Goal: Information Seeking & Learning: Learn about a topic

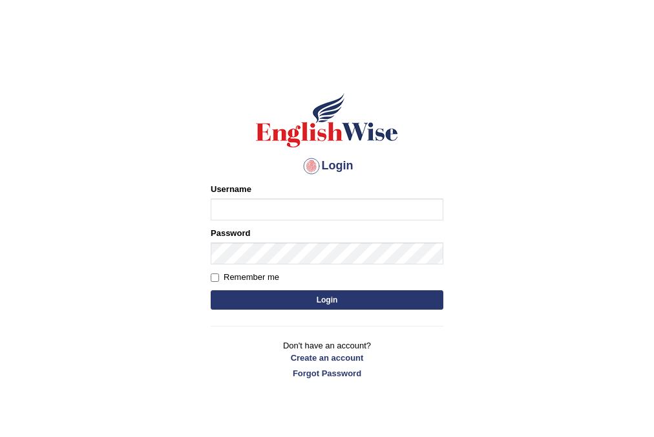
click at [249, 209] on input "Username" at bounding box center [327, 209] width 233 height 22
type input "inso_parramatta"
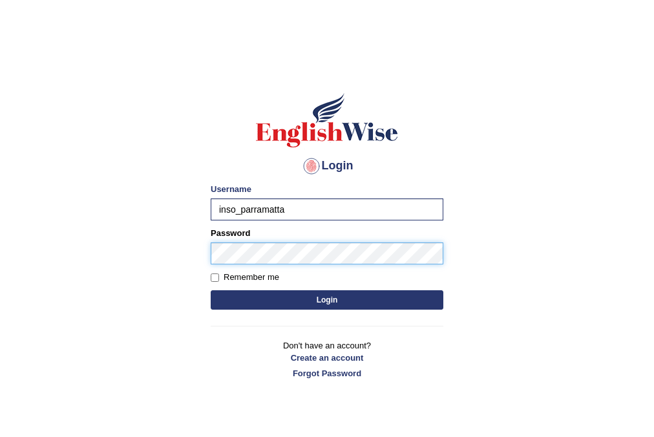
click at [211, 290] on button "Login" at bounding box center [327, 299] width 233 height 19
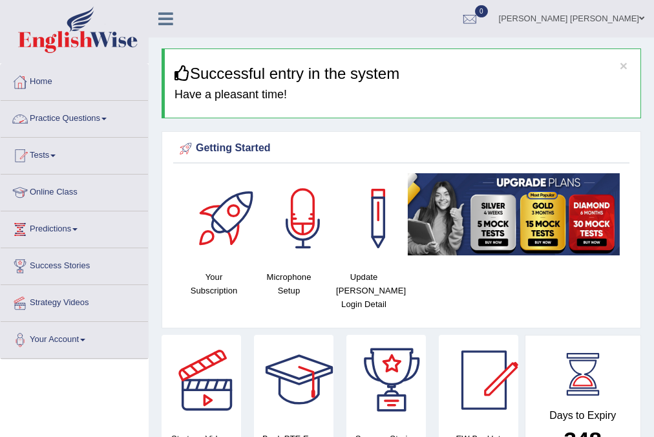
click at [107, 123] on link "Practice Questions" at bounding box center [74, 117] width 147 height 32
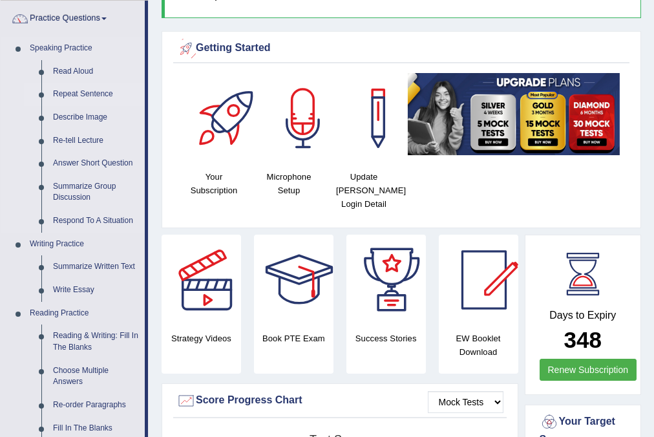
scroll to position [103, 0]
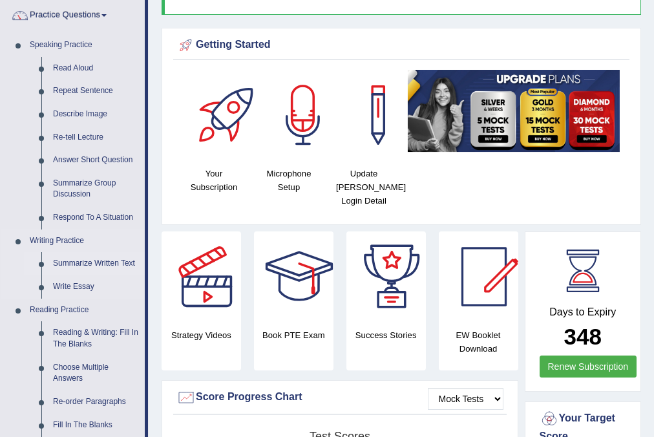
click at [98, 261] on link "Summarize Written Text" at bounding box center [96, 263] width 98 height 23
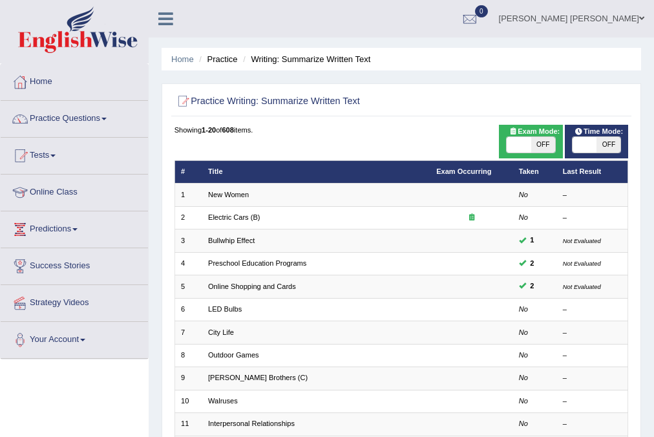
click at [605, 154] on div "Time Mode: ON OFF" at bounding box center [596, 142] width 63 height 34
click at [605, 145] on span "OFF" at bounding box center [608, 145] width 24 height 16
checkbox input "true"
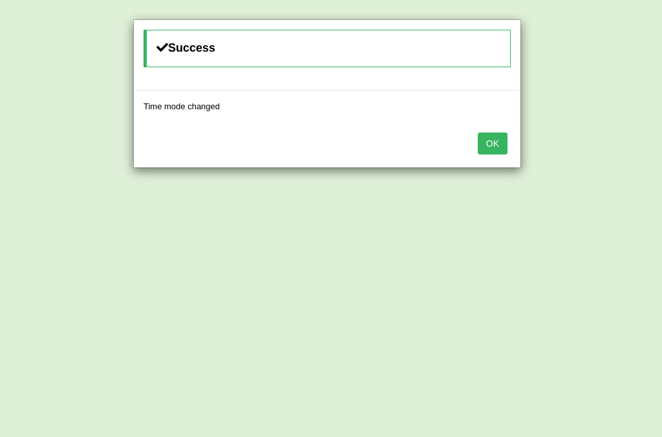
click at [505, 144] on button "OK" at bounding box center [492, 143] width 30 height 22
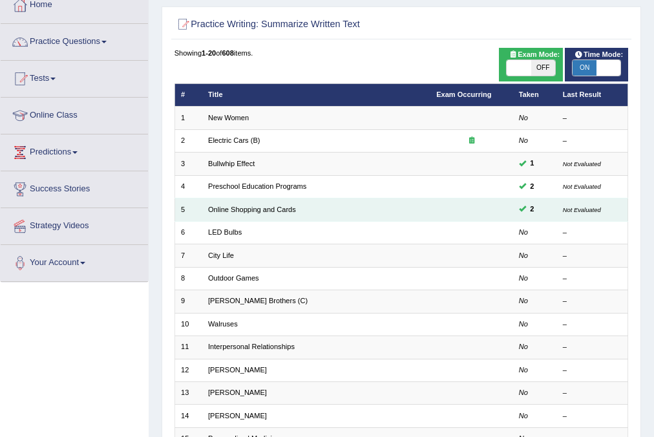
scroll to position [52, 0]
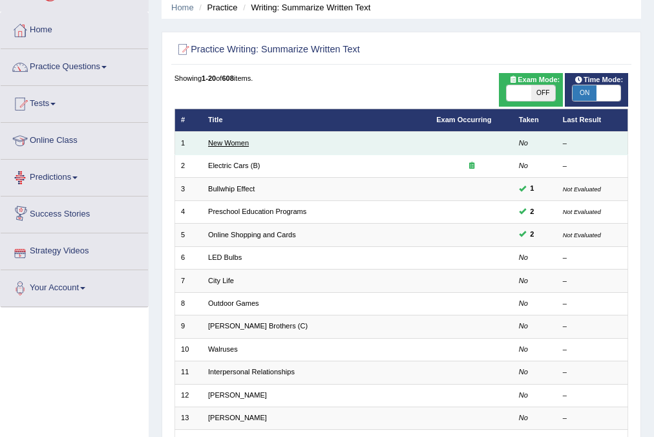
click at [217, 142] on link "New Women" at bounding box center [228, 143] width 41 height 8
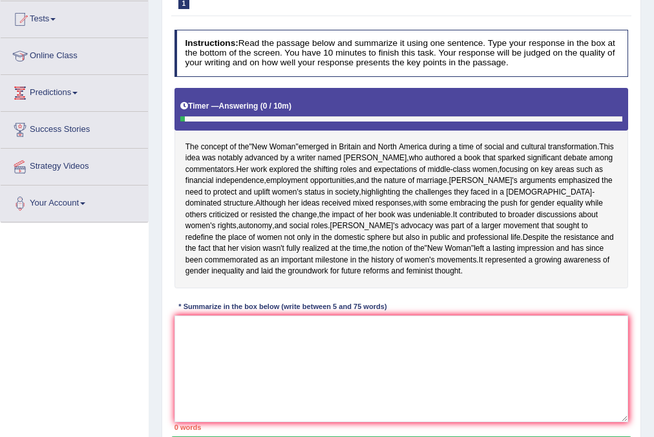
scroll to position [155, 0]
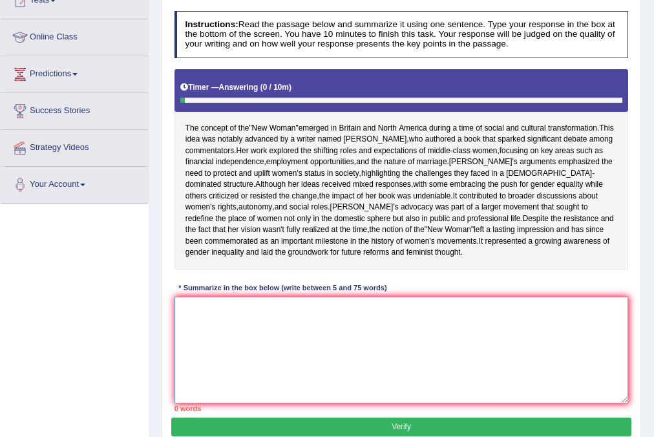
click at [216, 331] on textarea at bounding box center [401, 350] width 454 height 107
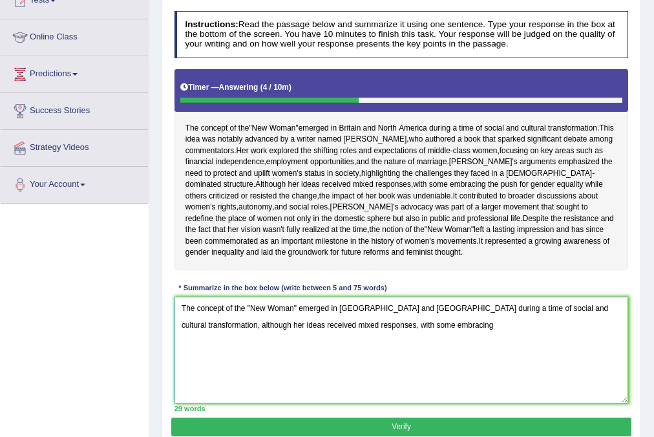
click at [443, 342] on textarea "The concept of the "New Woman" emerged in [GEOGRAPHIC_DATA] and [GEOGRAPHIC_DAT…" at bounding box center [401, 350] width 454 height 107
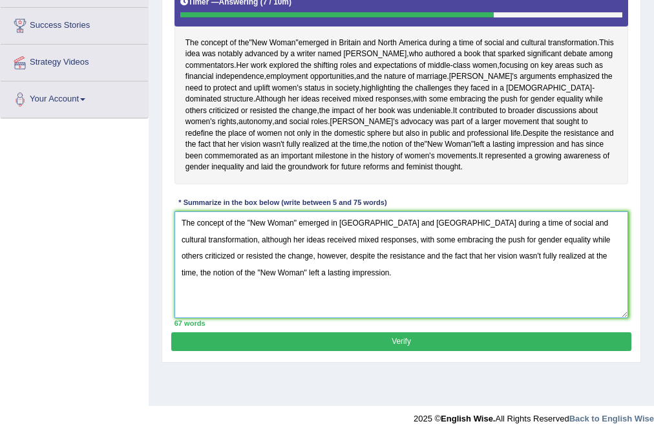
scroll to position [242, 0]
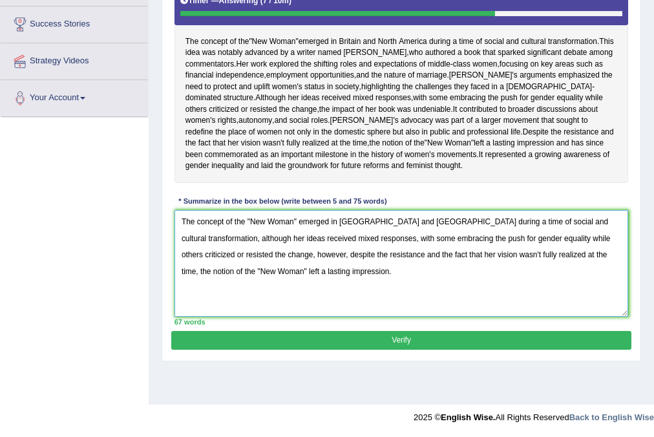
type textarea "The concept of the "New Woman" emerged in Britain and North America during a ti…"
click at [426, 349] on button "Verify" at bounding box center [400, 340] width 459 height 19
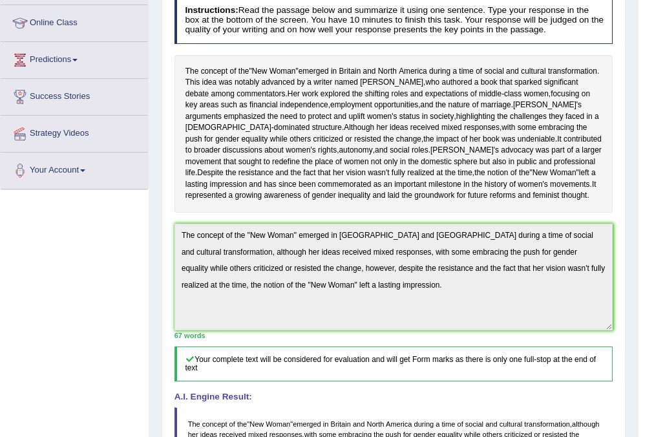
scroll to position [78, 0]
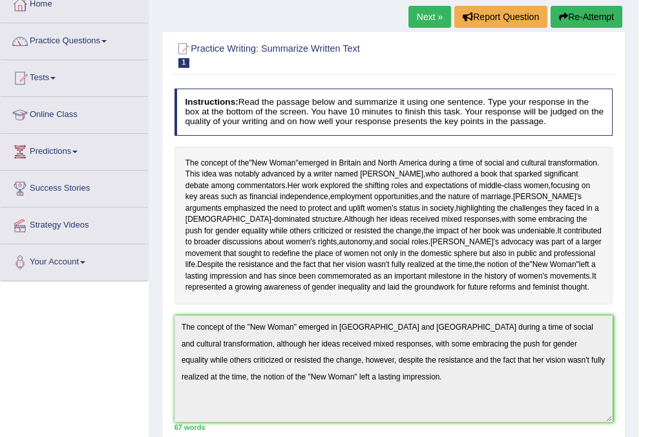
click at [421, 21] on link "Next »" at bounding box center [429, 17] width 43 height 22
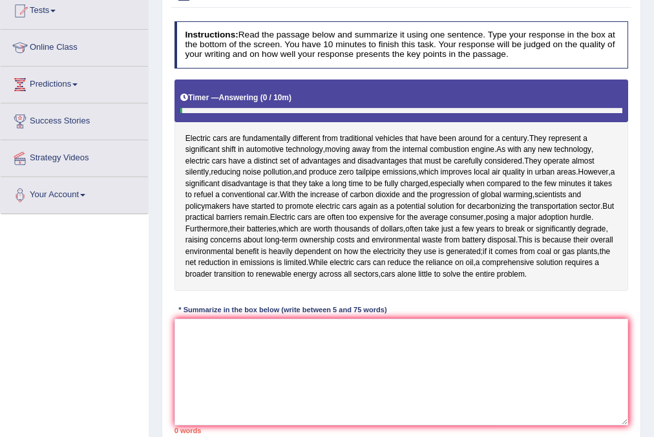
scroll to position [155, 0]
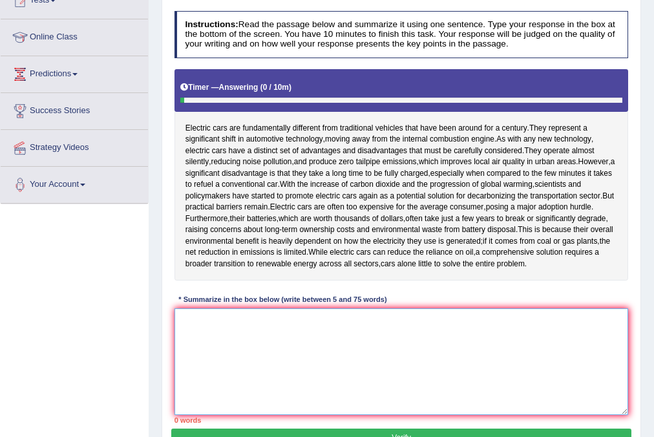
click at [202, 344] on textarea at bounding box center [401, 361] width 454 height 107
type textarea "#"
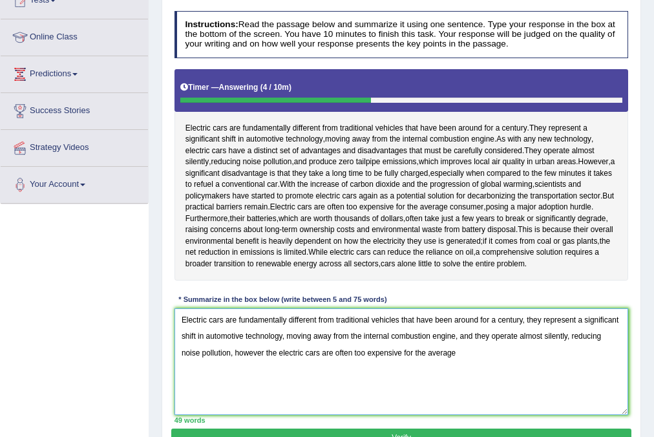
click at [264, 350] on textarea "Electric cars are fundamentally different from traditional vehicles that have b…" at bounding box center [401, 361] width 454 height 107
click at [499, 351] on textarea "Electric cars are fundamentally different from traditional vehicles that have b…" at bounding box center [401, 361] width 454 height 107
click at [607, 360] on textarea "Electric cars are fundamentally different from traditional vehicles that have b…" at bounding box center [401, 361] width 454 height 107
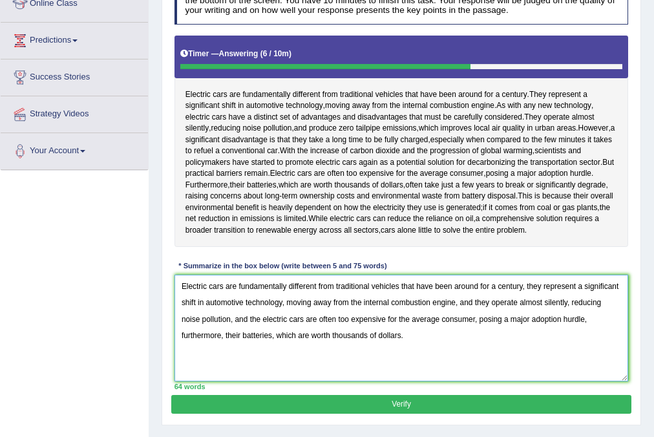
scroll to position [207, 0]
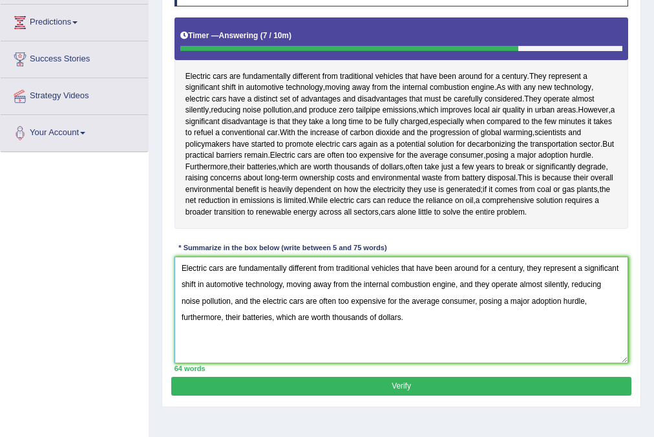
type textarea "Electric cars are fundamentally different from traditional vehicles that have b…"
click at [367, 387] on button "Verify" at bounding box center [400, 386] width 459 height 19
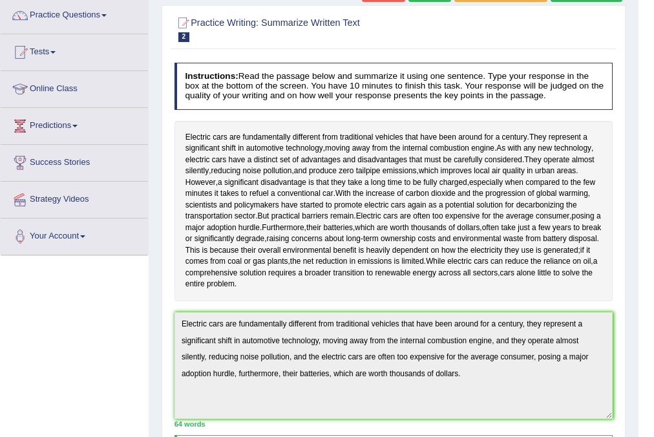
scroll to position [0, 0]
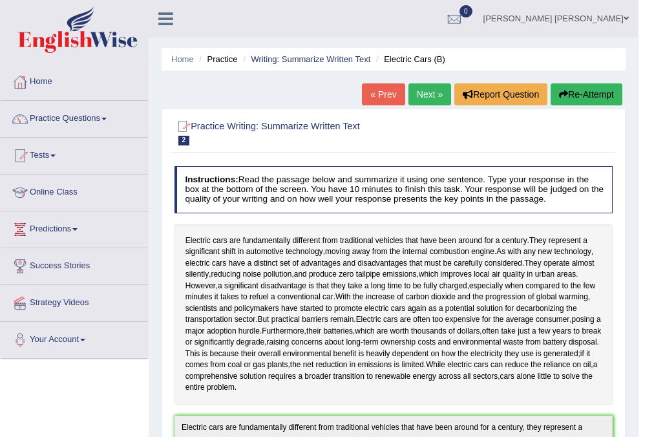
click at [92, 119] on link "Practice Questions" at bounding box center [74, 117] width 147 height 32
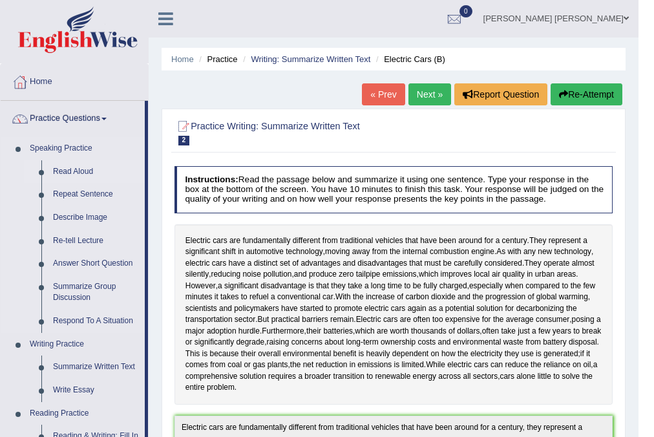
click at [90, 166] on link "Read Aloud" at bounding box center [96, 171] width 98 height 23
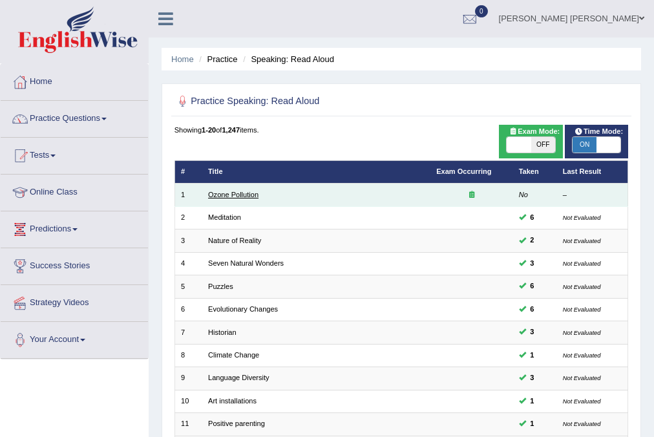
click at [238, 191] on link "Ozone Pollution" at bounding box center [233, 195] width 50 height 8
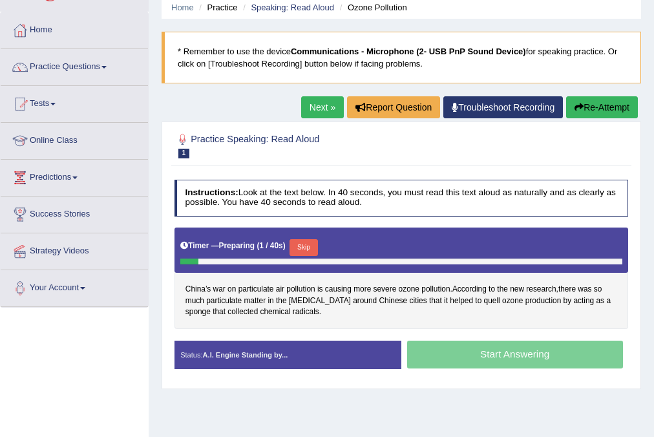
scroll to position [103, 0]
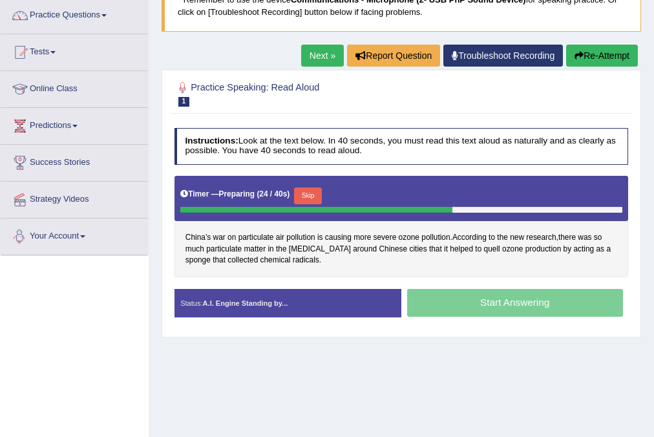
click at [317, 194] on button "Skip" at bounding box center [308, 195] width 28 height 17
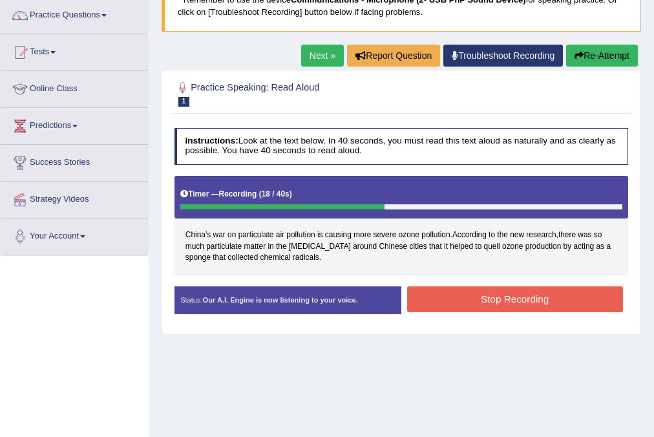
click at [475, 300] on button "Stop Recording" at bounding box center [515, 298] width 216 height 25
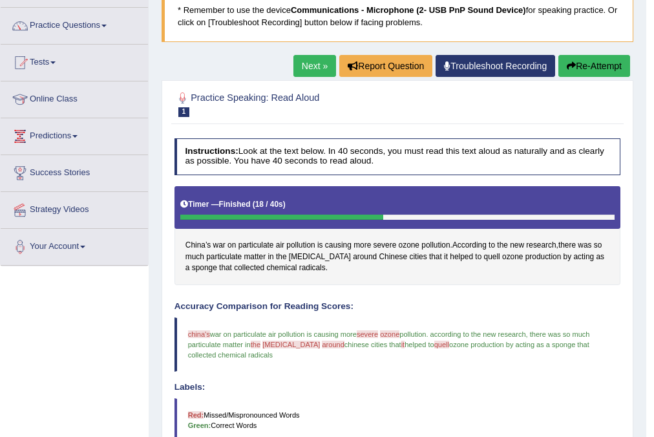
scroll to position [52, 0]
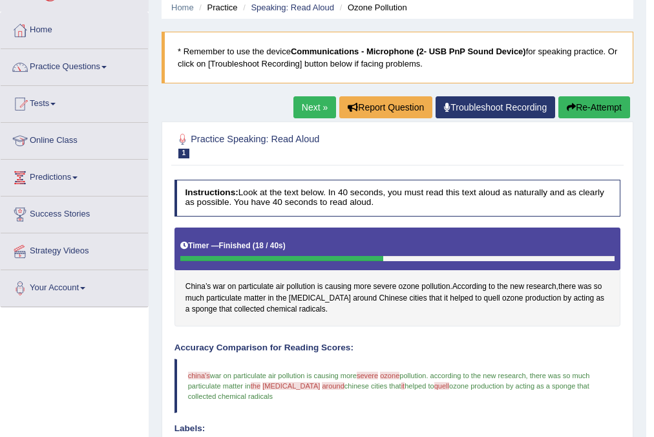
click at [303, 103] on link "Next »" at bounding box center [314, 107] width 43 height 22
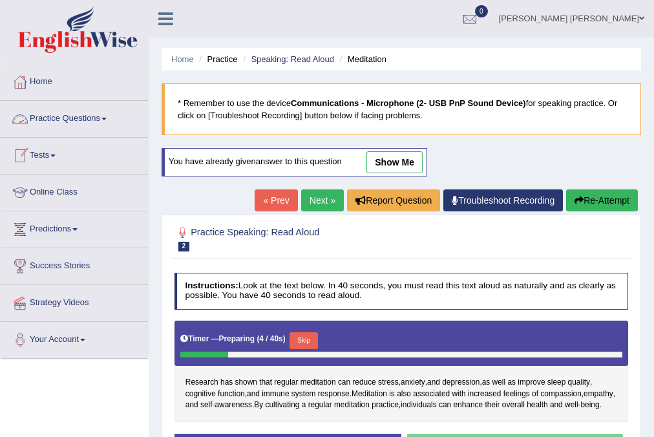
click at [105, 116] on link "Practice Questions" at bounding box center [74, 117] width 147 height 32
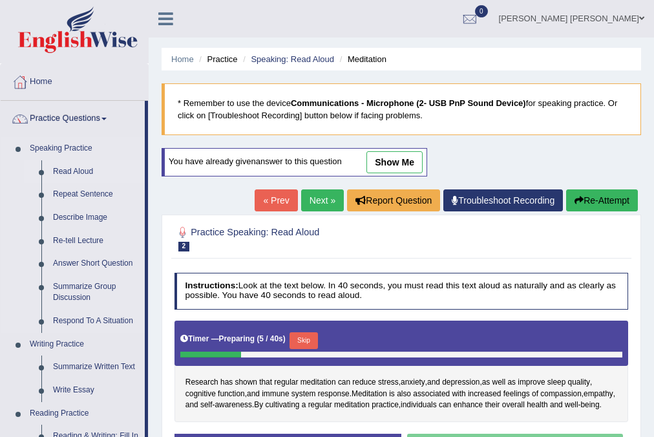
click at [79, 174] on link "Read Aloud" at bounding box center [96, 171] width 98 height 23
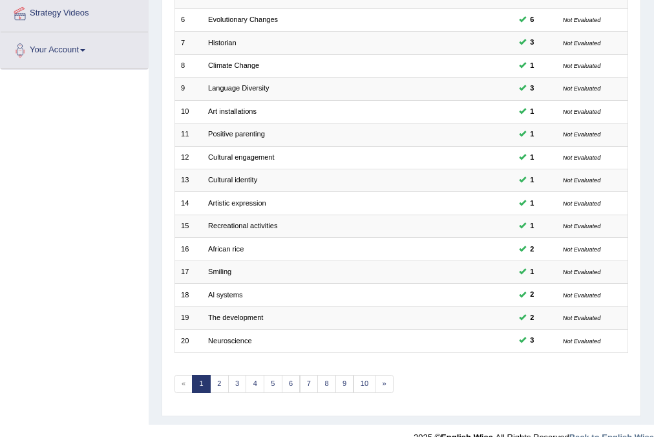
scroll to position [307, 0]
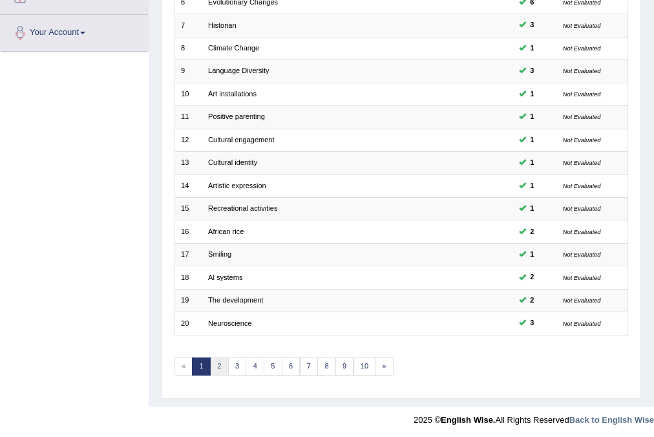
click at [220, 368] on link "2" at bounding box center [219, 366] width 19 height 18
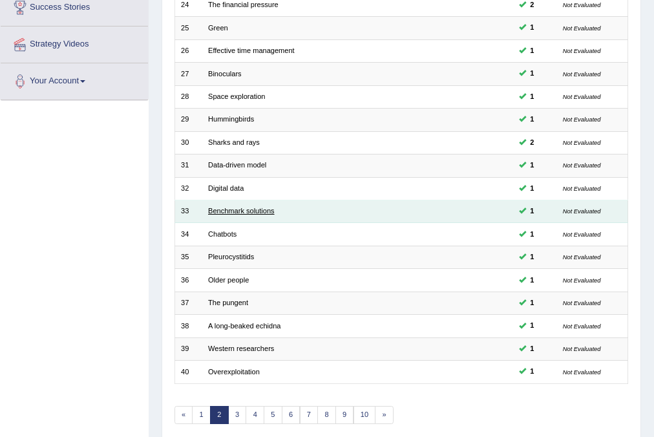
scroll to position [307, 0]
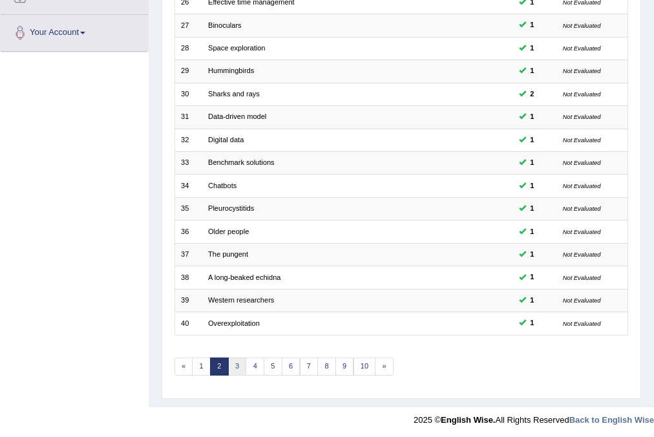
click at [235, 364] on link "3" at bounding box center [237, 366] width 19 height 18
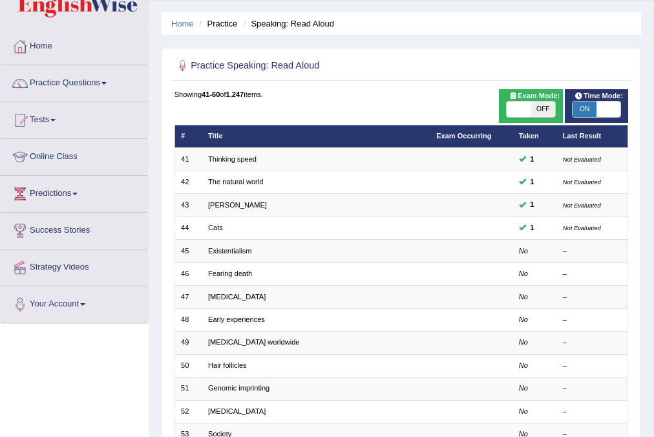
scroll to position [52, 0]
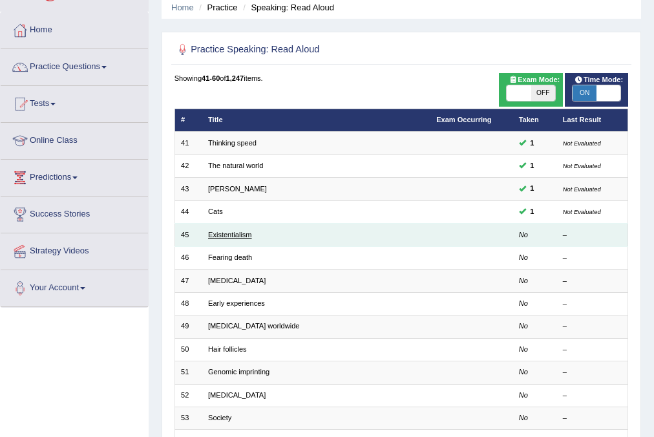
click at [225, 232] on link "Existentialism" at bounding box center [230, 235] width 44 height 8
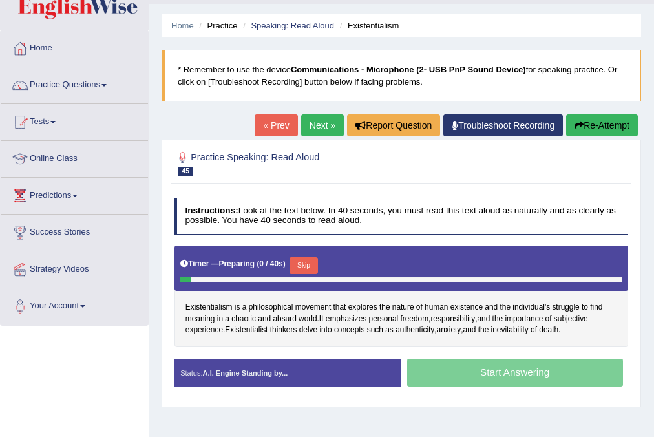
scroll to position [52, 0]
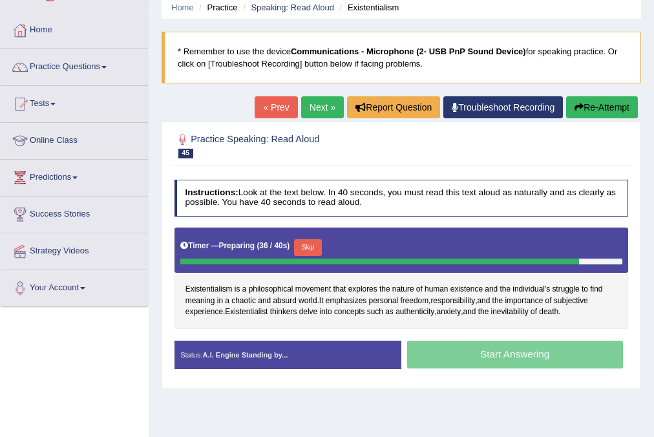
click at [275, 111] on link "« Prev" at bounding box center [276, 107] width 43 height 22
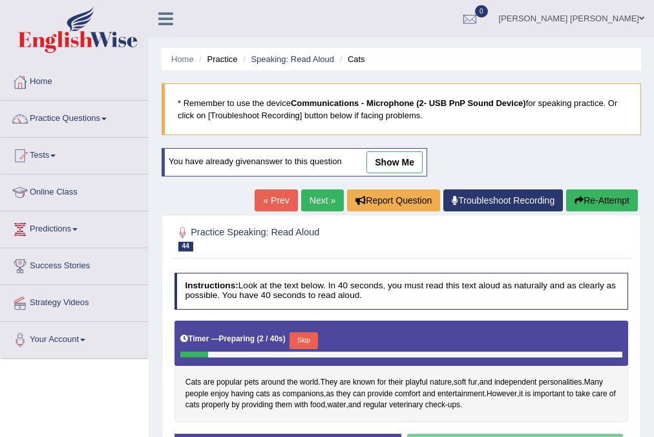
click at [328, 199] on link "Next »" at bounding box center [322, 200] width 43 height 22
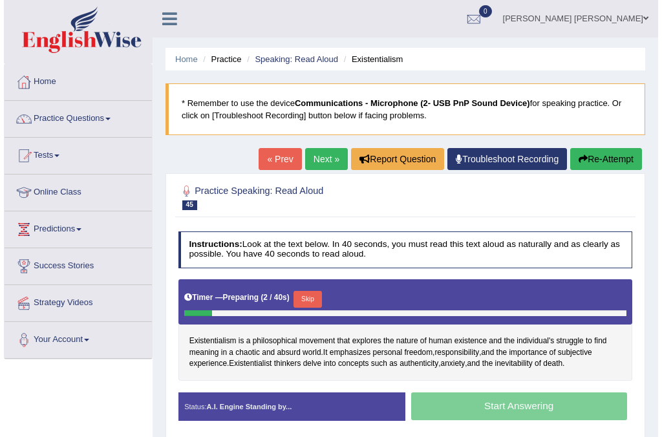
scroll to position [52, 0]
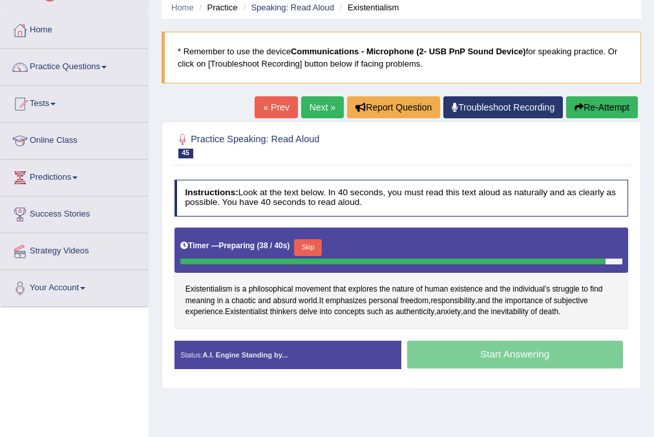
click at [306, 247] on button "Skip" at bounding box center [308, 247] width 28 height 17
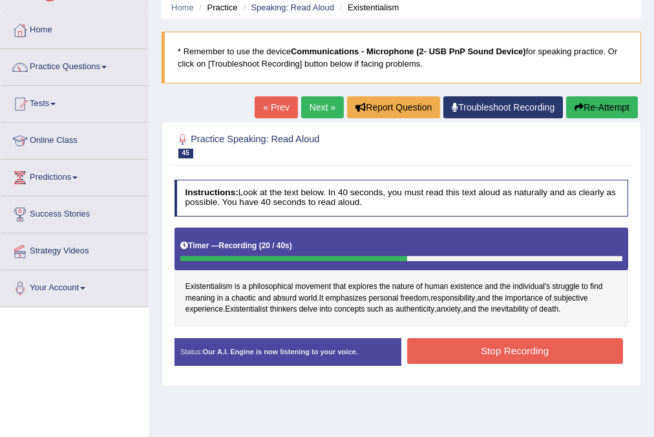
click at [547, 353] on button "Stop Recording" at bounding box center [515, 350] width 216 height 25
click at [547, 353] on div "Status: Our A.I. Engine is now listening to your voice. Start Answering Stop Re…" at bounding box center [401, 357] width 454 height 39
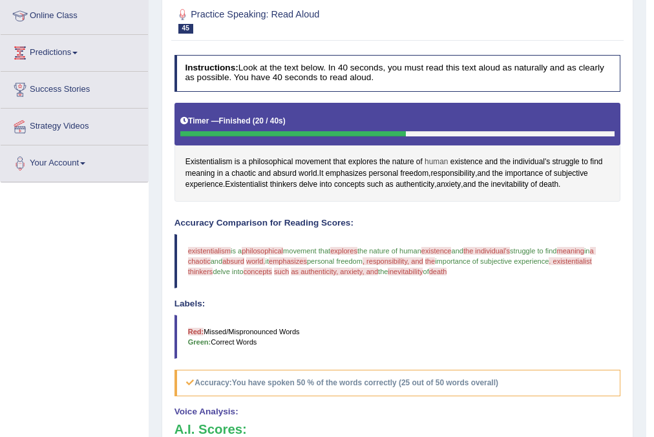
scroll to position [76, 0]
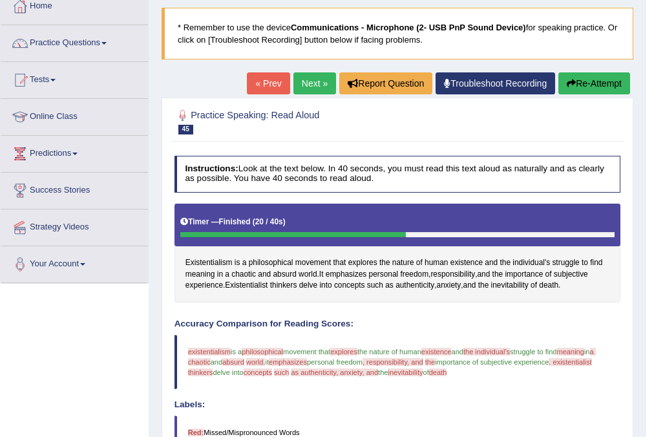
click at [303, 81] on link "Next »" at bounding box center [314, 83] width 43 height 22
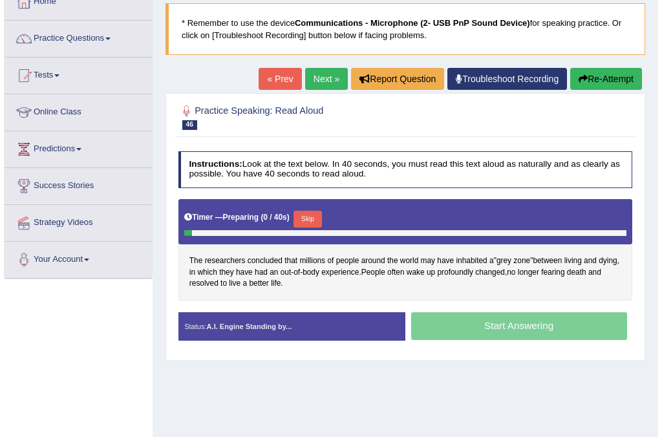
scroll to position [103, 0]
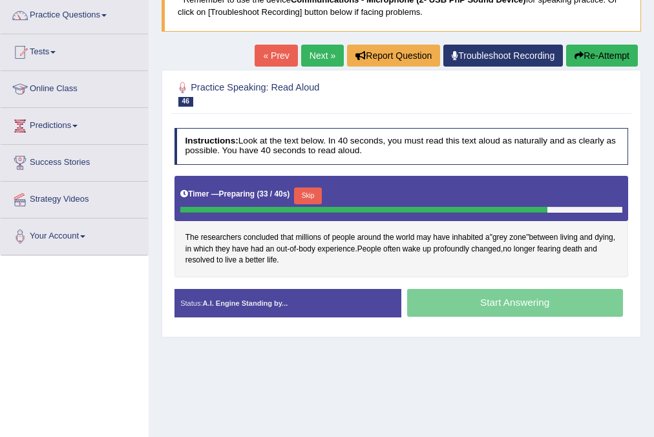
click at [315, 189] on button "Skip" at bounding box center [308, 195] width 28 height 17
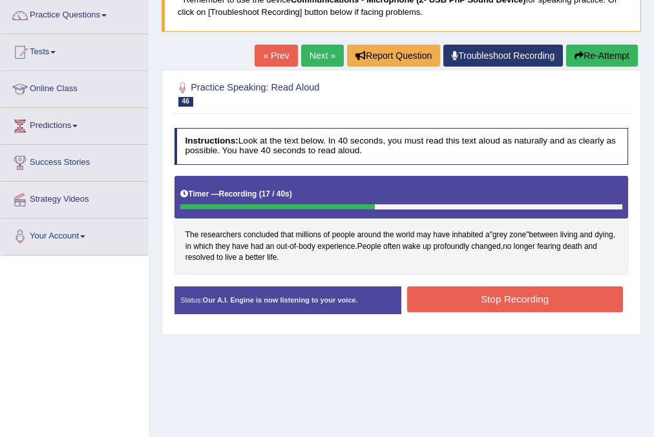
click at [481, 291] on button "Stop Recording" at bounding box center [515, 298] width 216 height 25
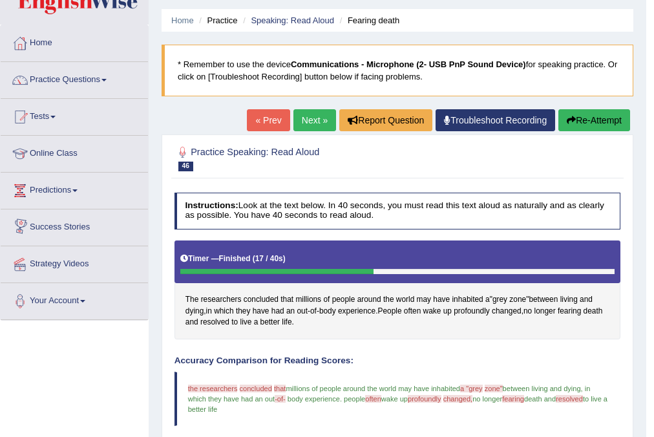
scroll to position [24, 0]
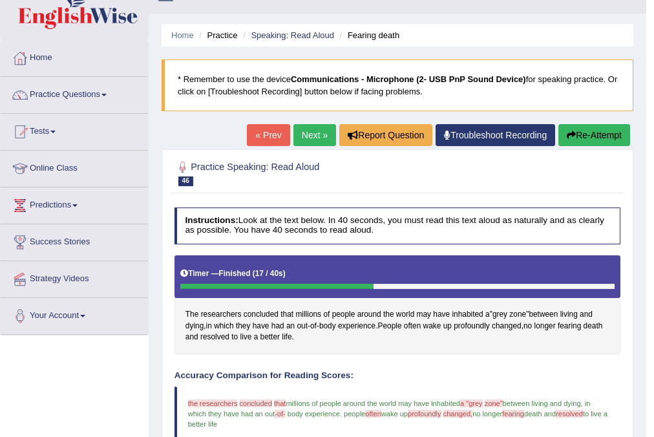
click at [304, 129] on link "Next »" at bounding box center [314, 135] width 43 height 22
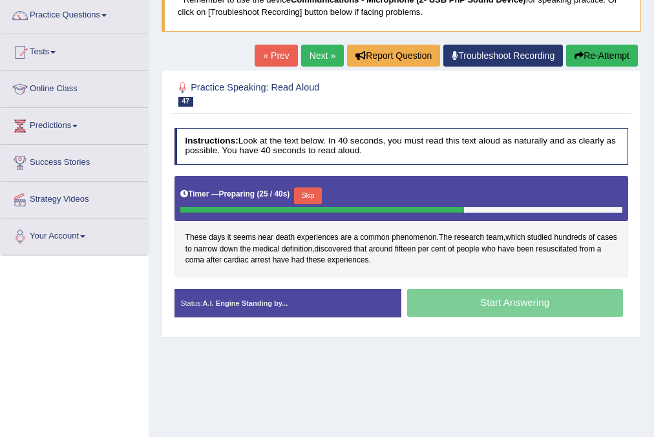
click at [310, 189] on button "Skip" at bounding box center [308, 195] width 28 height 17
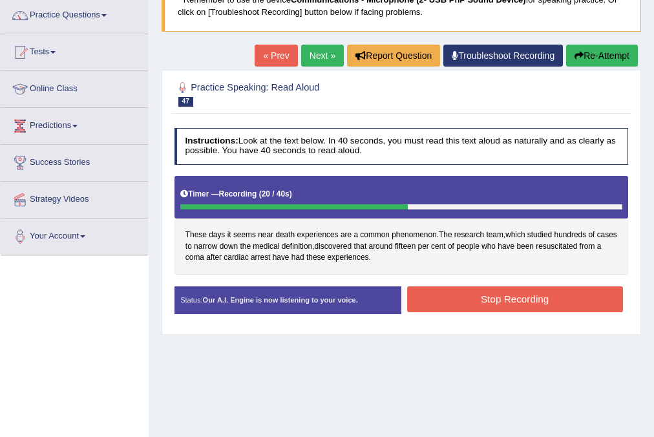
click at [494, 289] on button "Stop Recording" at bounding box center [515, 298] width 216 height 25
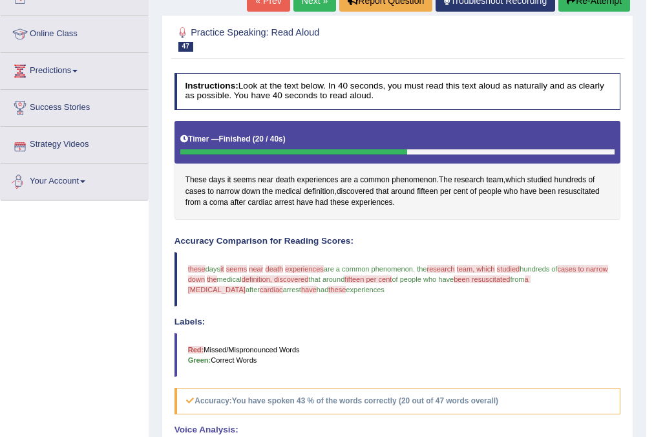
scroll to position [103, 0]
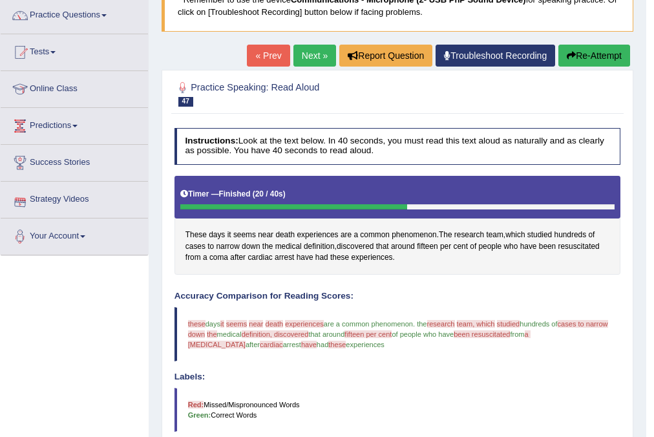
click at [305, 47] on link "Next »" at bounding box center [314, 56] width 43 height 22
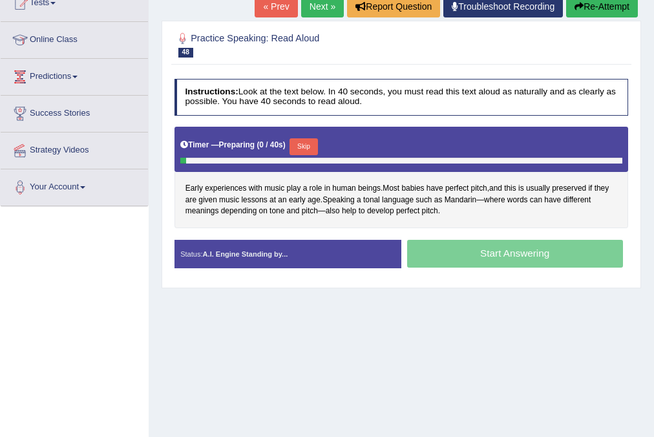
scroll to position [155, 0]
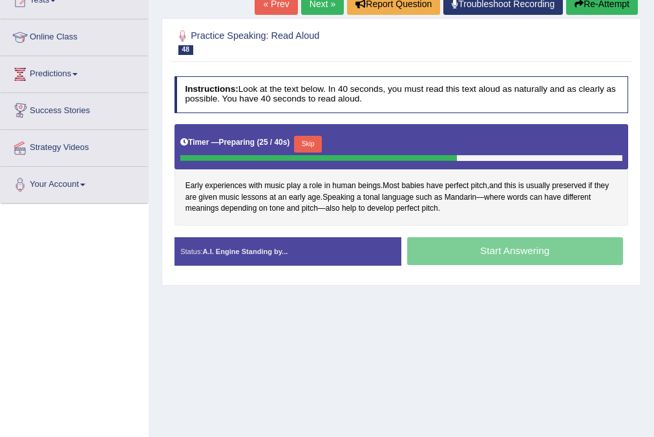
click at [312, 145] on button "Skip" at bounding box center [308, 144] width 28 height 17
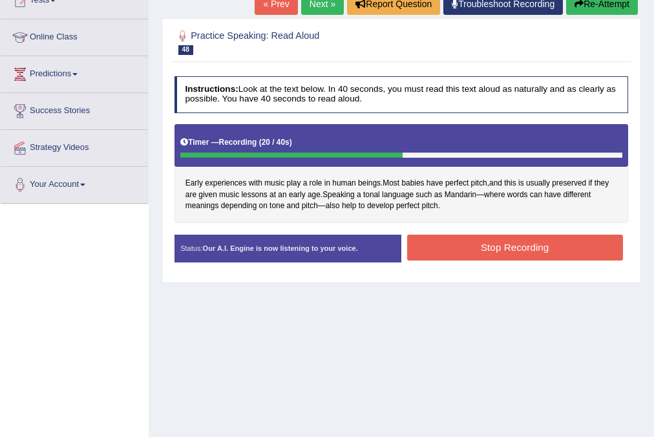
click at [444, 240] on button "Stop Recording" at bounding box center [515, 247] width 216 height 25
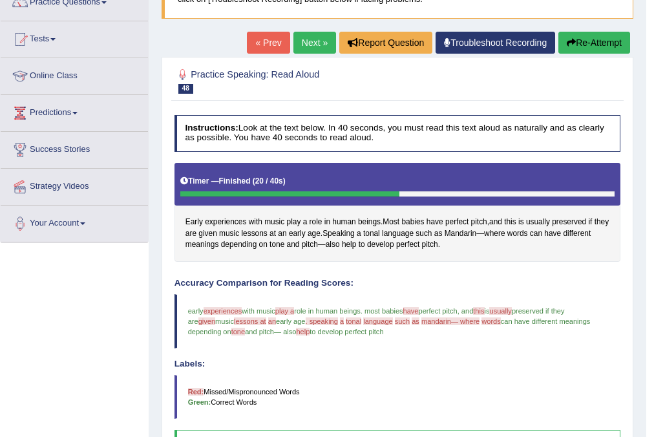
scroll to position [52, 0]
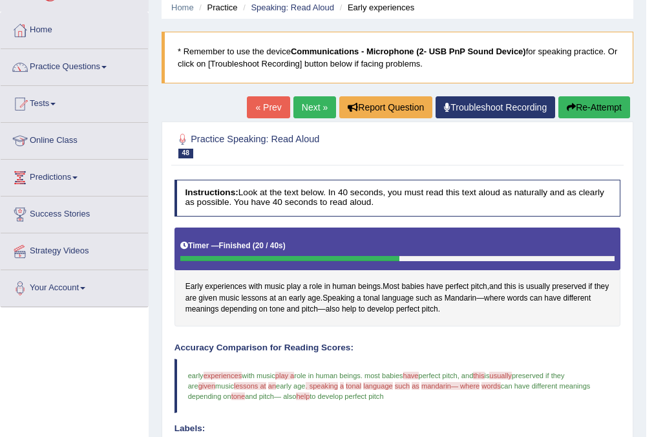
click at [311, 105] on link "Next »" at bounding box center [314, 107] width 43 height 22
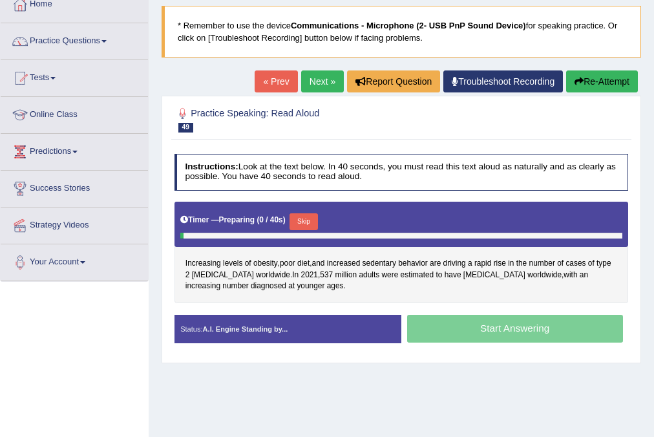
scroll to position [103, 0]
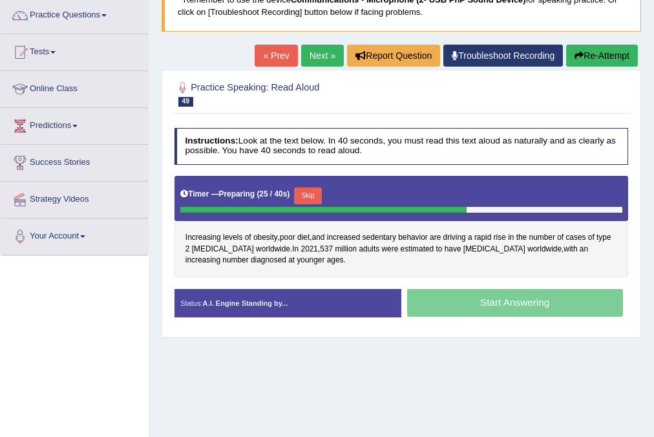
click at [309, 189] on button "Skip" at bounding box center [308, 195] width 28 height 17
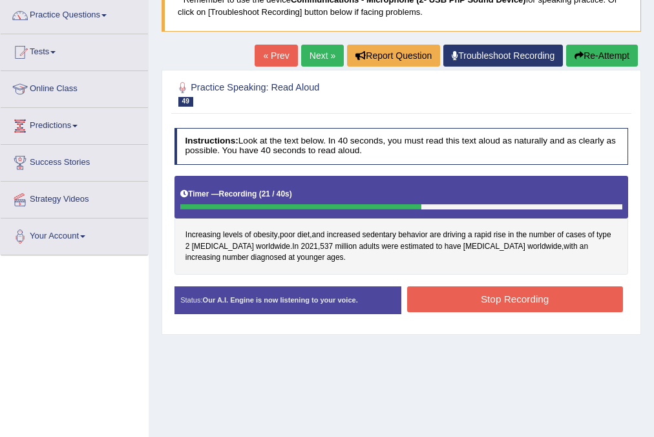
click at [497, 299] on button "Stop Recording" at bounding box center [515, 298] width 216 height 25
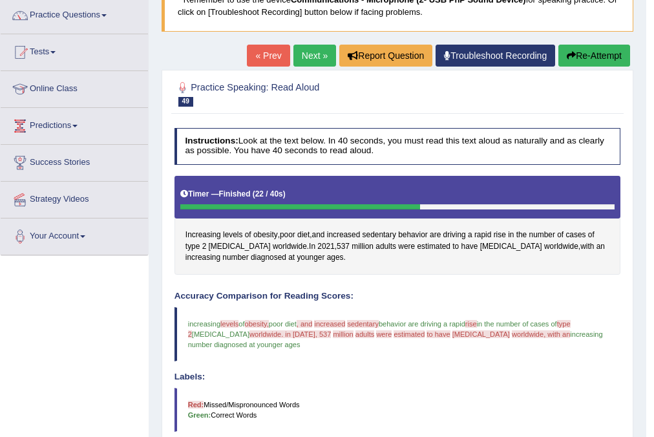
click at [308, 52] on link "Next »" at bounding box center [314, 56] width 43 height 22
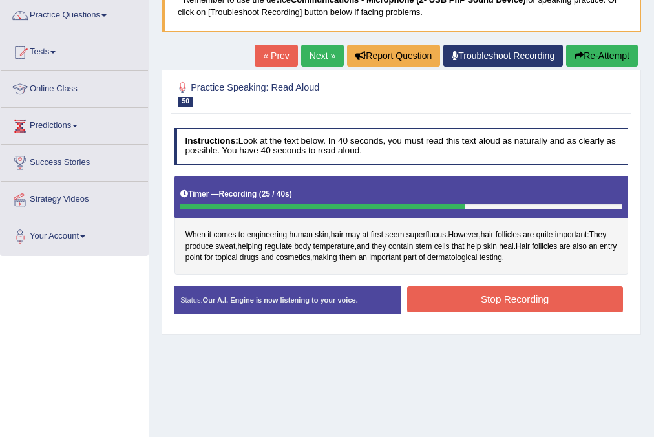
click at [489, 297] on button "Stop Recording" at bounding box center [515, 298] width 216 height 25
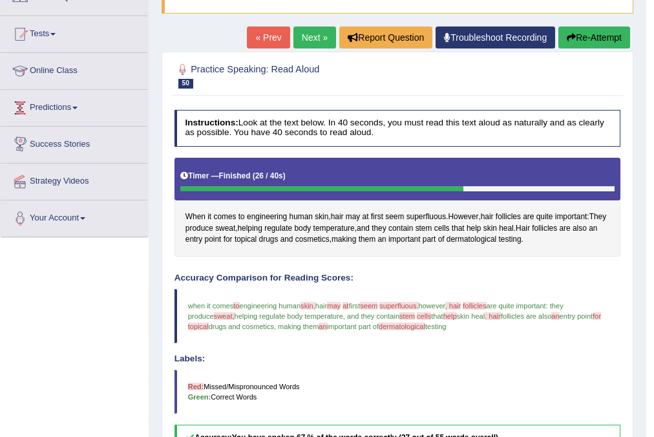
scroll to position [103, 0]
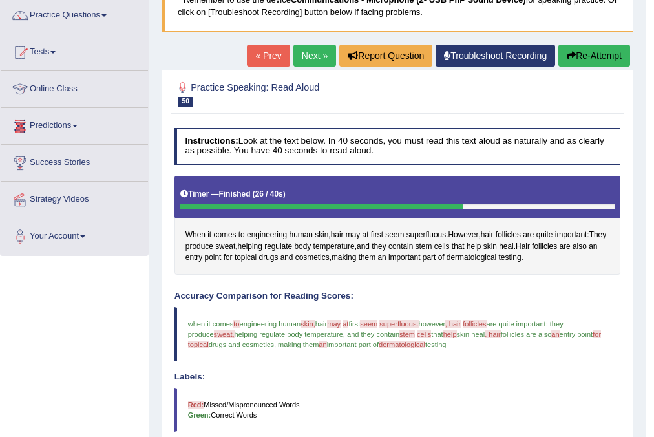
click at [309, 46] on link "Next »" at bounding box center [314, 56] width 43 height 22
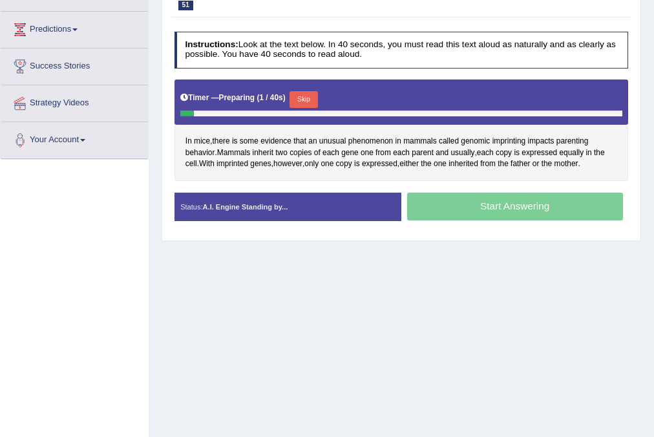
scroll to position [207, 0]
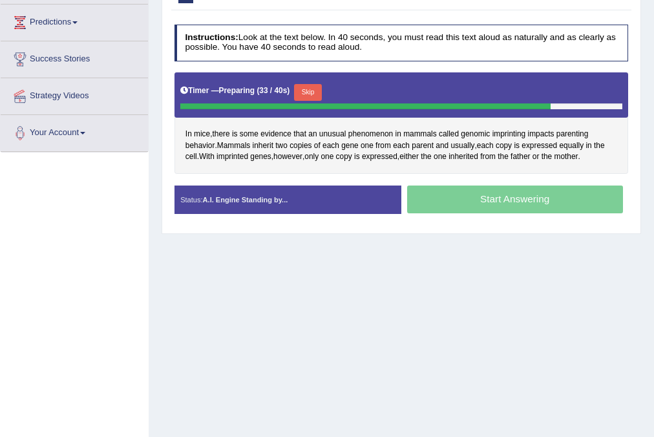
click at [313, 92] on button "Skip" at bounding box center [308, 92] width 28 height 17
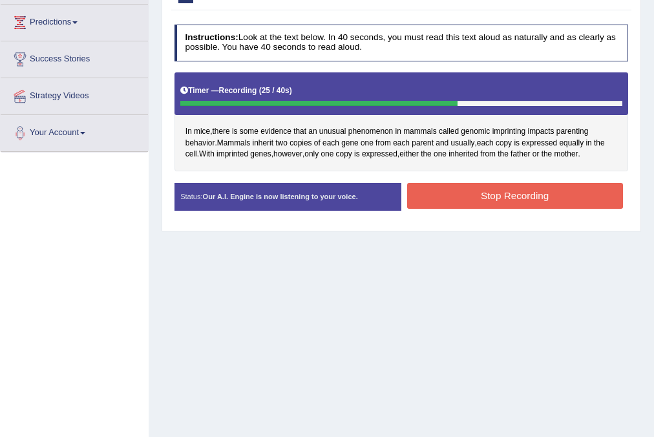
click at [531, 202] on button "Stop Recording" at bounding box center [515, 195] width 216 height 25
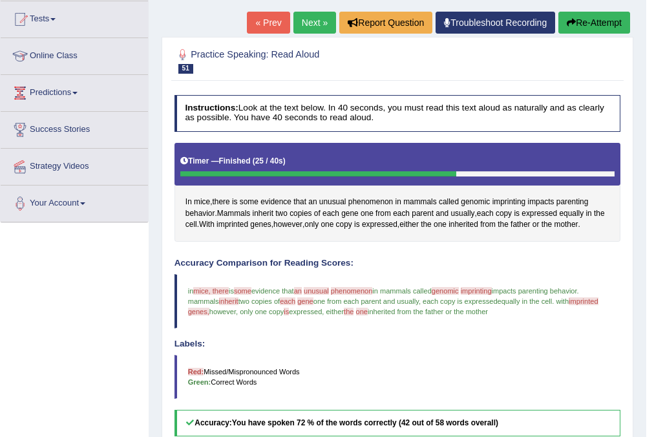
scroll to position [103, 0]
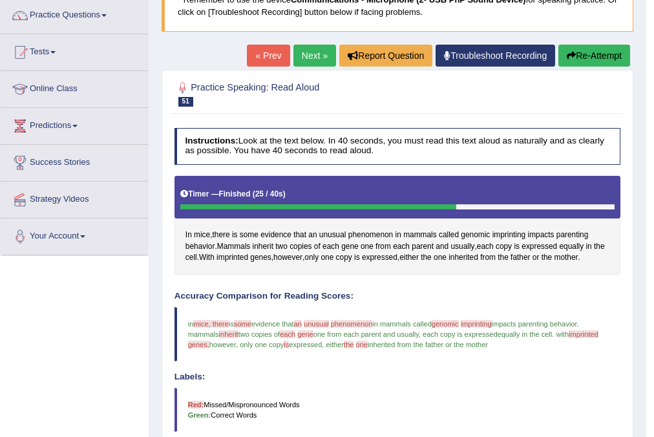
click at [313, 56] on link "Next »" at bounding box center [314, 56] width 43 height 22
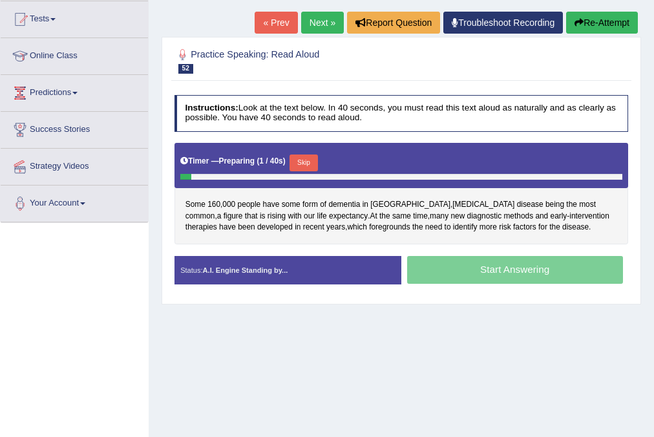
scroll to position [155, 0]
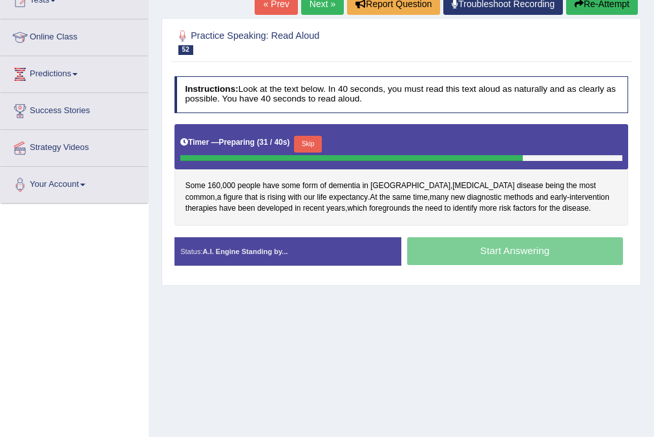
click at [306, 142] on button "Skip" at bounding box center [308, 144] width 28 height 17
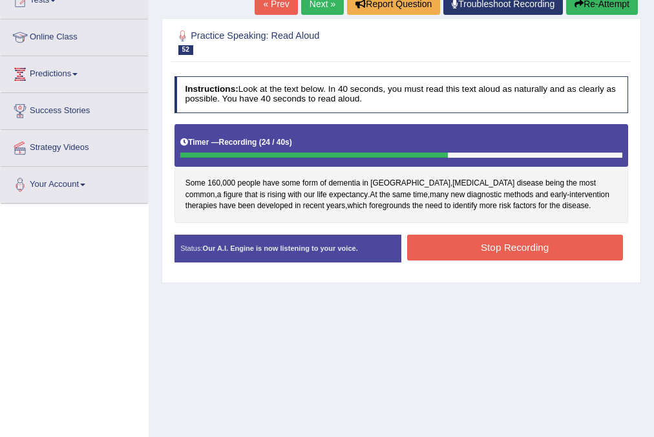
click at [452, 253] on button "Stop Recording" at bounding box center [515, 247] width 216 height 25
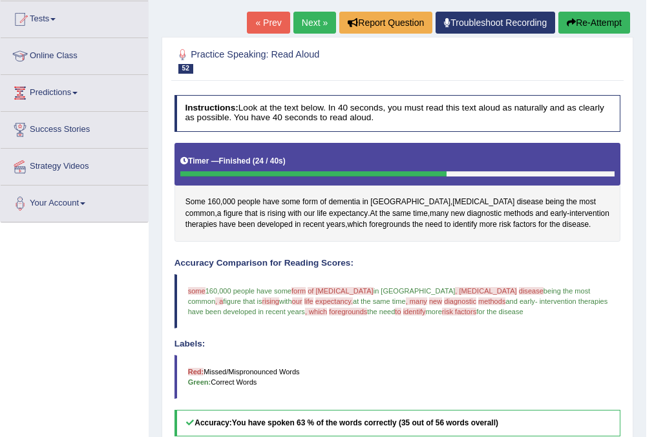
scroll to position [103, 0]
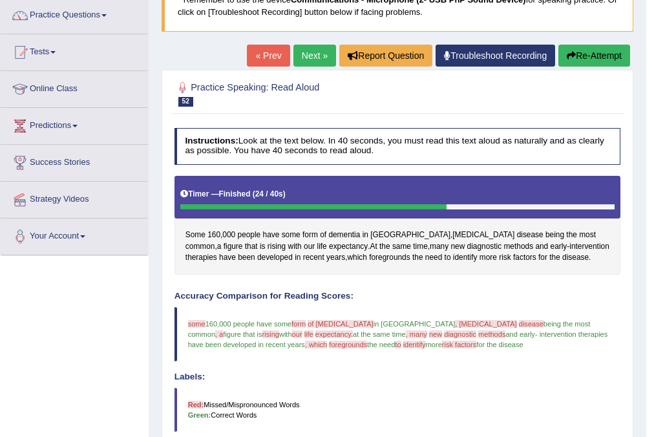
click at [296, 57] on link "Next »" at bounding box center [314, 56] width 43 height 22
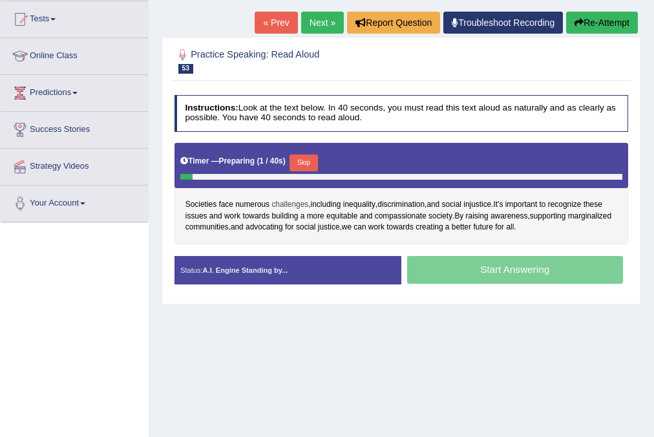
scroll to position [155, 0]
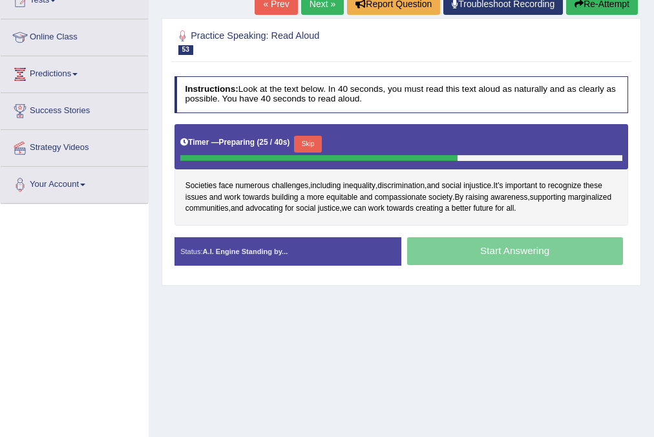
click at [309, 140] on button "Skip" at bounding box center [308, 144] width 28 height 17
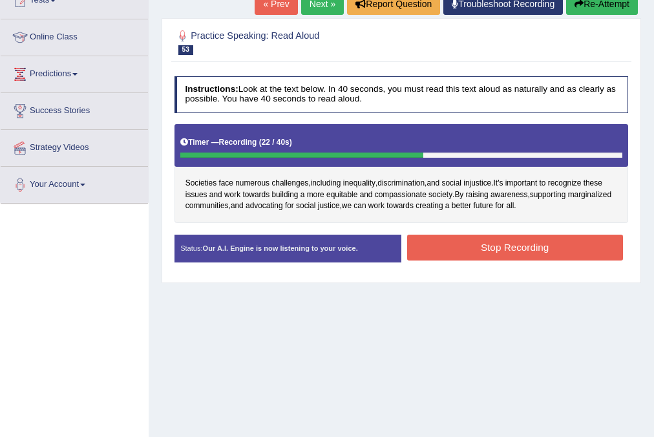
click at [459, 240] on button "Stop Recording" at bounding box center [515, 247] width 216 height 25
click at [459, 240] on div "Status: Our A.I. Engine is now listening to your voice. Start Answering Stop Re…" at bounding box center [401, 254] width 454 height 39
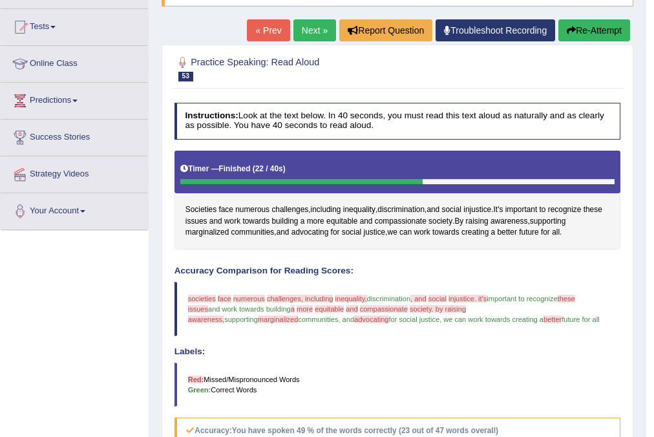
scroll to position [103, 0]
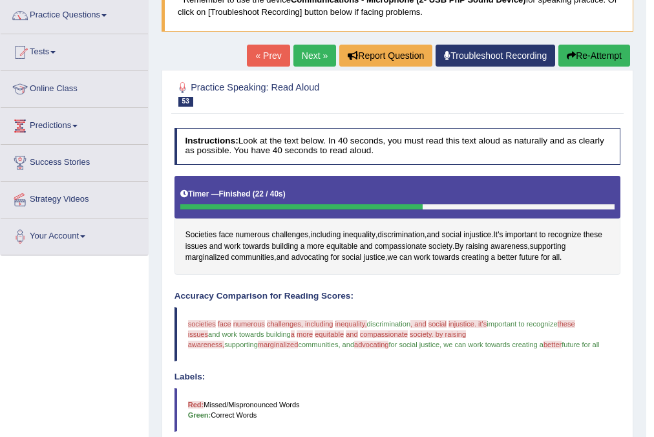
click at [297, 57] on link "Next »" at bounding box center [314, 56] width 43 height 22
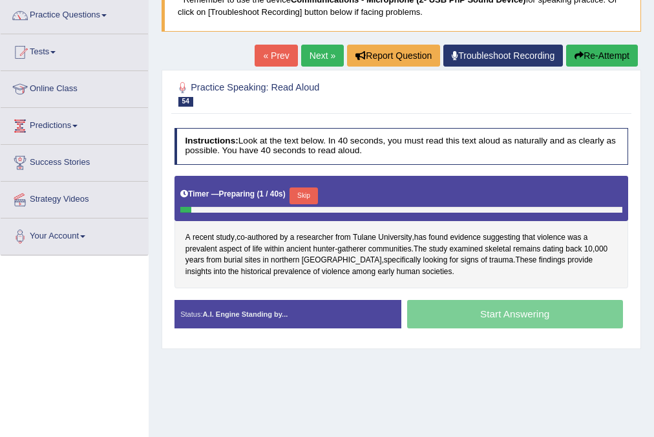
scroll to position [155, 0]
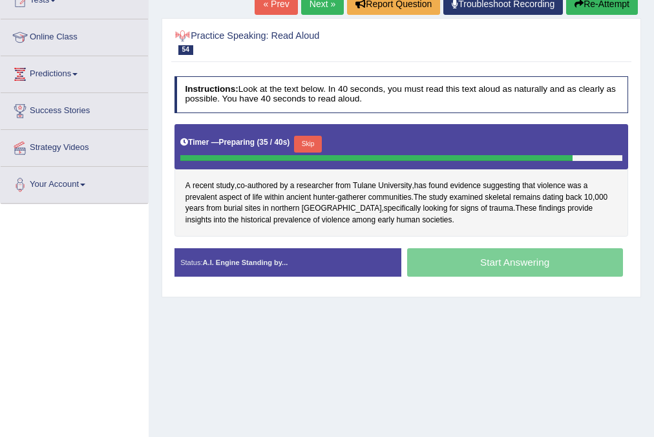
click at [310, 140] on button "Skip" at bounding box center [308, 144] width 28 height 17
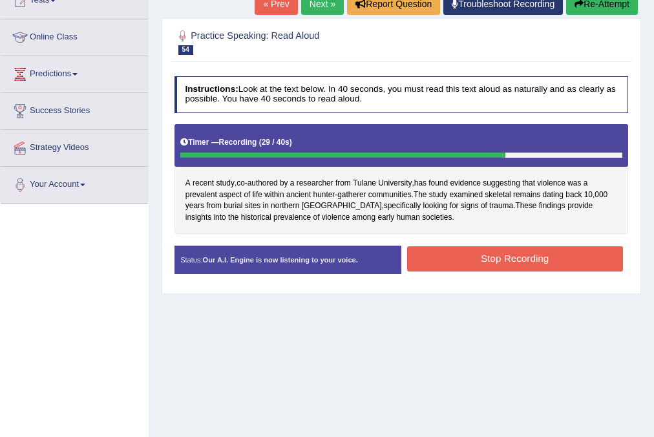
click at [530, 249] on button "Stop Recording" at bounding box center [515, 258] width 216 height 25
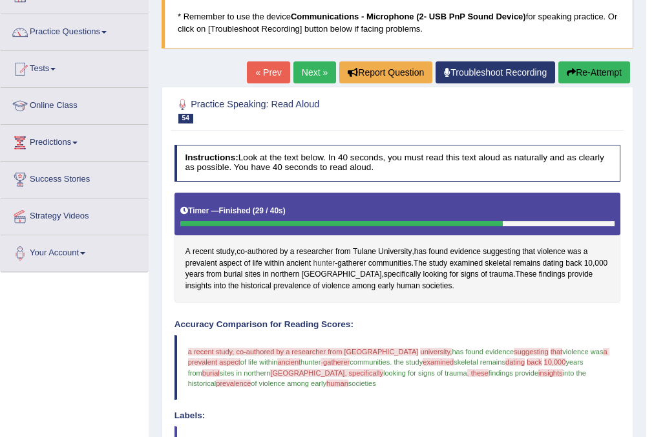
scroll to position [52, 0]
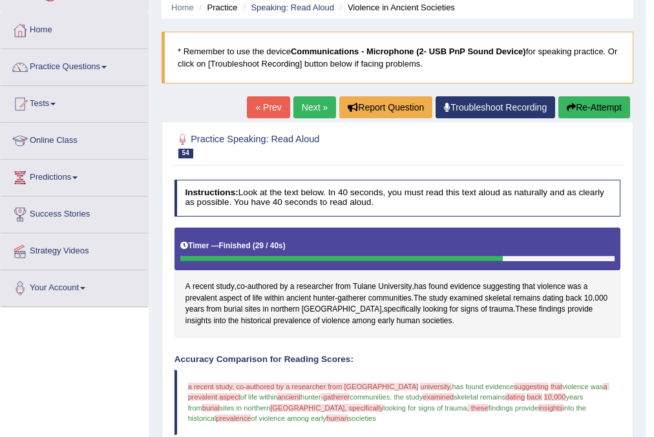
click at [311, 101] on link "Next »" at bounding box center [314, 107] width 43 height 22
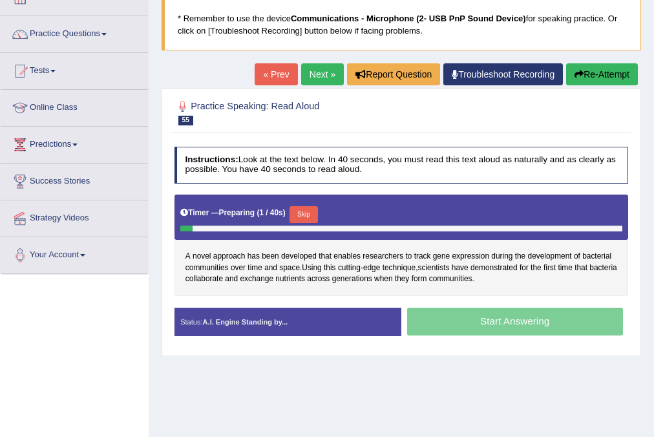
scroll to position [103, 0]
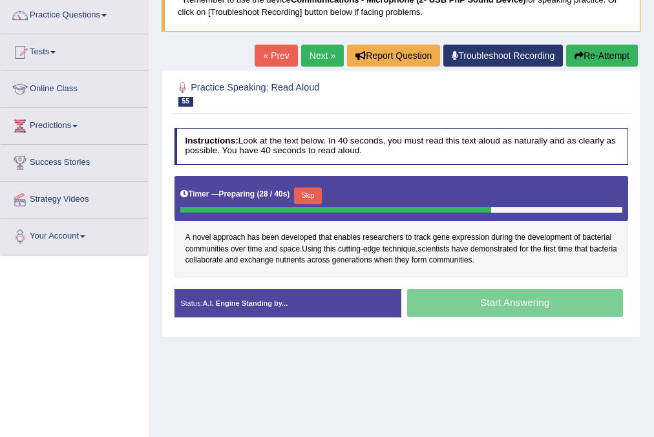
click at [308, 195] on button "Skip" at bounding box center [308, 195] width 28 height 17
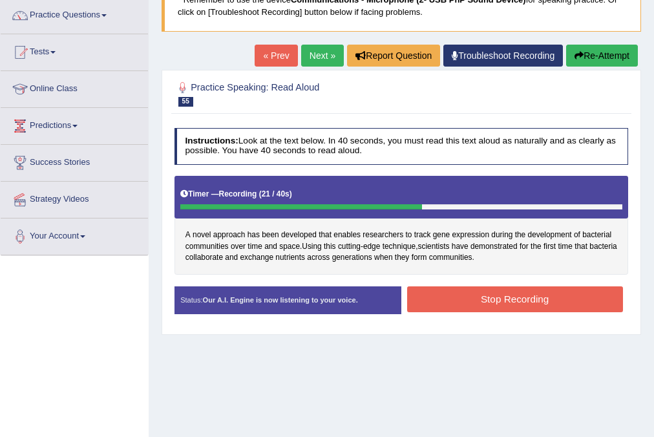
click at [543, 302] on button "Stop Recording" at bounding box center [515, 298] width 216 height 25
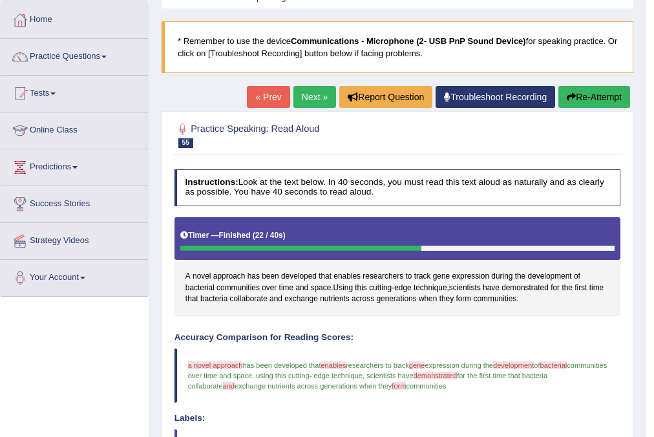
scroll to position [52, 0]
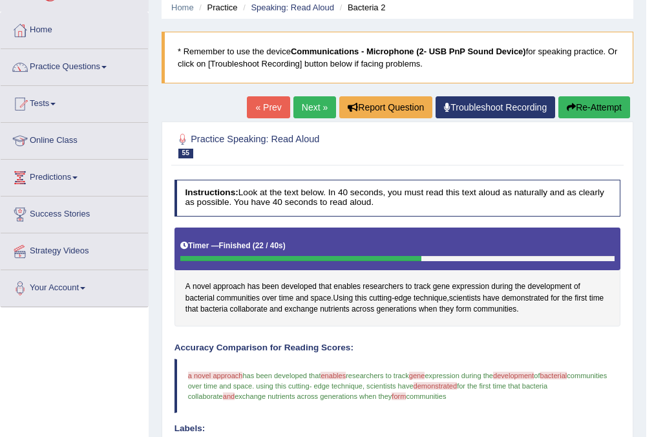
click at [303, 112] on link "Next »" at bounding box center [314, 107] width 43 height 22
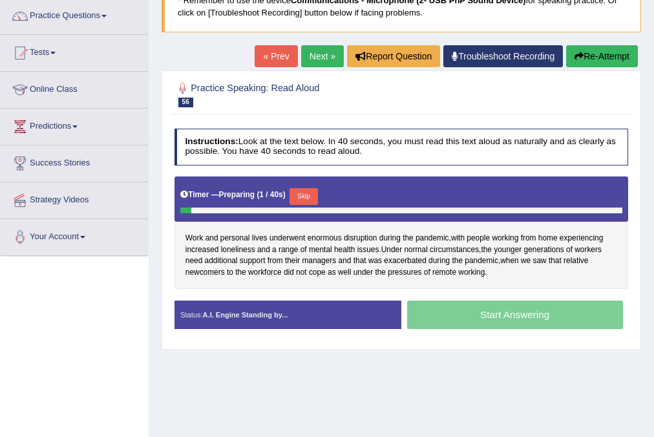
scroll to position [103, 0]
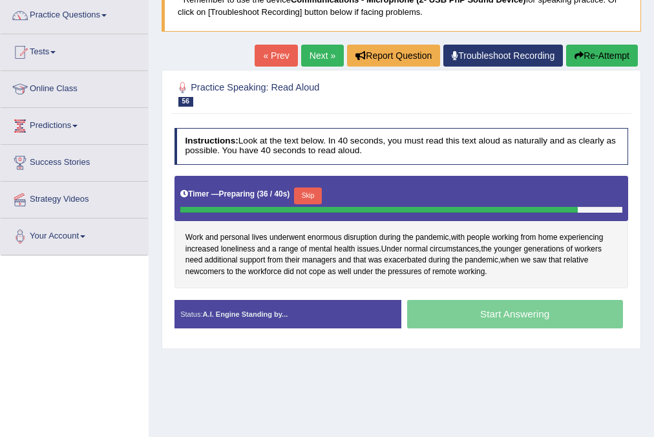
click at [322, 190] on button "Skip" at bounding box center [308, 195] width 28 height 17
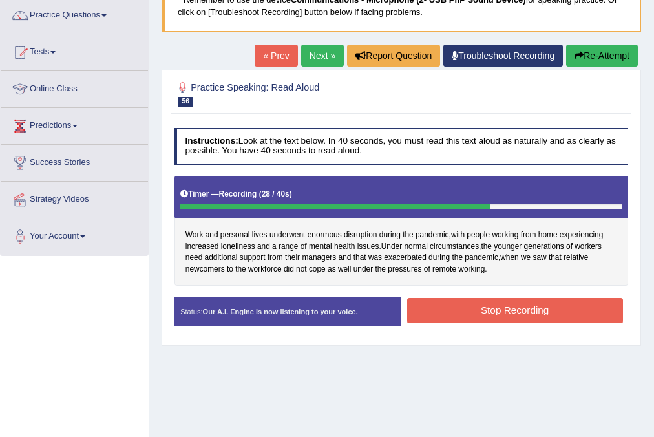
click at [505, 318] on button "Stop Recording" at bounding box center [515, 310] width 216 height 25
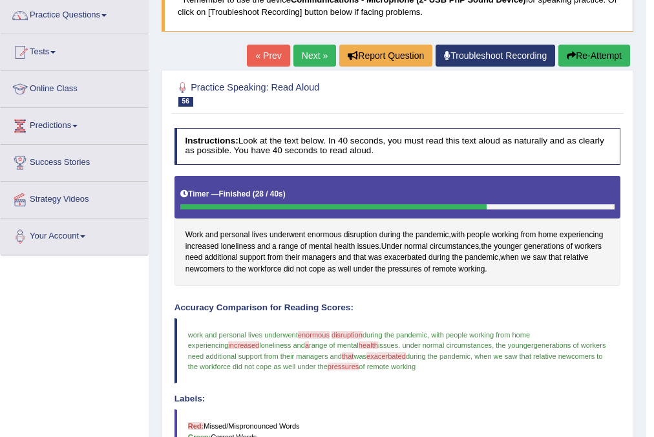
click at [312, 61] on link "Next »" at bounding box center [314, 56] width 43 height 22
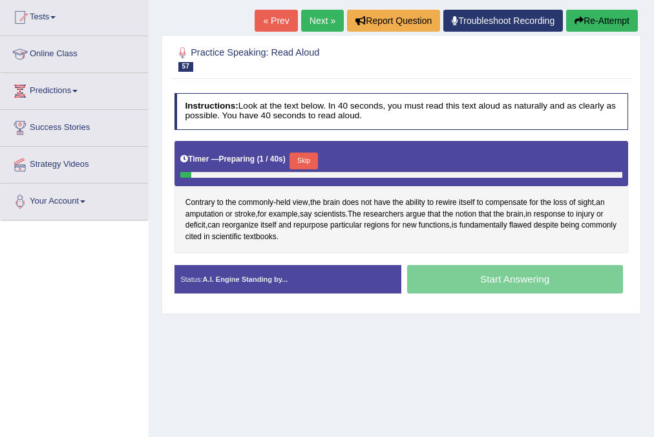
scroll to position [155, 0]
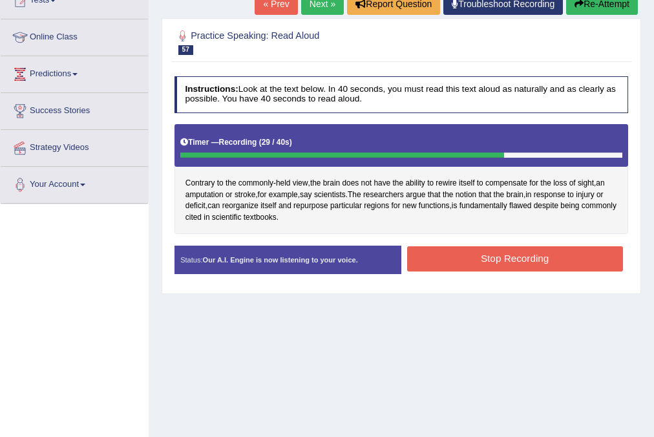
click at [473, 253] on button "Stop Recording" at bounding box center [515, 258] width 216 height 25
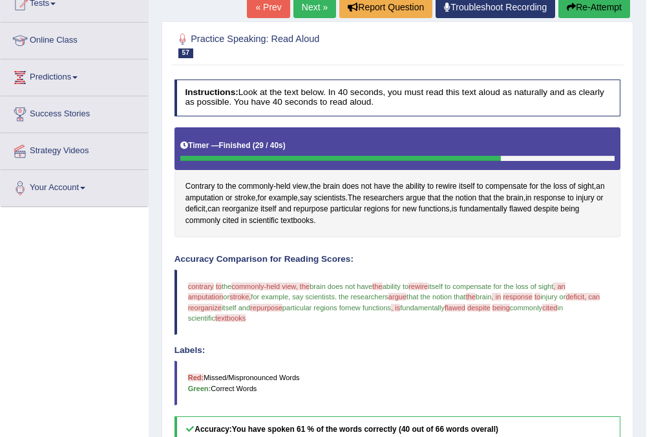
scroll to position [103, 0]
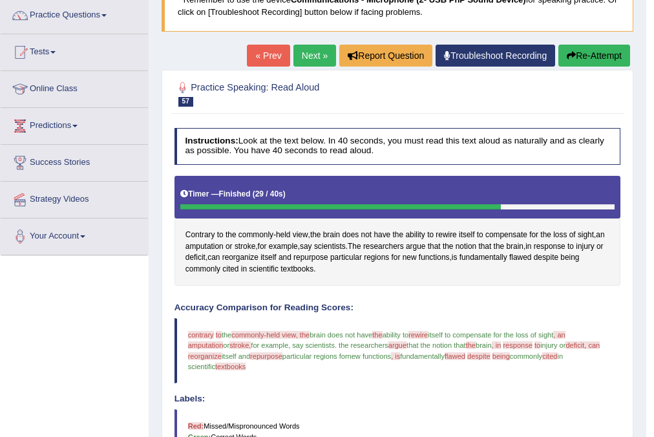
click at [298, 60] on link "Next »" at bounding box center [314, 56] width 43 height 22
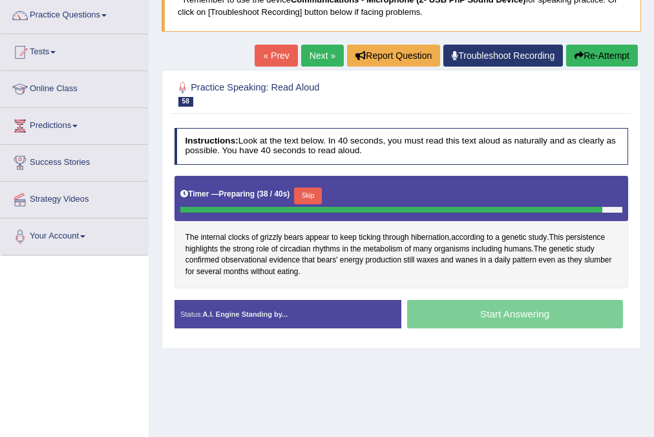
click at [309, 193] on button "Skip" at bounding box center [308, 195] width 28 height 17
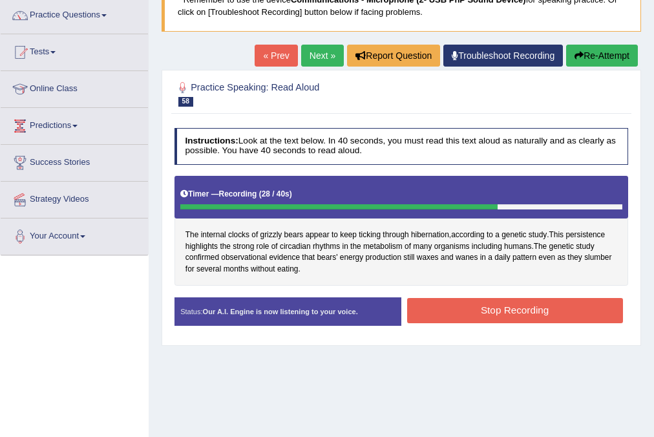
click at [600, 309] on button "Stop Recording" at bounding box center [515, 310] width 216 height 25
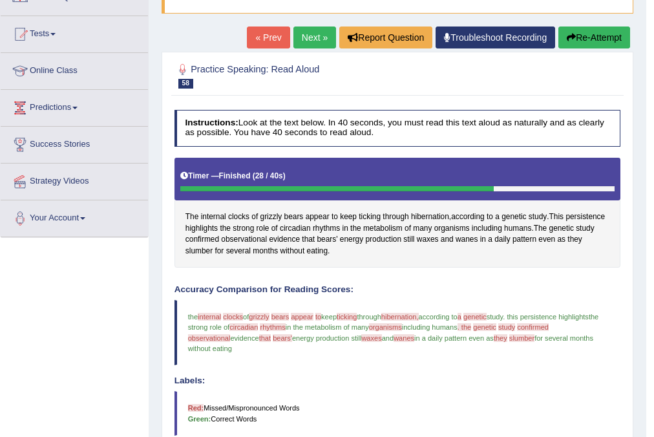
scroll to position [103, 0]
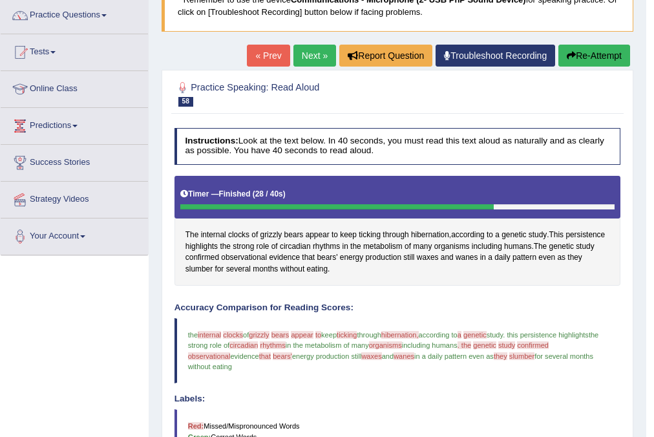
click at [306, 45] on link "Next »" at bounding box center [314, 56] width 43 height 22
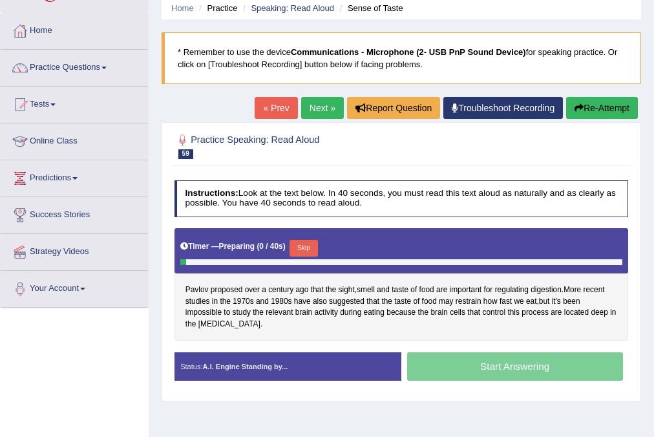
scroll to position [52, 0]
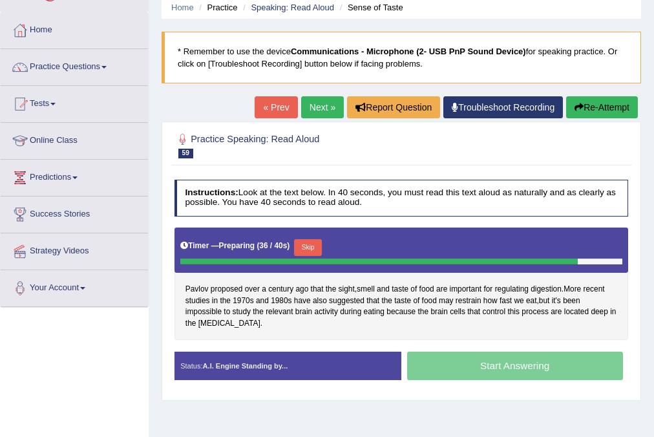
click at [307, 245] on button "Skip" at bounding box center [308, 247] width 28 height 17
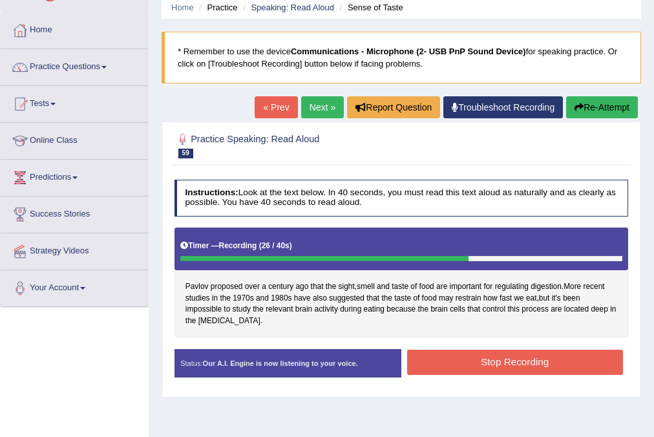
click at [464, 372] on button "Stop Recording" at bounding box center [515, 361] width 216 height 25
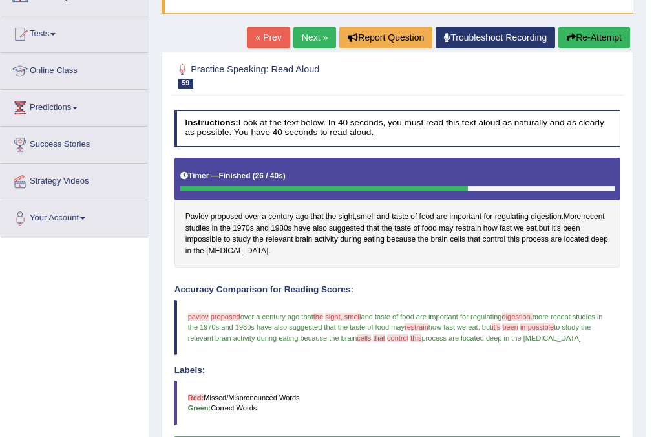
scroll to position [103, 0]
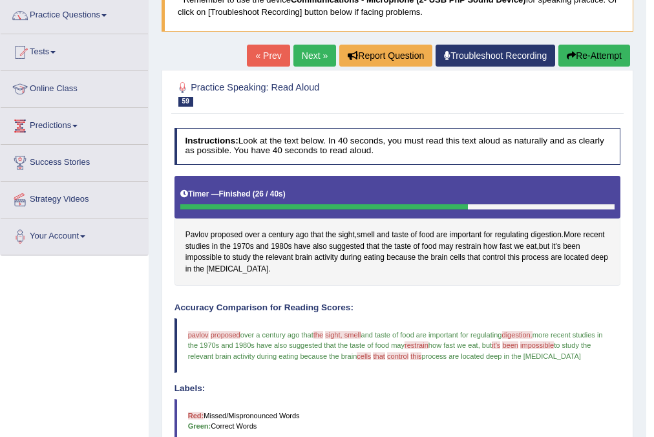
click at [298, 59] on link "Next »" at bounding box center [314, 56] width 43 height 22
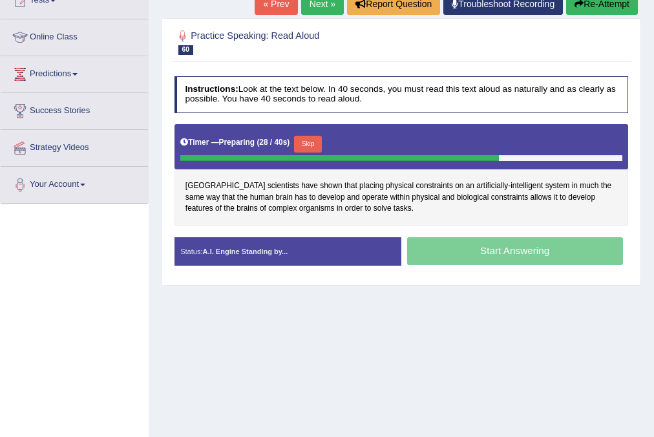
click at [308, 142] on button "Skip" at bounding box center [308, 144] width 28 height 17
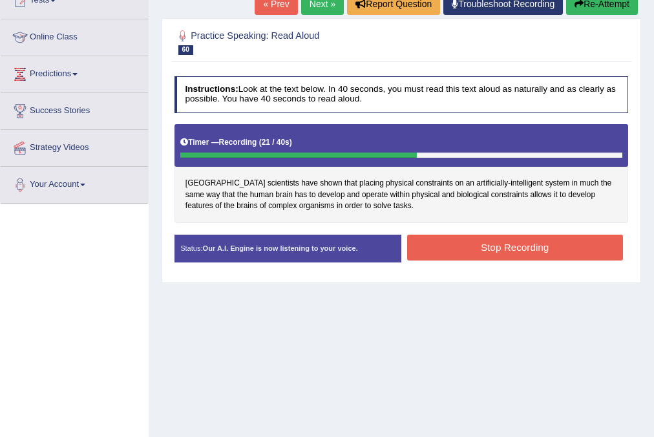
click at [466, 235] on button "Stop Recording" at bounding box center [515, 247] width 216 height 25
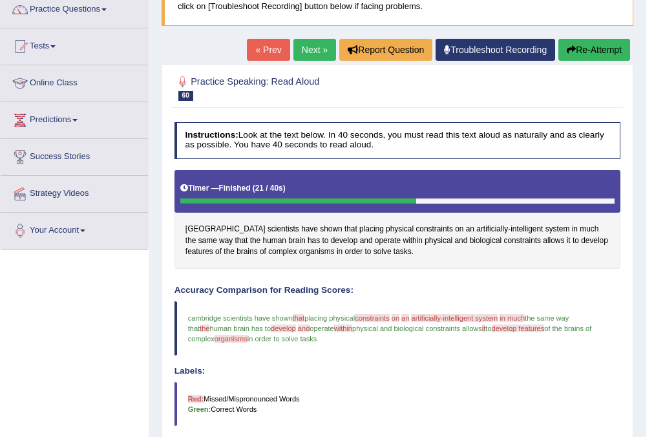
scroll to position [103, 0]
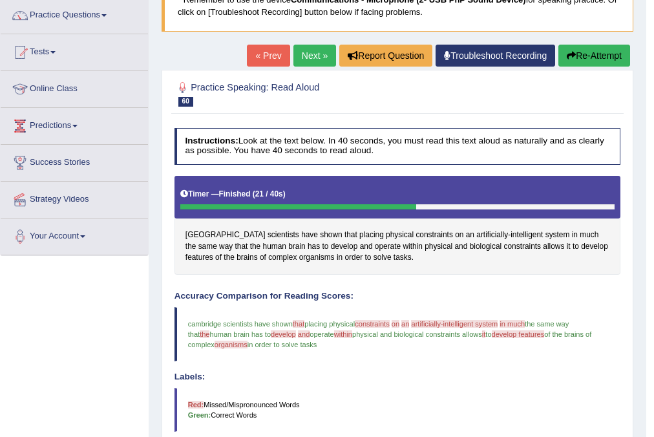
click at [304, 54] on link "Next »" at bounding box center [314, 56] width 43 height 22
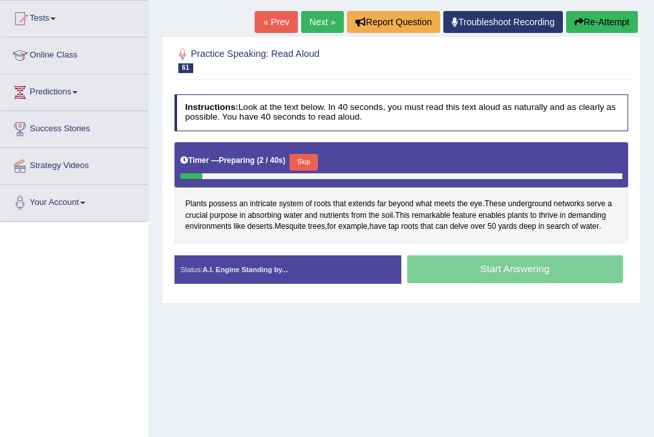
scroll to position [155, 0]
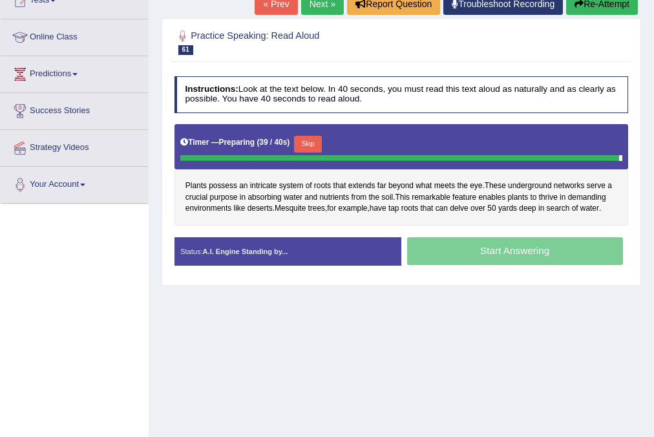
click at [312, 140] on button "Skip" at bounding box center [308, 144] width 28 height 17
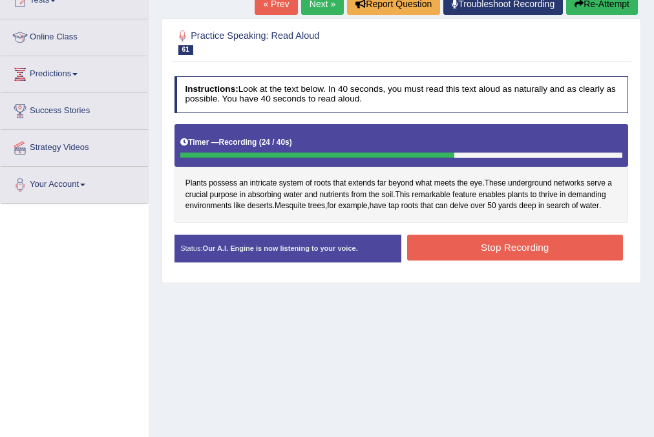
click at [501, 239] on button "Stop Recording" at bounding box center [515, 247] width 216 height 25
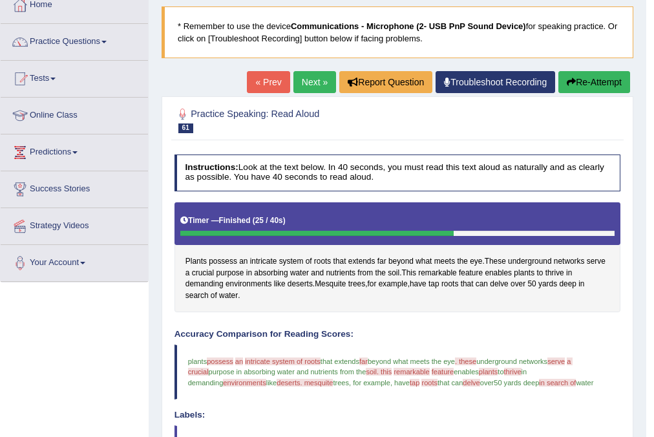
scroll to position [52, 0]
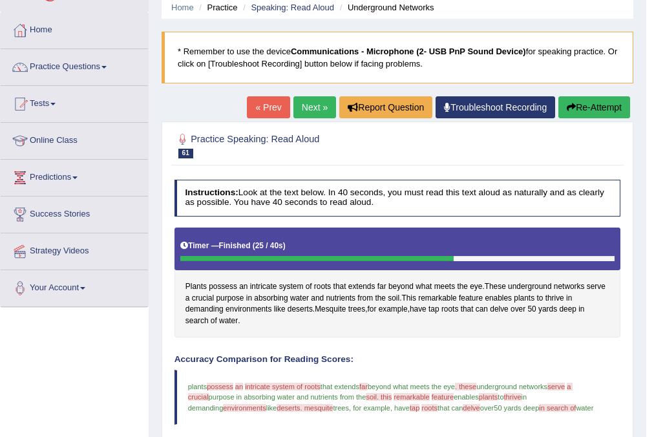
click at [307, 104] on link "Next »" at bounding box center [314, 107] width 43 height 22
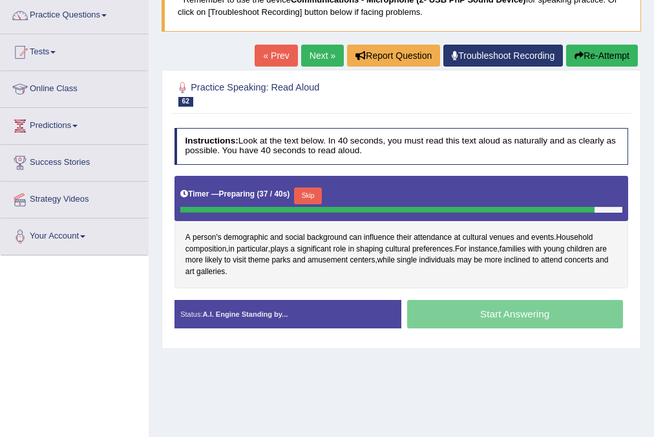
click at [317, 195] on button "Skip" at bounding box center [308, 195] width 28 height 17
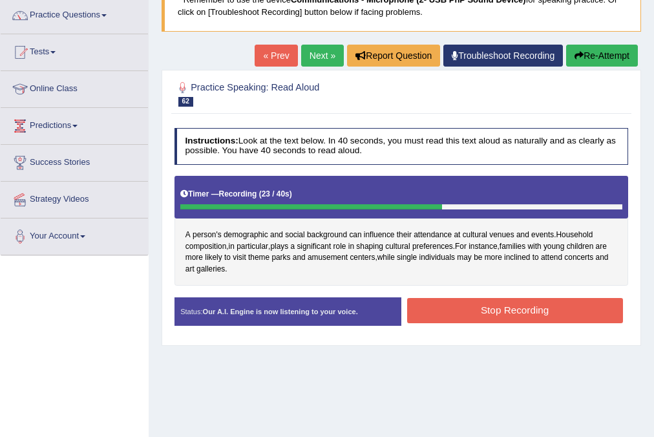
click at [463, 304] on button "Stop Recording" at bounding box center [515, 310] width 216 height 25
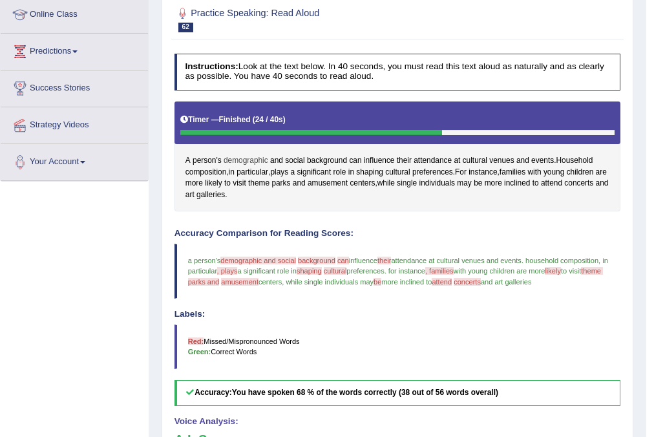
scroll to position [155, 0]
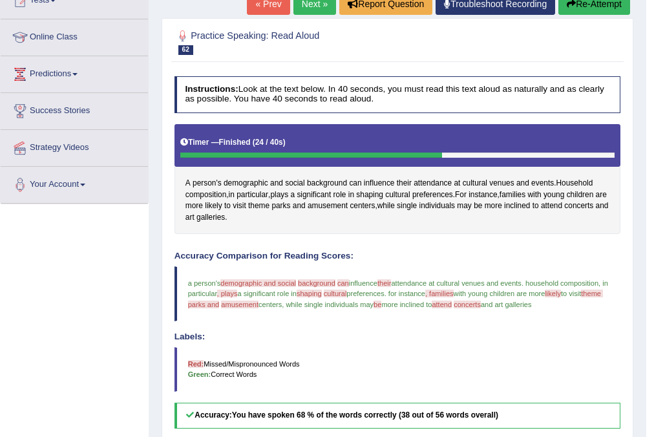
click at [305, 5] on link "Next »" at bounding box center [314, 4] width 43 height 22
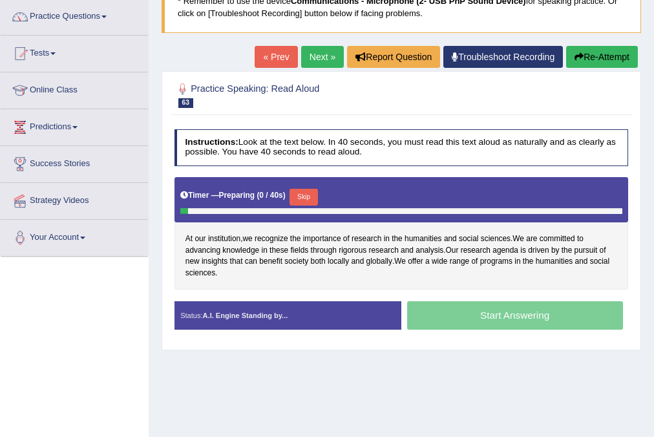
scroll to position [103, 0]
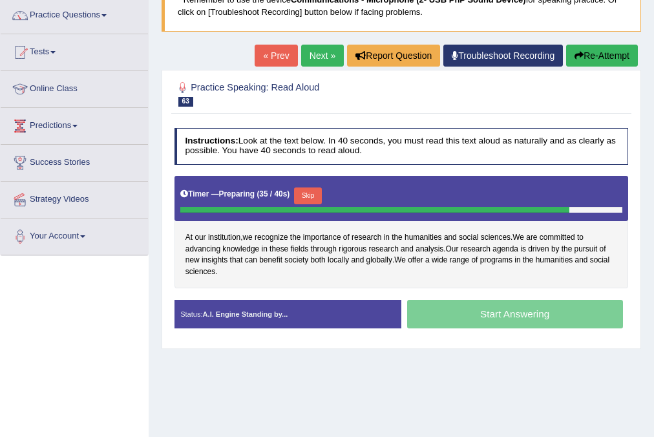
click at [318, 193] on button "Skip" at bounding box center [308, 195] width 28 height 17
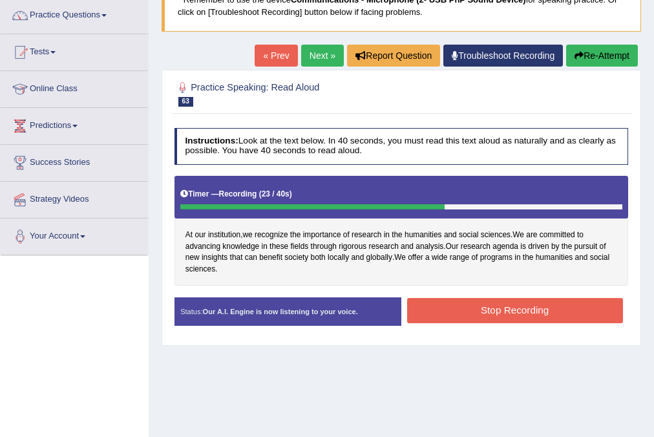
click at [432, 308] on button "Stop Recording" at bounding box center [515, 310] width 216 height 25
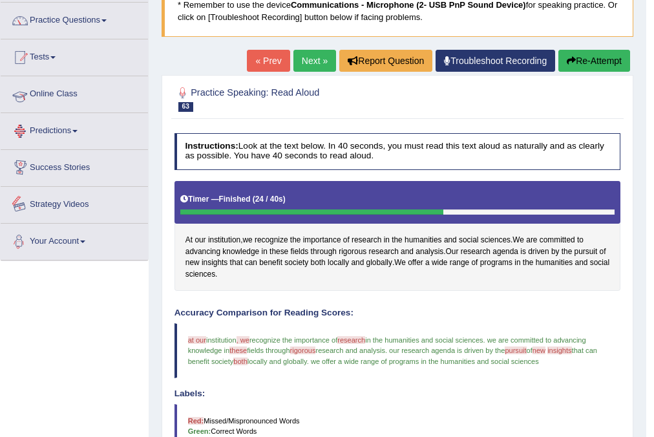
scroll to position [0, 0]
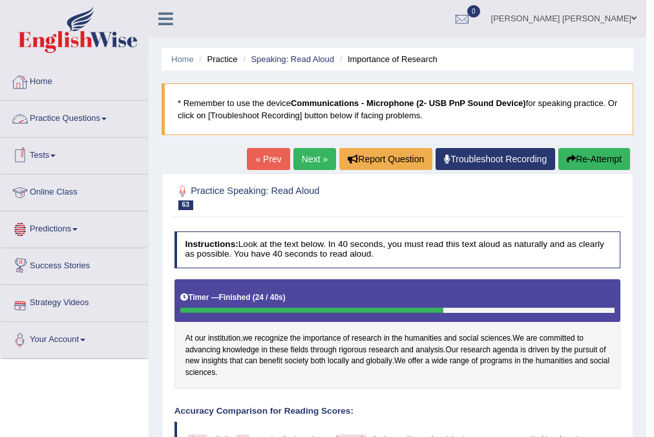
click at [93, 114] on link "Practice Questions" at bounding box center [74, 117] width 147 height 32
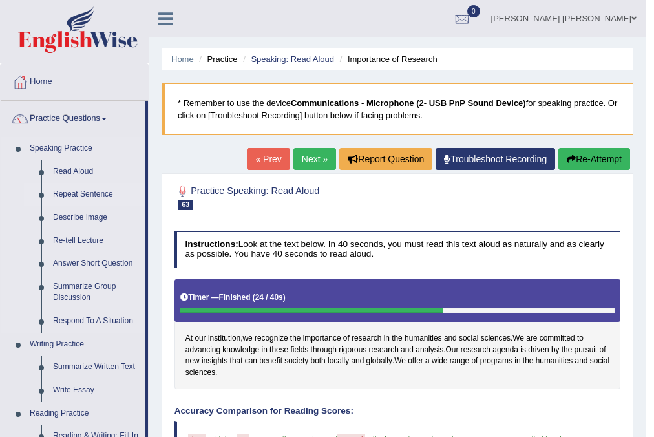
click at [102, 196] on link "Repeat Sentence" at bounding box center [96, 194] width 98 height 23
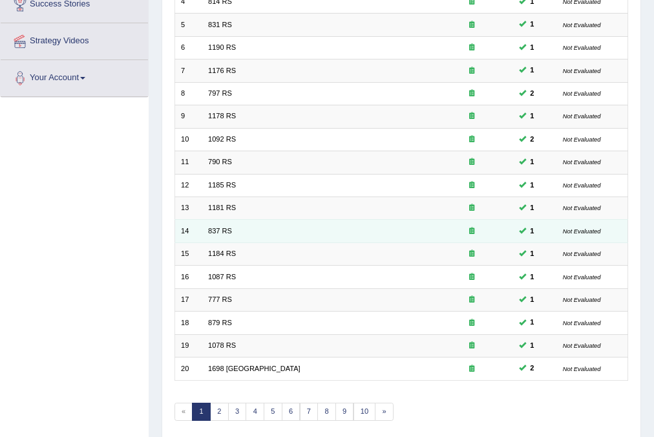
scroll to position [307, 0]
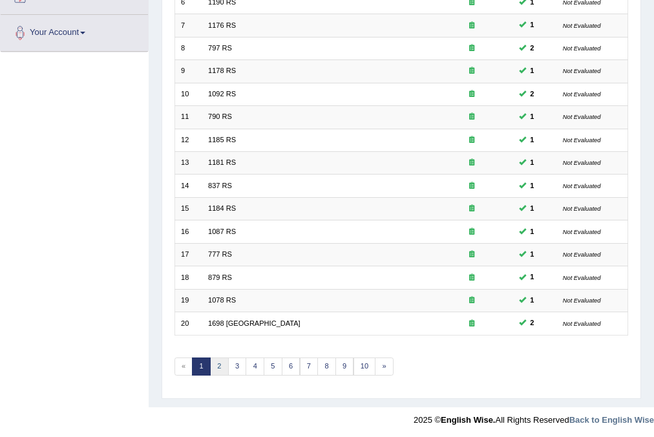
drag, startPoint x: 212, startPoint y: 367, endPoint x: 222, endPoint y: 370, distance: 10.2
click at [222, 370] on link "2" at bounding box center [219, 366] width 19 height 18
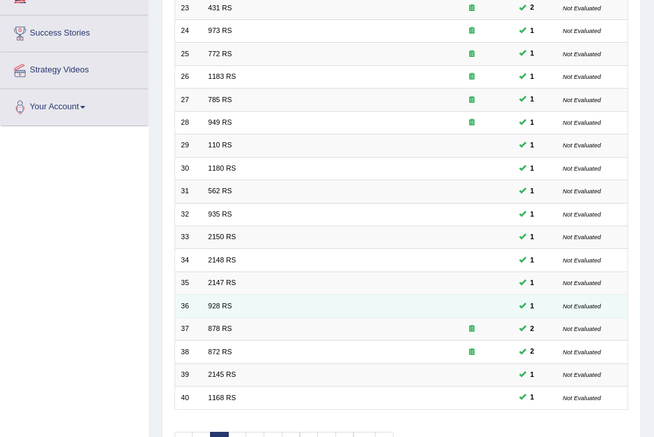
scroll to position [258, 0]
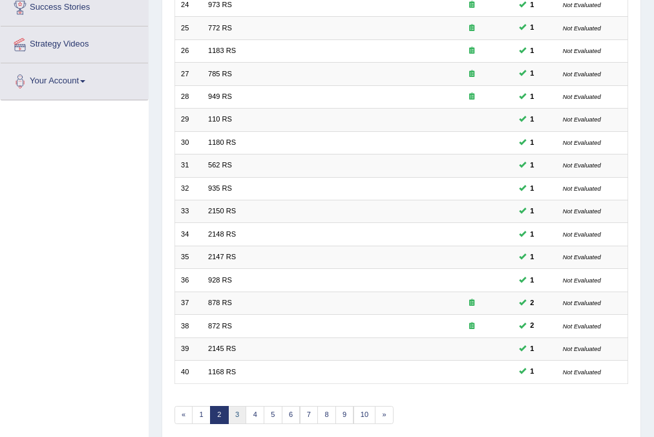
click at [229, 416] on link "3" at bounding box center [237, 415] width 19 height 18
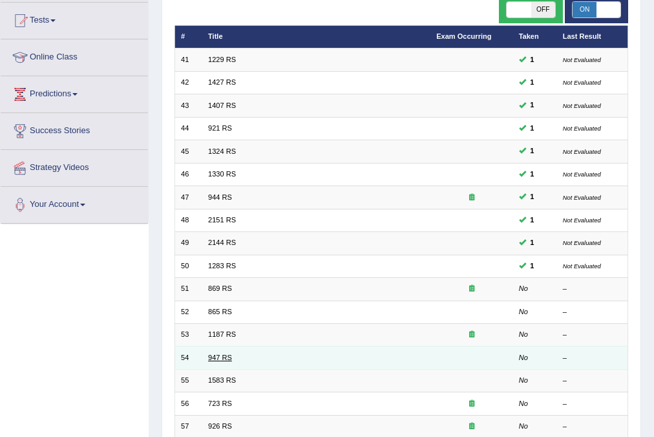
scroll to position [155, 0]
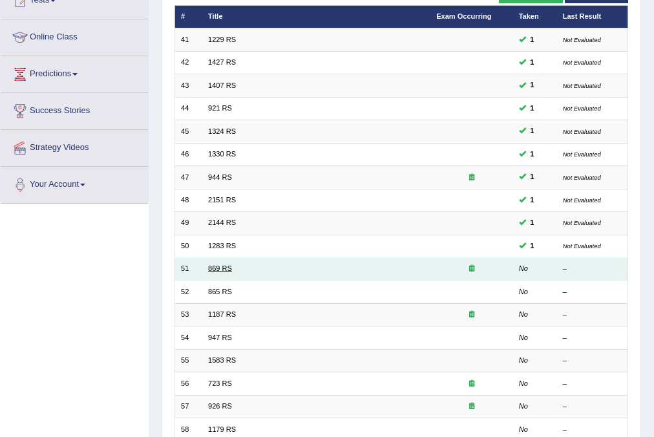
click at [212, 264] on link "869 RS" at bounding box center [220, 268] width 24 height 8
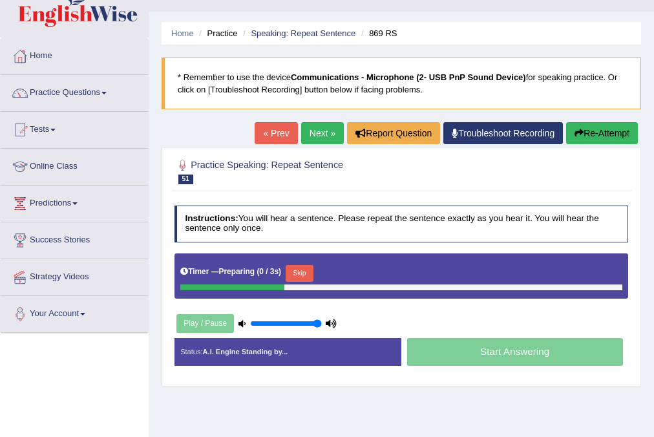
scroll to position [52, 0]
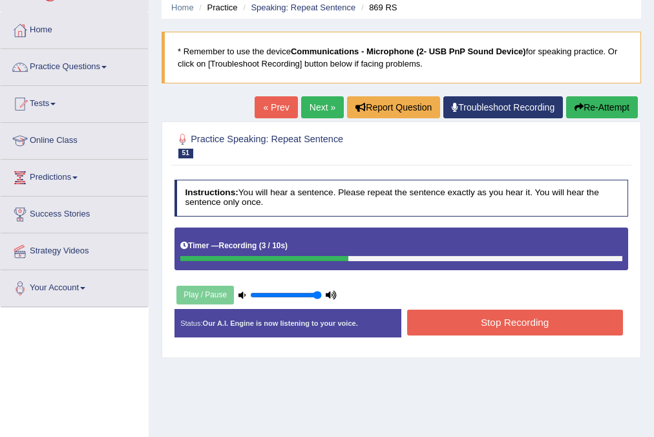
click at [434, 313] on button "Stop Recording" at bounding box center [515, 321] width 216 height 25
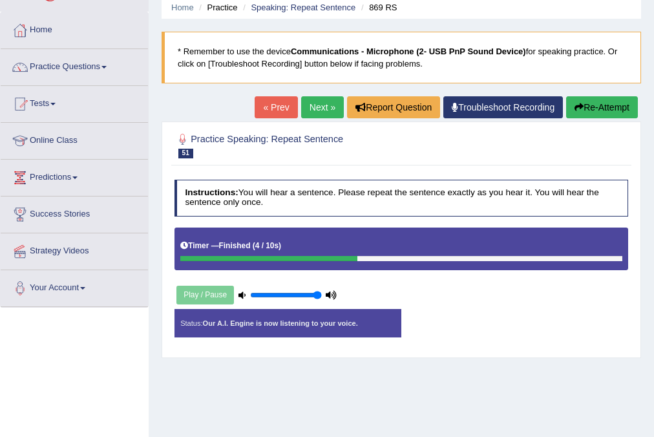
click at [434, 313] on div "Status: Our A.I. Engine is now listening to your voice. Start Answering Stop Re…" at bounding box center [401, 328] width 454 height 39
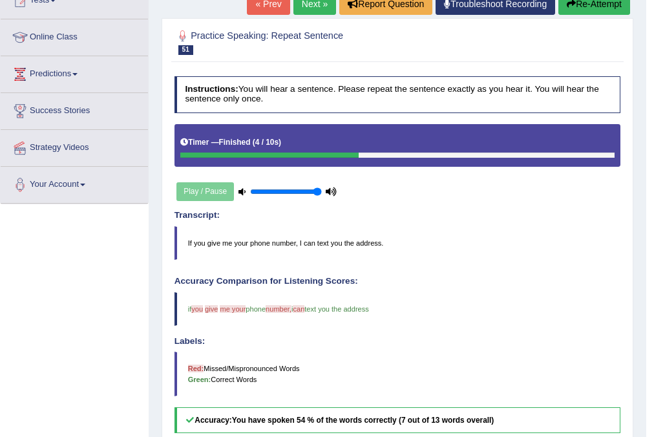
scroll to position [103, 0]
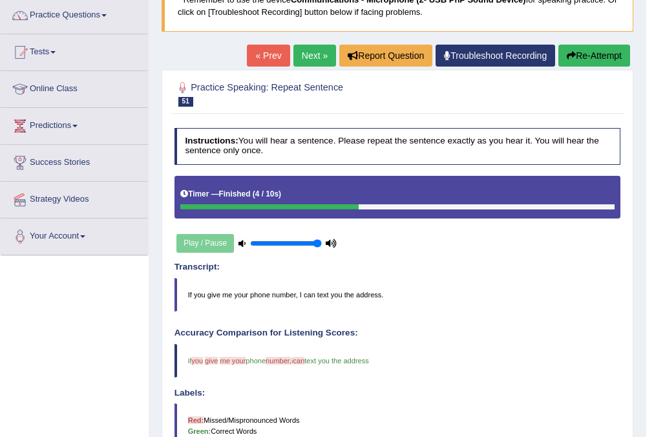
click at [303, 59] on link "Next »" at bounding box center [314, 56] width 43 height 22
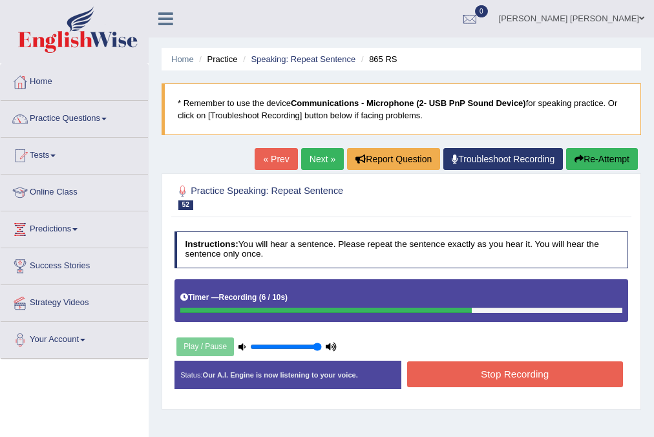
click at [499, 368] on button "Stop Recording" at bounding box center [515, 373] width 216 height 25
click at [500, 370] on div "Status: Our A.I. Engine is now listening to your voice. Start Answering Stop Re…" at bounding box center [401, 379] width 454 height 39
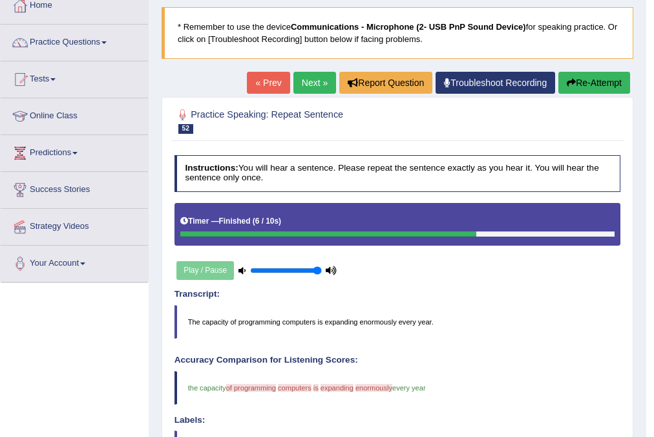
scroll to position [52, 0]
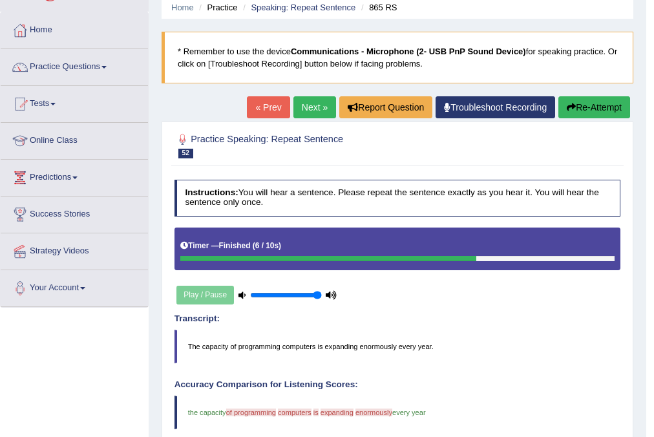
click at [318, 107] on link "Next »" at bounding box center [314, 107] width 43 height 22
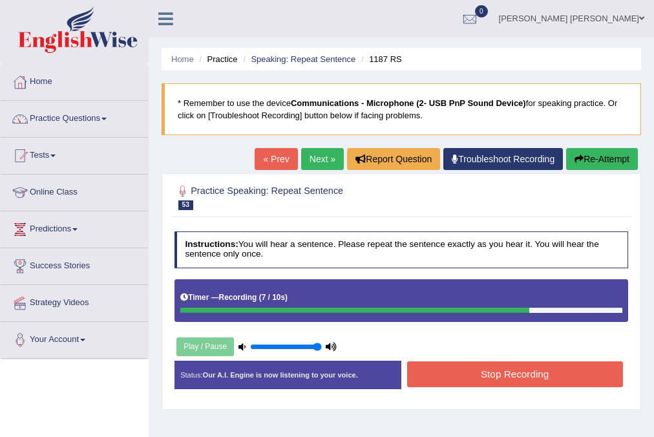
click at [278, 169] on link "« Prev" at bounding box center [276, 159] width 43 height 22
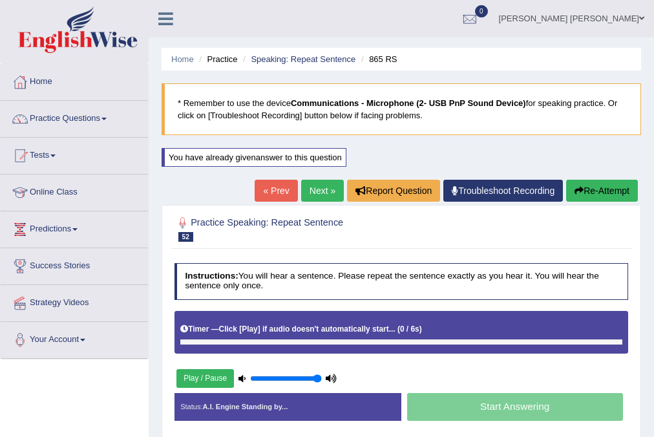
click at [303, 203] on div "« Prev Next » Report Question Troubleshoot Recording Re-Attempt" at bounding box center [448, 192] width 386 height 25
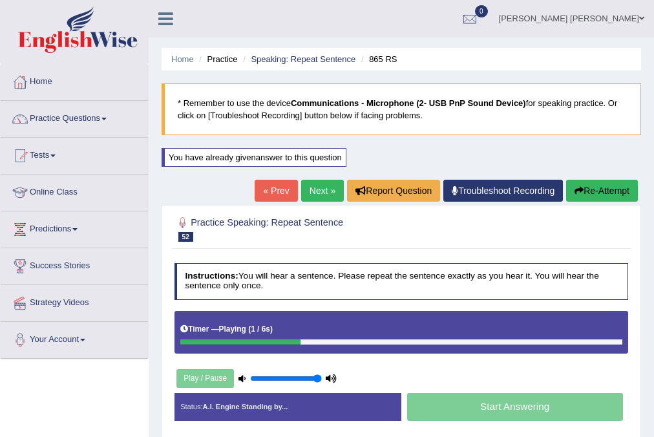
click at [308, 190] on link "Next »" at bounding box center [322, 191] width 43 height 22
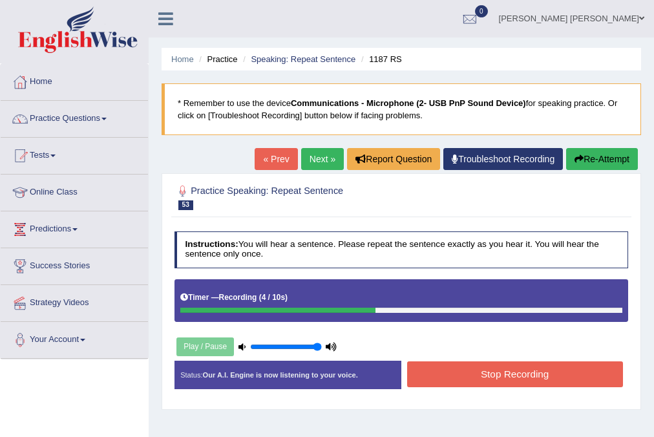
click at [497, 373] on button "Stop Recording" at bounding box center [515, 373] width 216 height 25
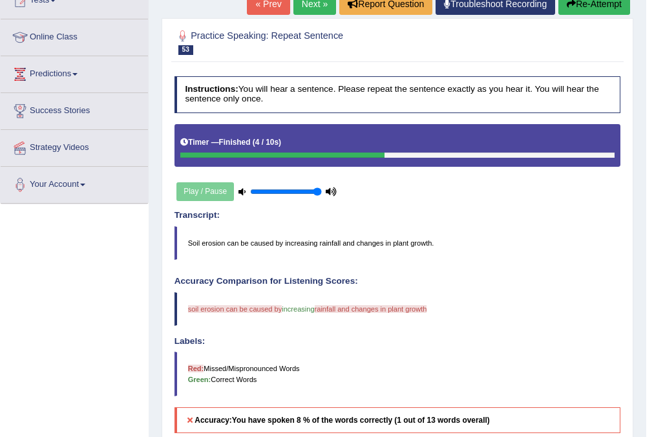
scroll to position [103, 0]
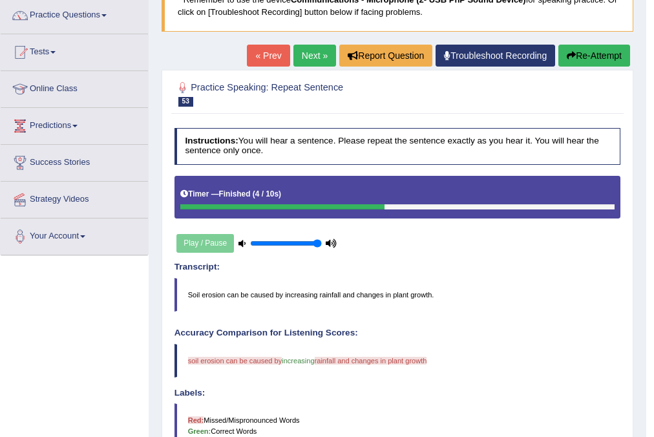
click at [569, 57] on icon "button" at bounding box center [571, 55] width 9 height 9
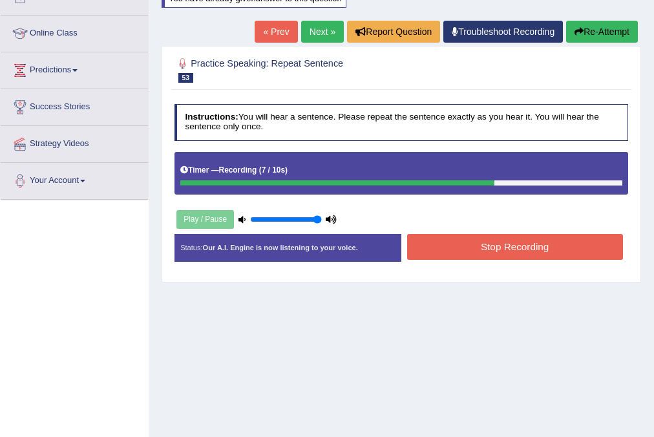
click at [479, 255] on button "Stop Recording" at bounding box center [515, 246] width 216 height 25
click at [479, 255] on div "Status: Our A.I. Engine is now listening to your voice. Start Answering Stop Re…" at bounding box center [401, 253] width 454 height 39
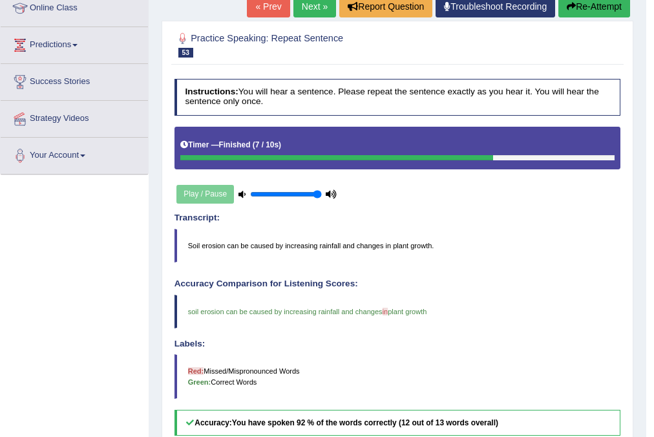
scroll to position [159, 0]
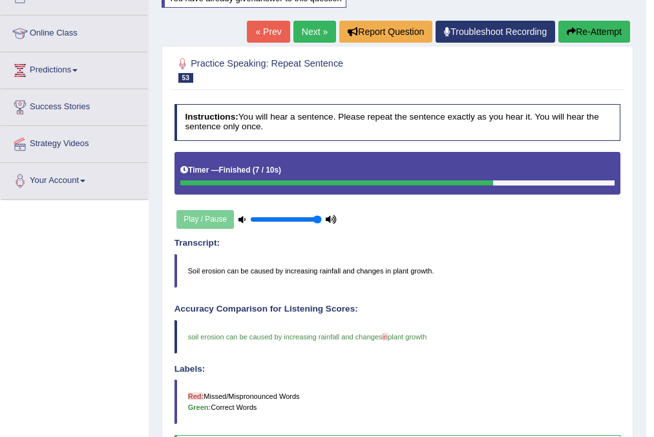
click at [297, 34] on link "Next »" at bounding box center [314, 32] width 43 height 22
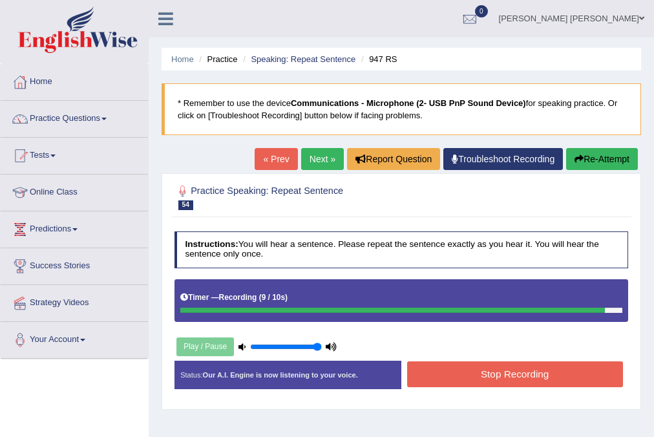
click at [540, 377] on button "Stop Recording" at bounding box center [515, 373] width 216 height 25
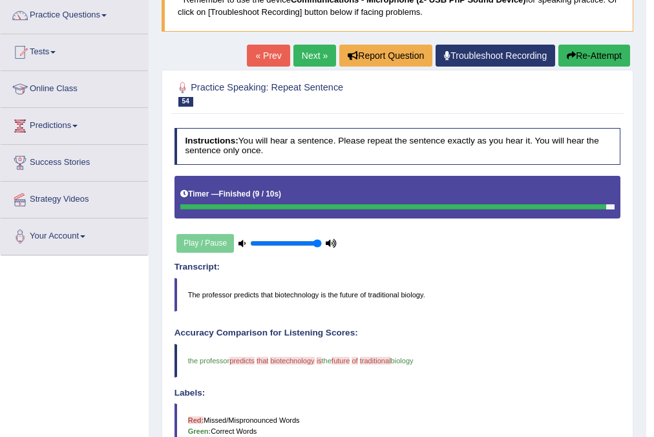
scroll to position [52, 0]
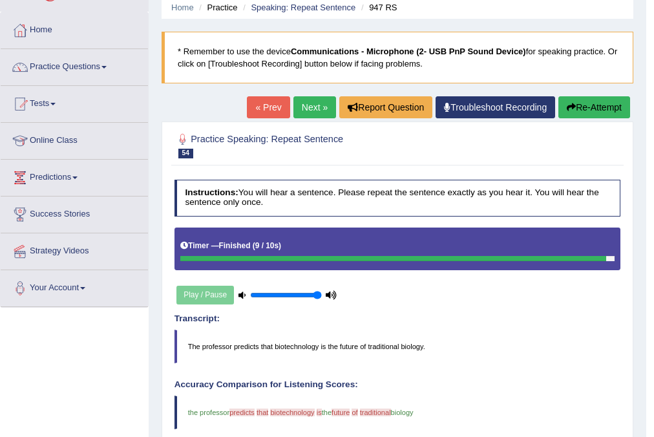
click at [308, 112] on link "Next »" at bounding box center [314, 107] width 43 height 22
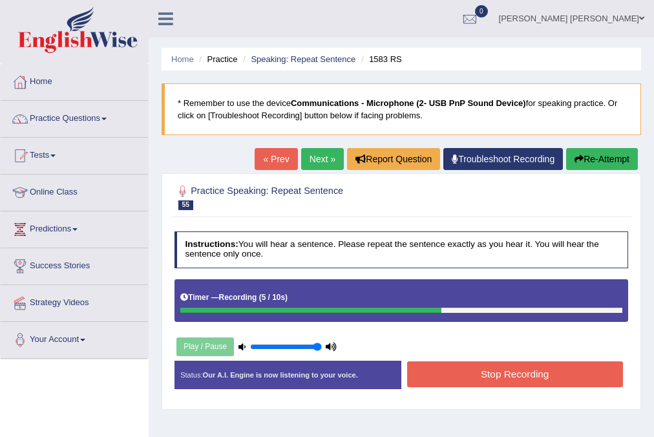
click at [485, 375] on button "Stop Recording" at bounding box center [515, 373] width 216 height 25
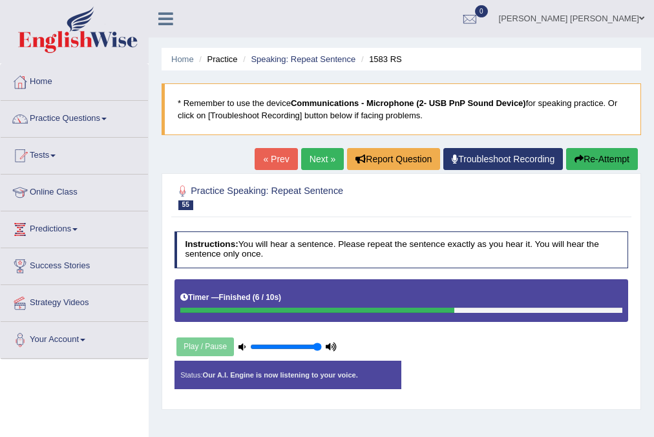
click at [485, 375] on div "Status: Our A.I. Engine is now listening to your voice. Start Answering Stop Re…" at bounding box center [401, 379] width 454 height 39
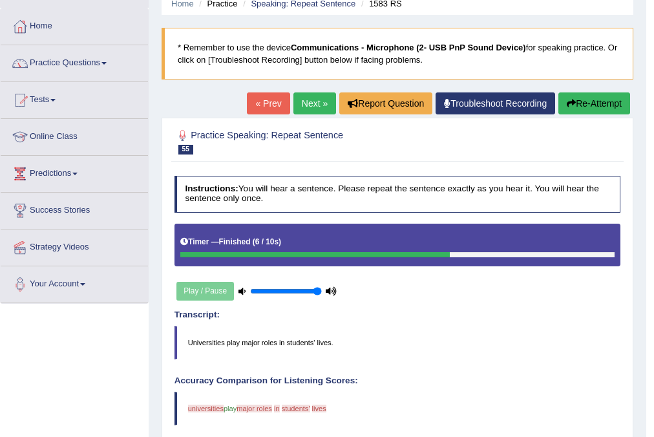
scroll to position [52, 0]
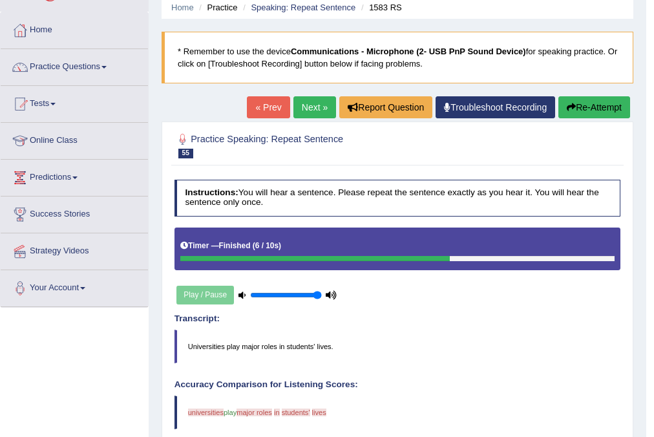
click at [305, 107] on link "Next »" at bounding box center [314, 107] width 43 height 22
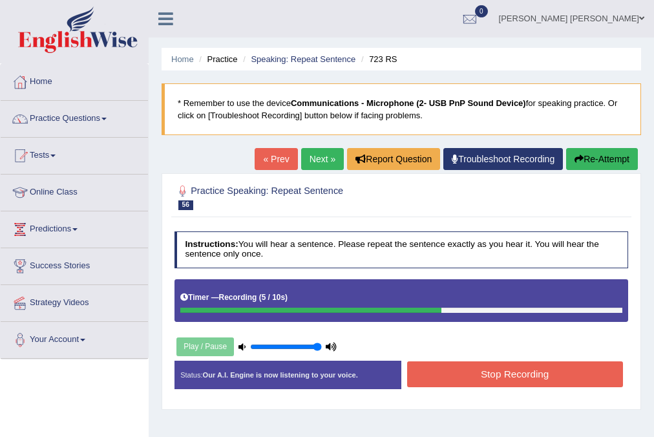
click at [516, 382] on button "Stop Recording" at bounding box center [515, 373] width 216 height 25
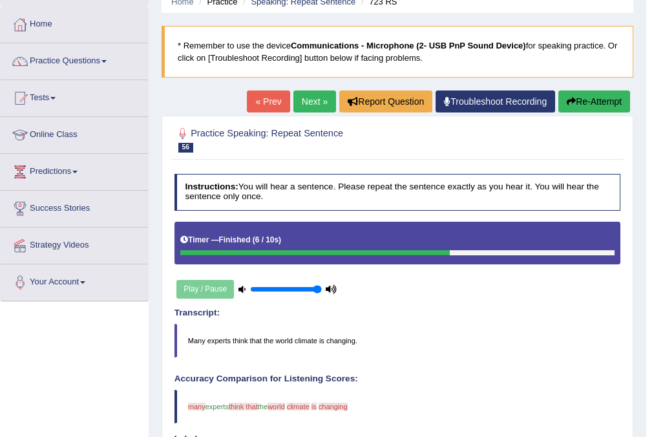
scroll to position [52, 0]
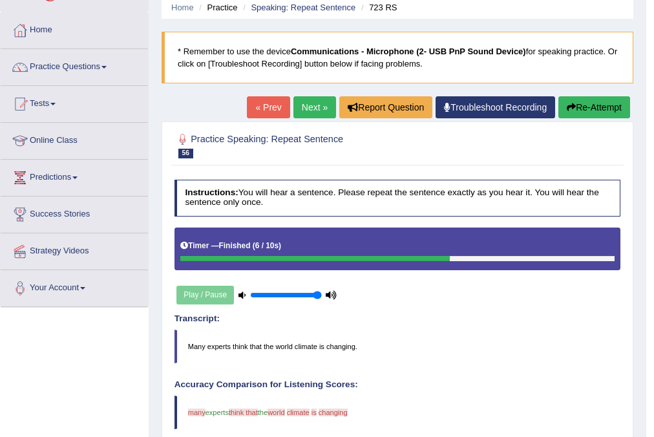
click at [302, 107] on link "Next »" at bounding box center [314, 107] width 43 height 22
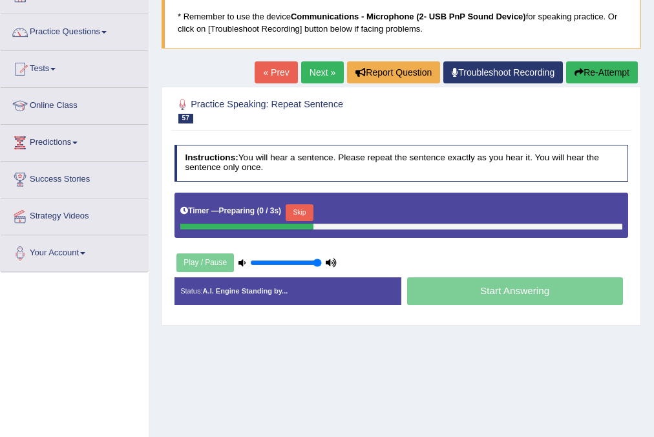
scroll to position [103, 0]
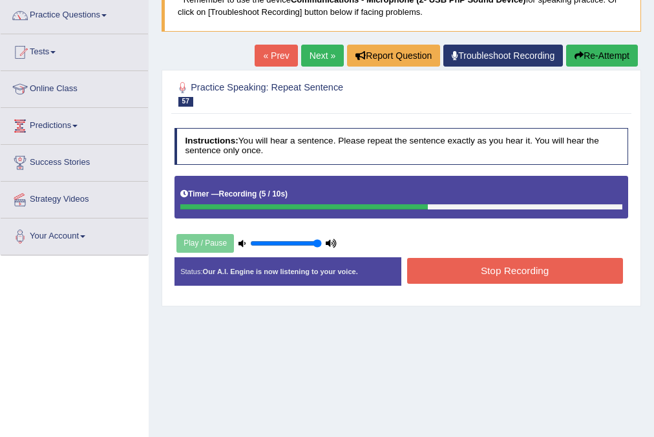
click at [494, 259] on button "Stop Recording" at bounding box center [515, 270] width 216 height 25
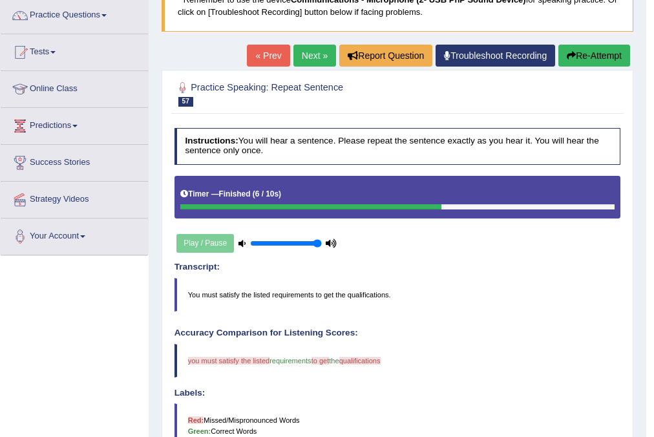
click at [308, 61] on link "Next »" at bounding box center [314, 56] width 43 height 22
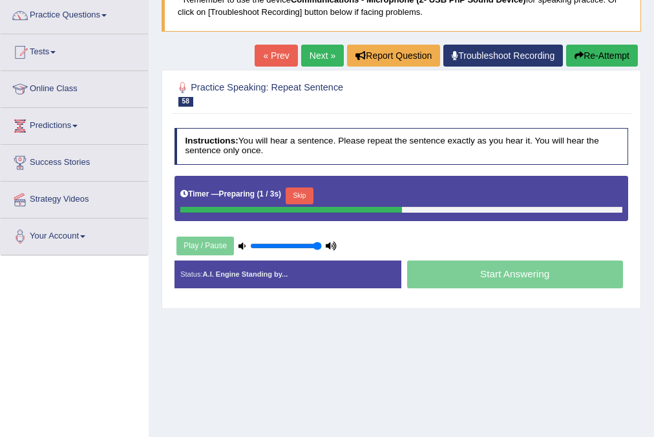
scroll to position [155, 0]
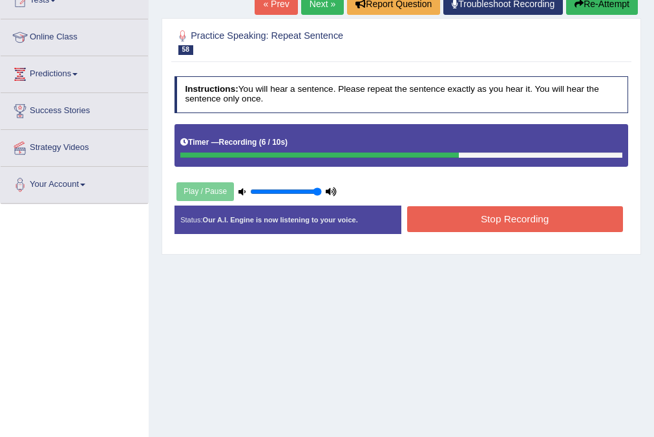
click at [533, 218] on button "Stop Recording" at bounding box center [515, 218] width 216 height 25
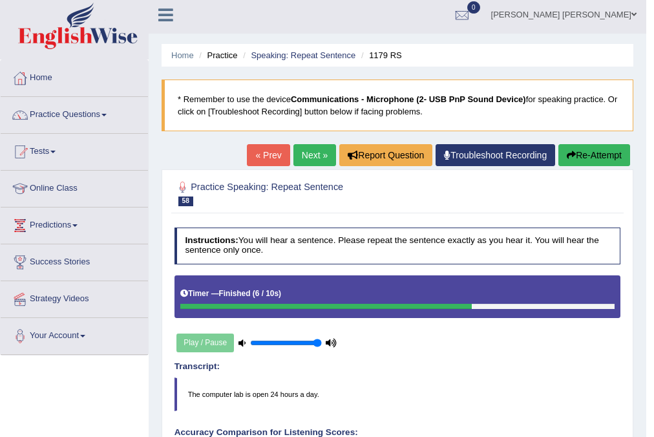
scroll to position [0, 0]
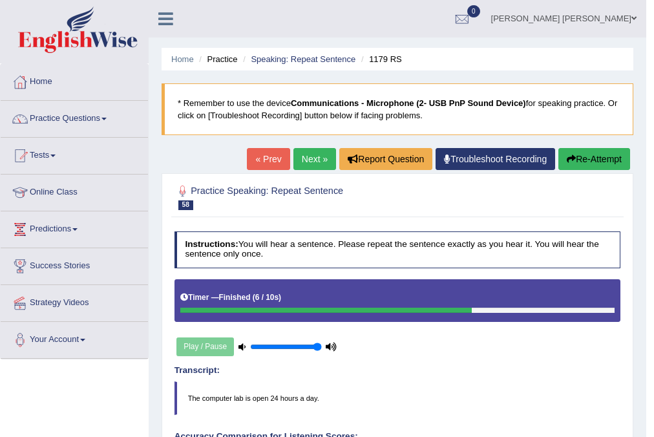
click at [309, 163] on link "Next »" at bounding box center [314, 159] width 43 height 22
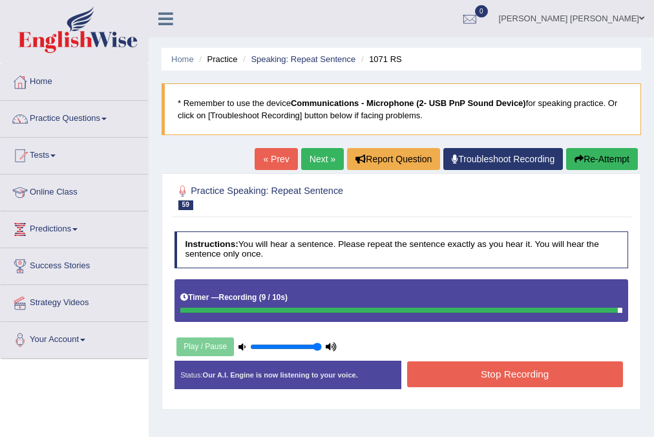
click at [442, 384] on button "Stop Recording" at bounding box center [515, 373] width 216 height 25
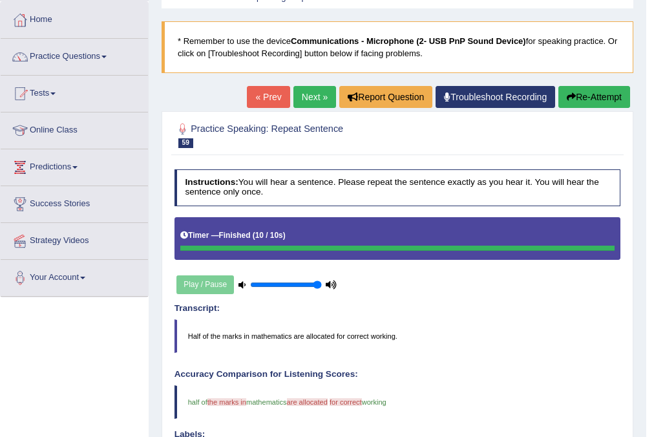
scroll to position [52, 0]
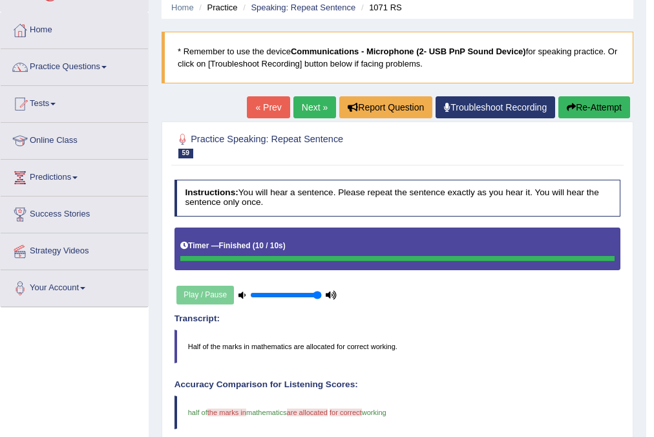
click at [302, 101] on link "Next »" at bounding box center [314, 107] width 43 height 22
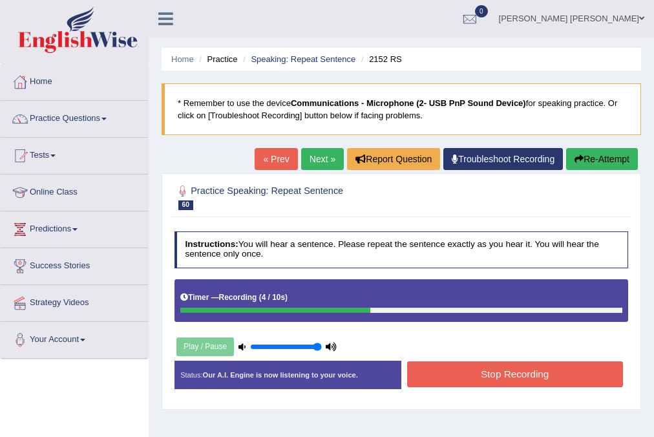
click at [515, 371] on button "Stop Recording" at bounding box center [515, 373] width 216 height 25
click at [515, 371] on div "Status: Our A.I. Engine is now listening to your voice. Start Answering Stop Re…" at bounding box center [401, 379] width 454 height 39
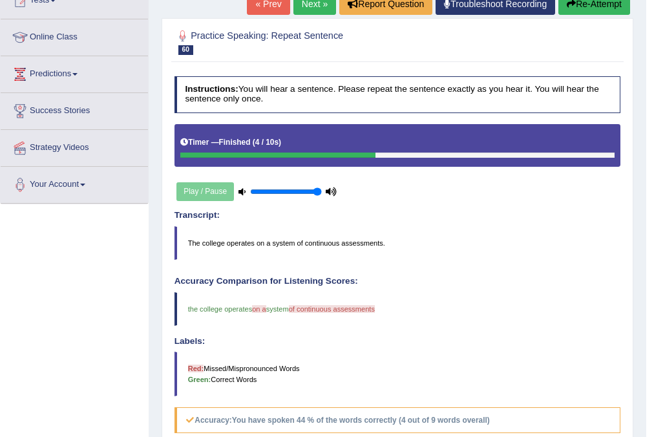
scroll to position [103, 0]
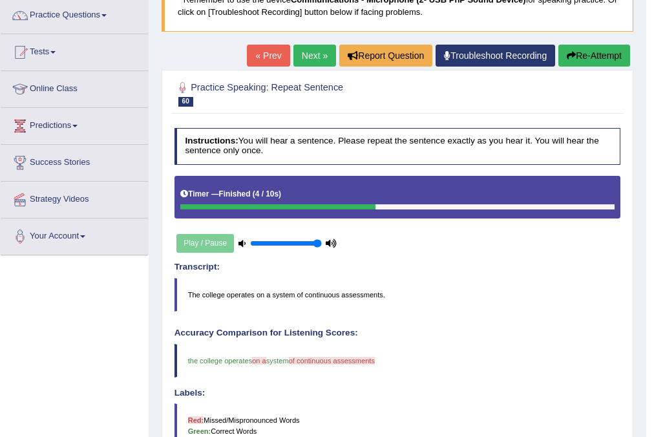
click at [311, 55] on link "Next »" at bounding box center [314, 56] width 43 height 22
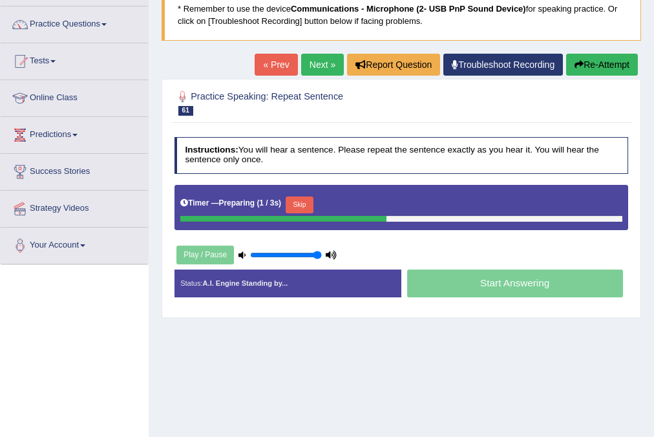
scroll to position [103, 0]
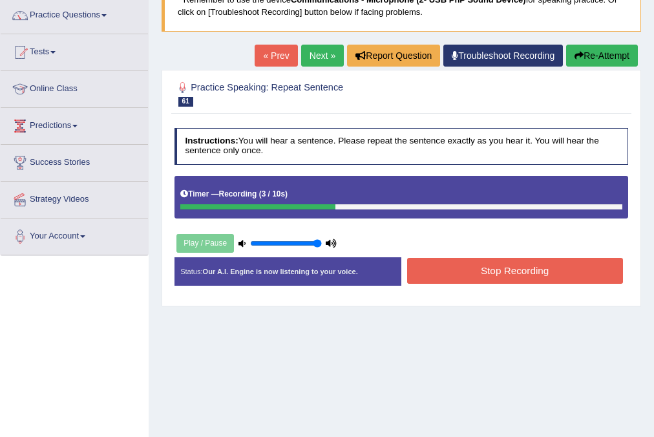
click at [424, 269] on button "Stop Recording" at bounding box center [515, 270] width 216 height 25
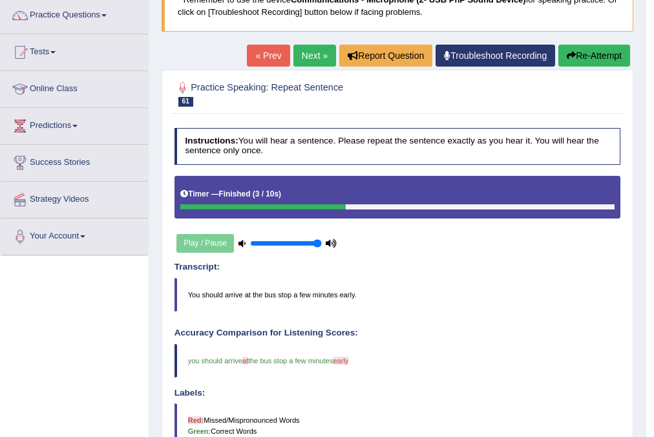
click at [307, 50] on link "Next »" at bounding box center [314, 56] width 43 height 22
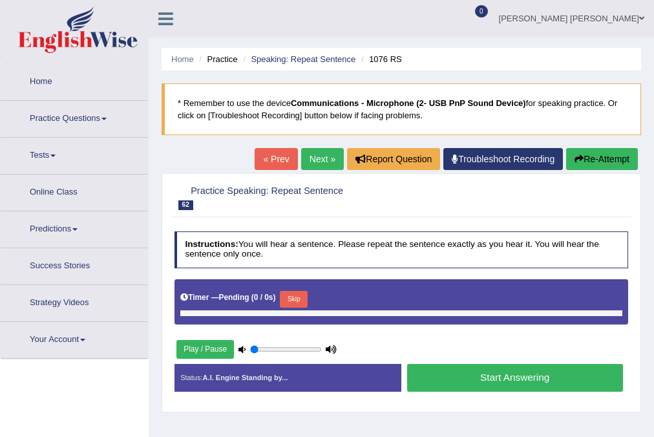
type input "1"
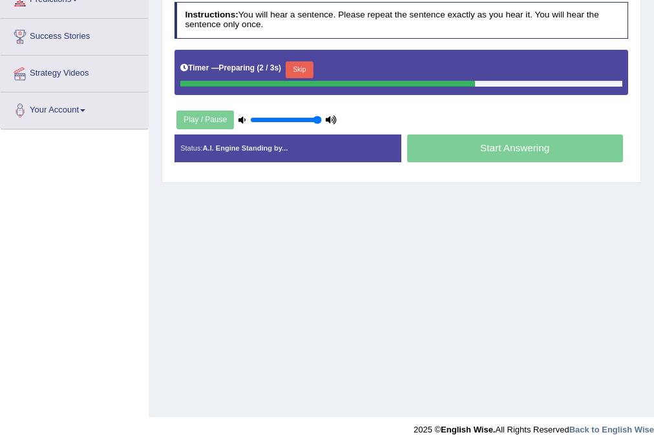
scroll to position [242, 0]
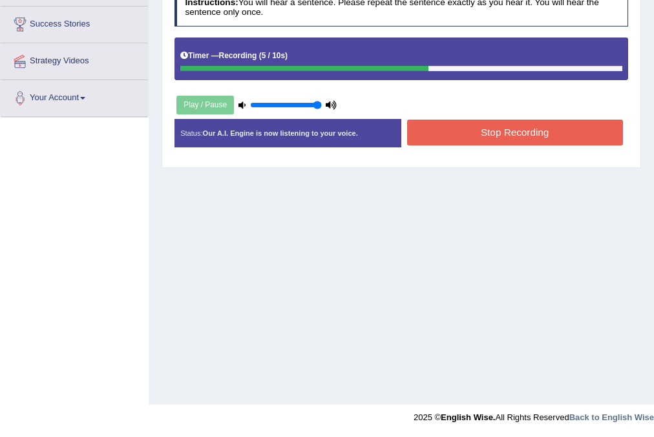
click at [424, 125] on button "Stop Recording" at bounding box center [515, 132] width 216 height 25
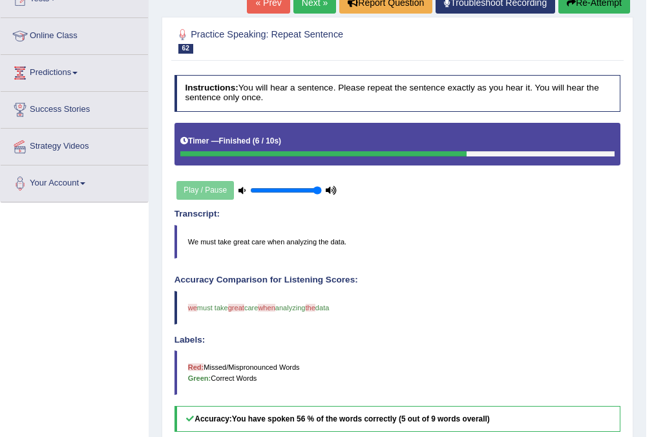
scroll to position [138, 0]
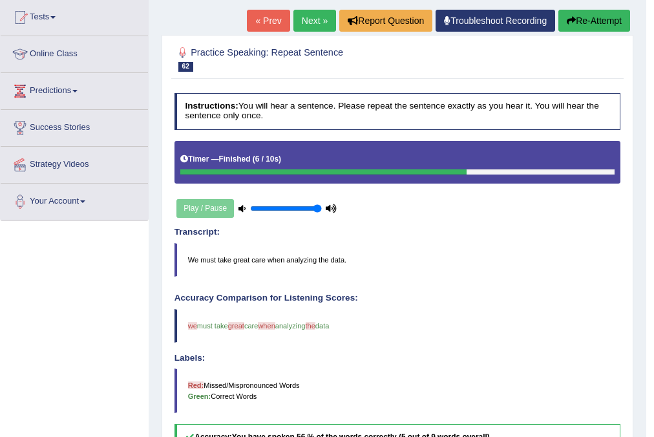
click at [309, 14] on link "Next »" at bounding box center [314, 21] width 43 height 22
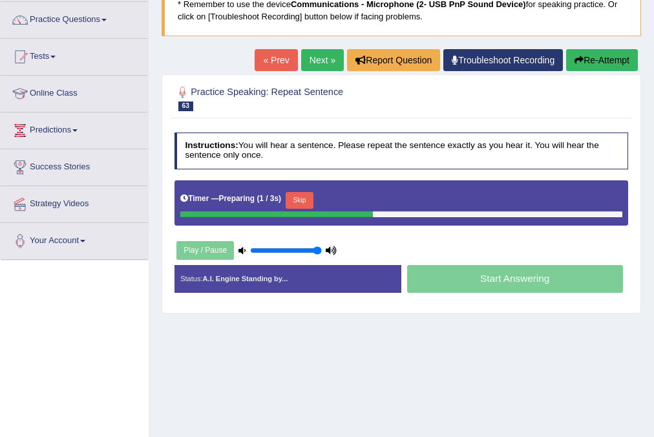
scroll to position [103, 0]
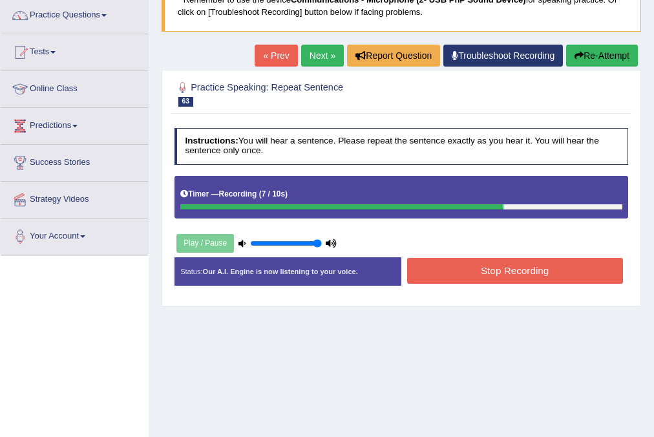
click at [486, 259] on button "Stop Recording" at bounding box center [515, 270] width 216 height 25
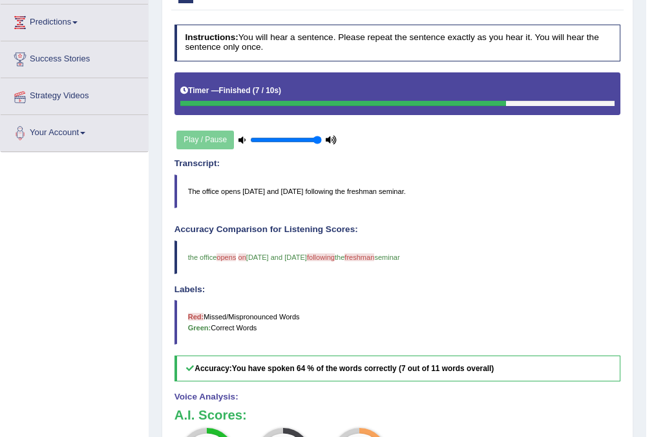
scroll to position [155, 0]
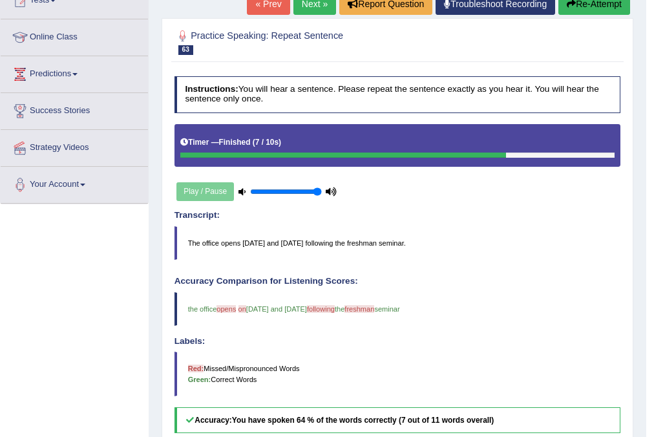
click at [297, 12] on link "Next »" at bounding box center [314, 4] width 43 height 22
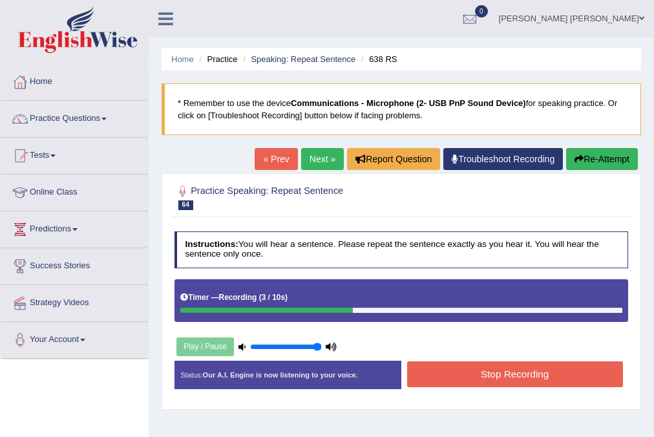
click at [512, 367] on button "Stop Recording" at bounding box center [515, 373] width 216 height 25
click at [512, 367] on div "Status: Our A.I. Engine is now listening to your voice. Start Answering Stop Re…" at bounding box center [401, 379] width 454 height 39
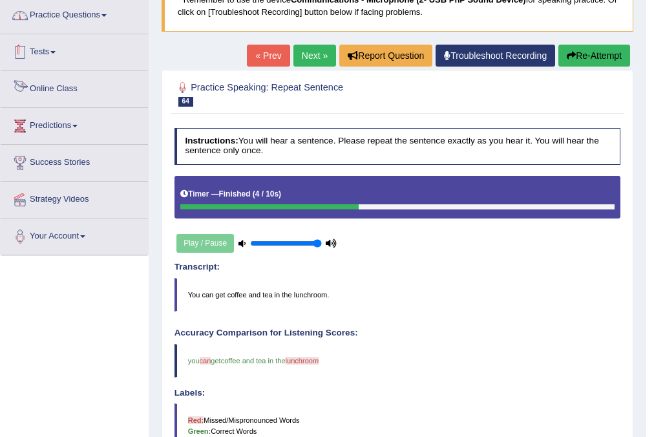
scroll to position [52, 0]
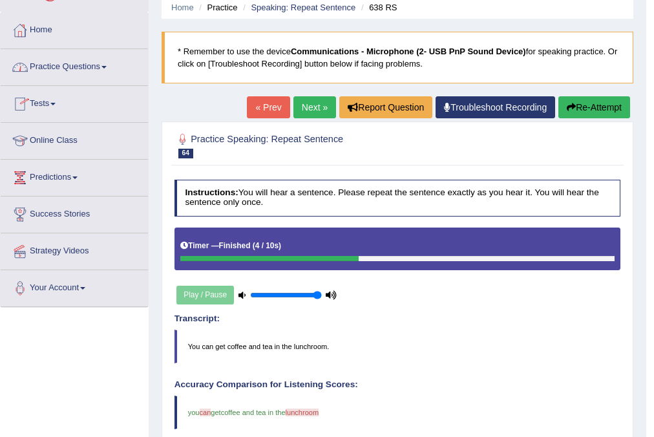
click at [104, 68] on link "Practice Questions" at bounding box center [74, 65] width 147 height 32
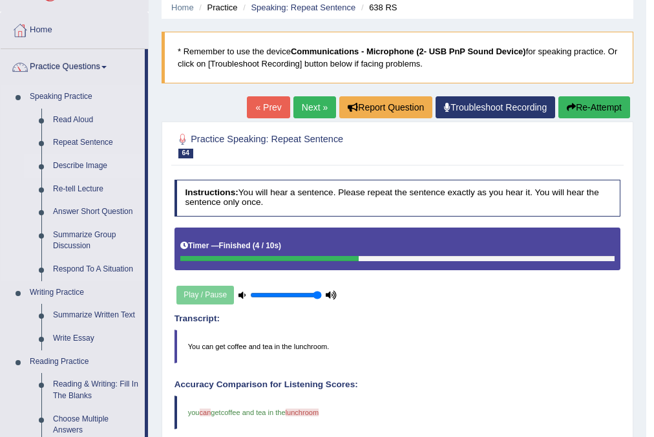
click at [93, 162] on link "Describe Image" at bounding box center [96, 165] width 98 height 23
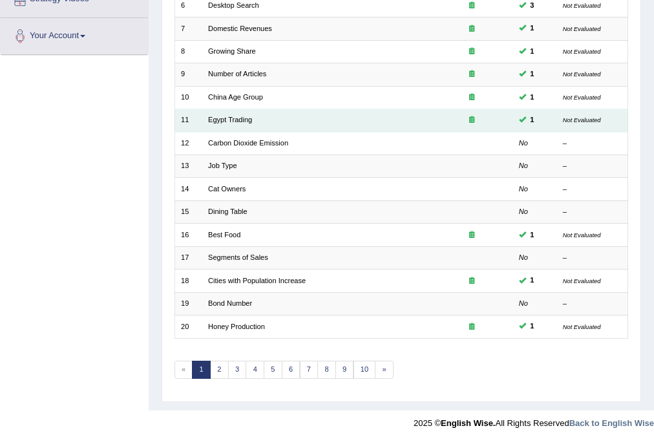
scroll to position [307, 0]
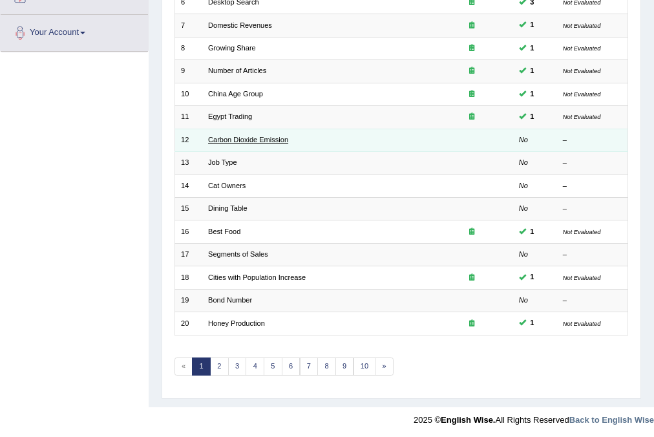
click at [229, 140] on link "Carbon Dioxide Emission" at bounding box center [248, 140] width 80 height 8
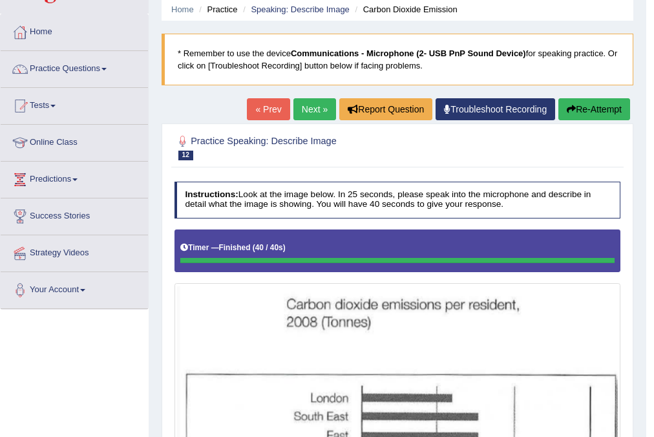
scroll to position [39, 0]
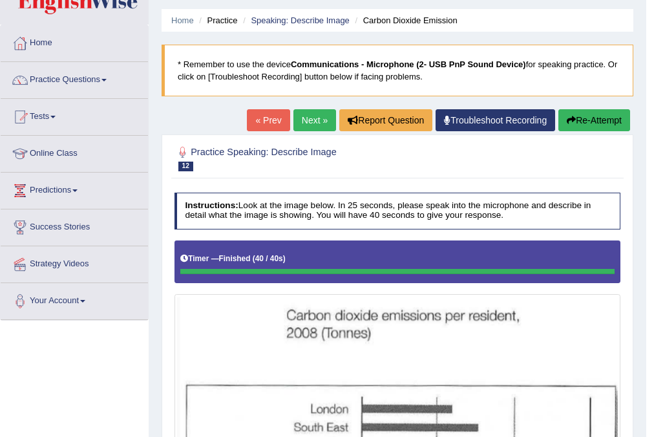
click at [315, 121] on link "Next »" at bounding box center [314, 120] width 43 height 22
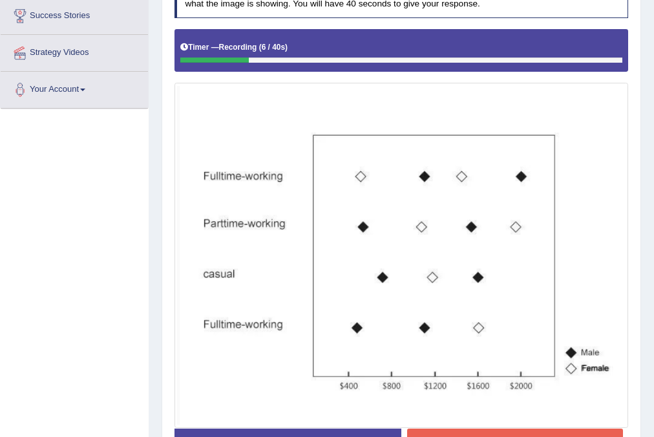
scroll to position [310, 0]
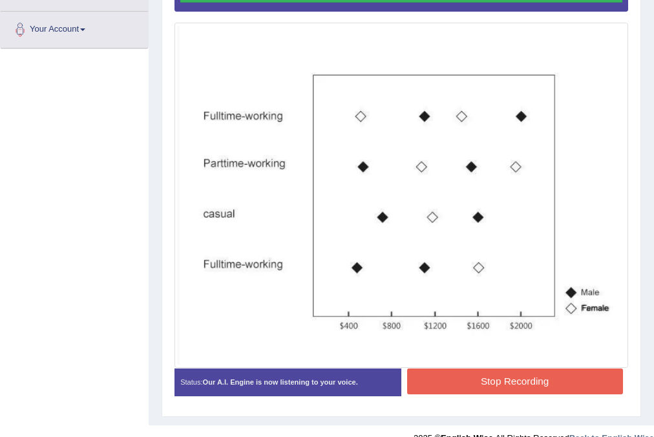
click at [521, 374] on div "Instructions: Look at the image below. In 25 seconds, please speak into the mic…" at bounding box center [400, 162] width 459 height 495
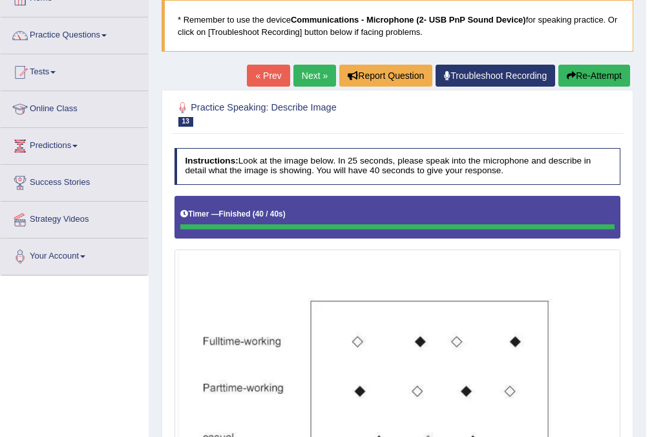
scroll to position [79, 0]
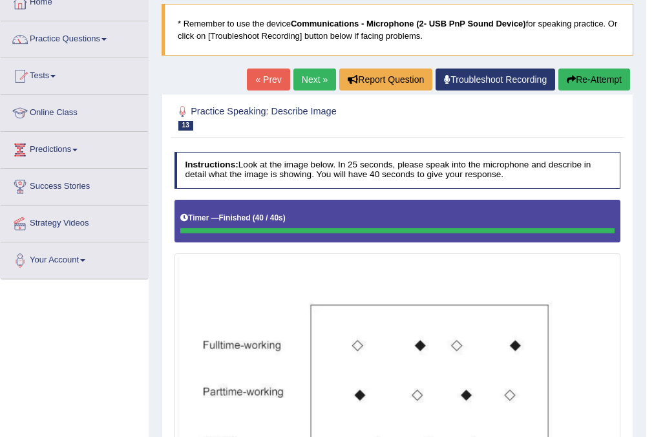
click at [304, 75] on link "Next »" at bounding box center [314, 79] width 43 height 22
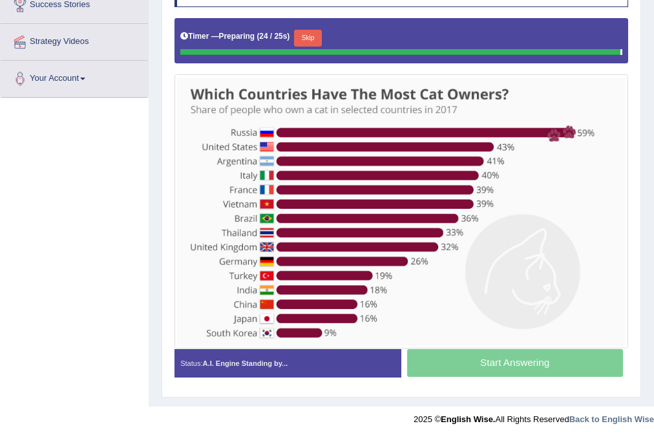
scroll to position [259, 0]
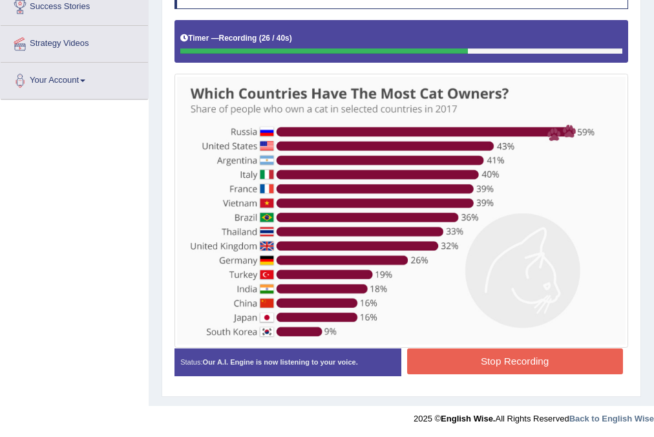
click at [510, 369] on button "Stop Recording" at bounding box center [515, 360] width 216 height 25
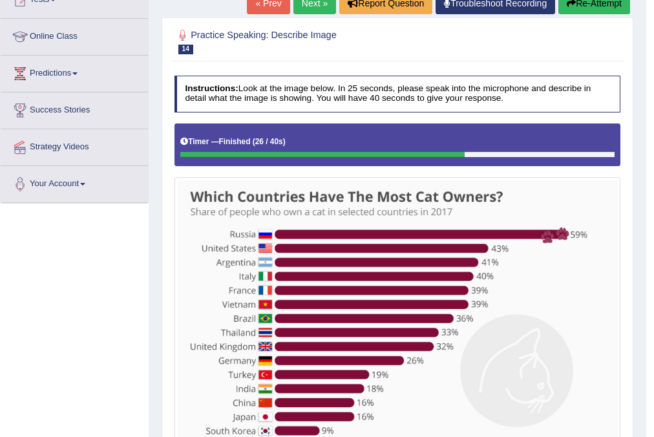
scroll to position [104, 0]
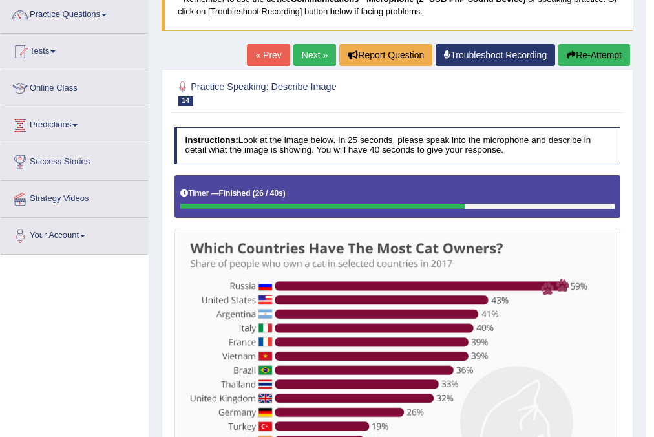
click at [302, 53] on link "Next »" at bounding box center [314, 55] width 43 height 22
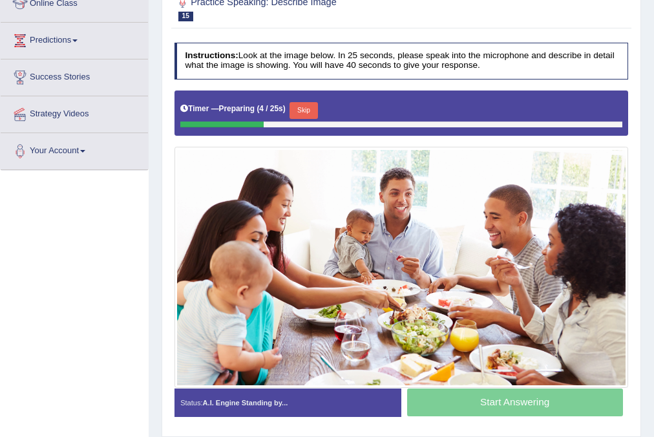
scroll to position [207, 0]
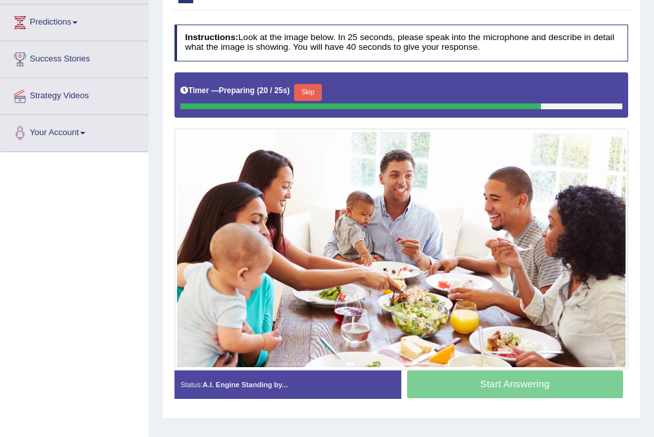
click at [312, 85] on button "Skip" at bounding box center [308, 92] width 28 height 17
click at [312, 85] on div "Timer — Preparing ( 20 / 25s ) Skip" at bounding box center [401, 92] width 442 height 22
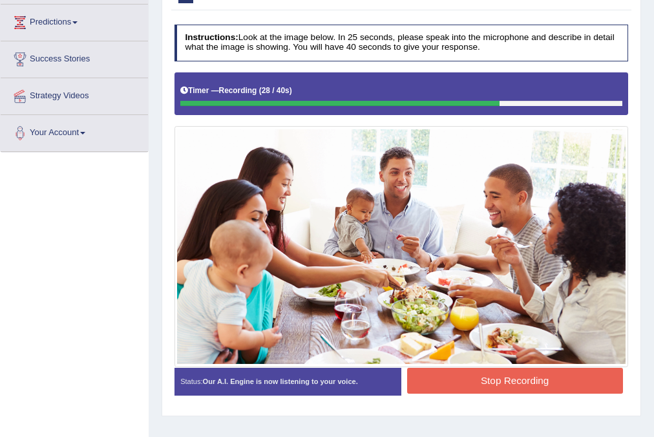
click at [509, 388] on button "Stop Recording" at bounding box center [515, 380] width 216 height 25
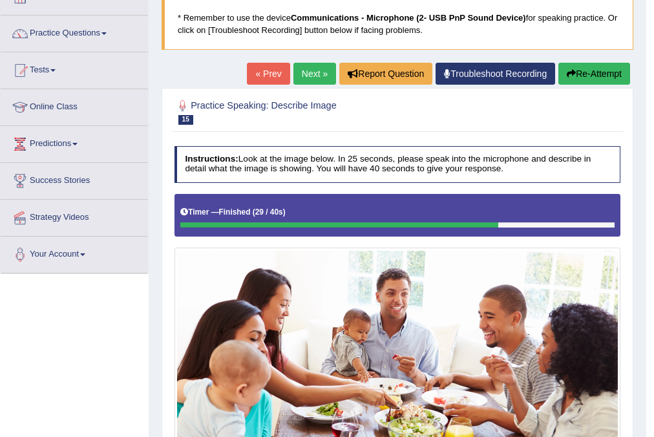
scroll to position [103, 0]
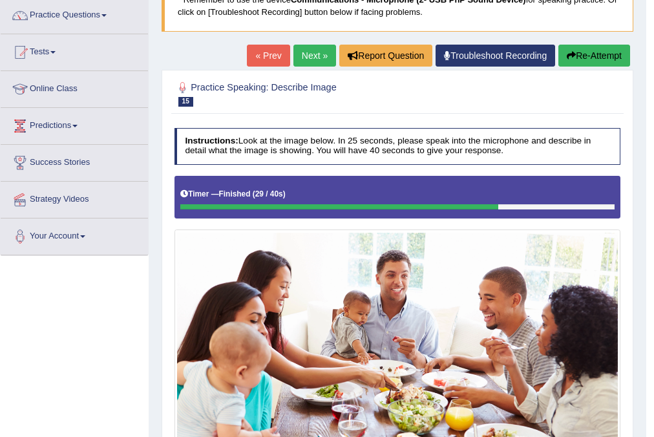
click at [298, 49] on link "Next »" at bounding box center [314, 56] width 43 height 22
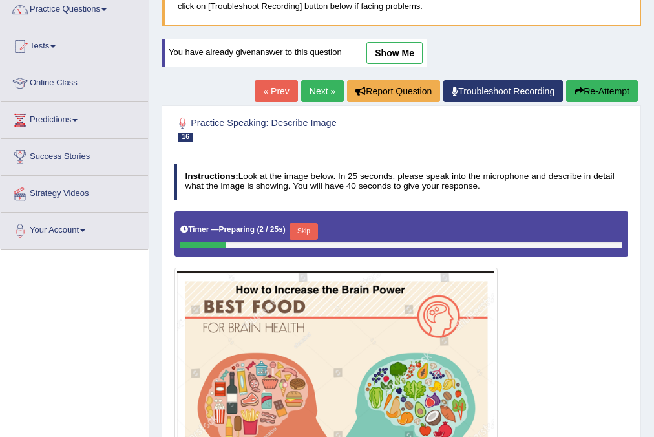
scroll to position [103, 0]
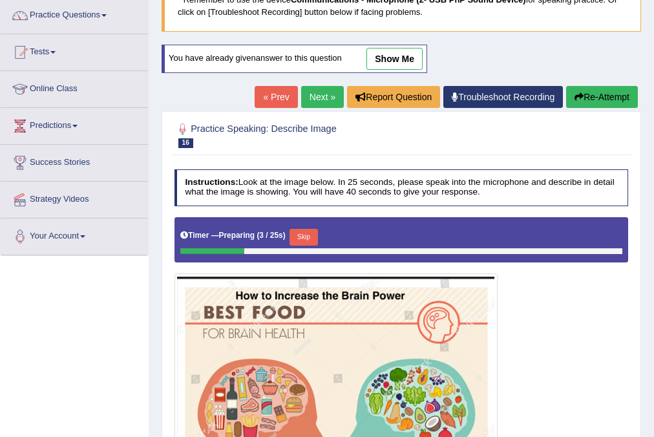
click at [314, 98] on link "Next »" at bounding box center [322, 97] width 43 height 22
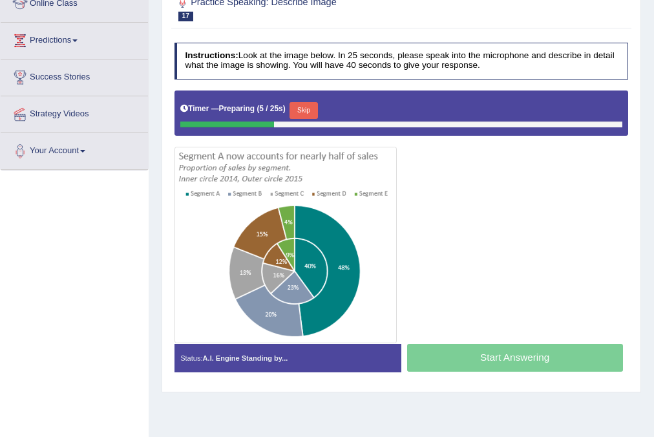
scroll to position [207, 0]
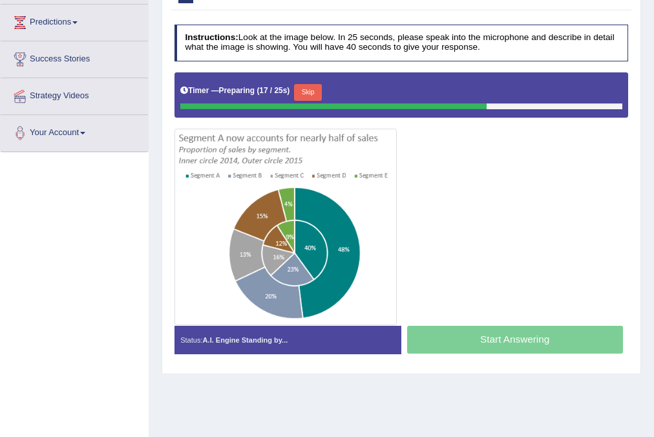
click at [305, 84] on button "Skip" at bounding box center [308, 92] width 28 height 17
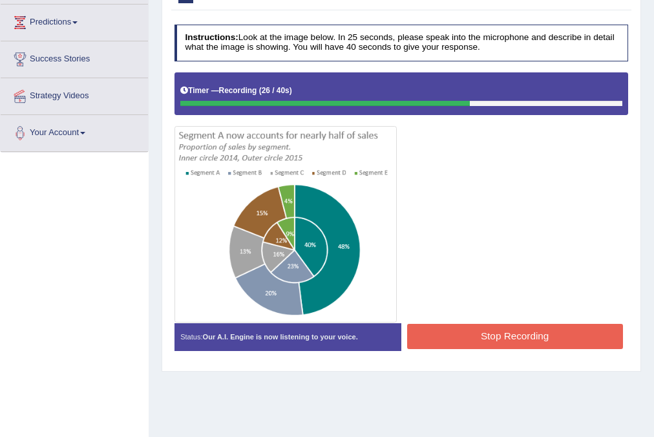
click at [468, 337] on button "Stop Recording" at bounding box center [515, 336] width 216 height 25
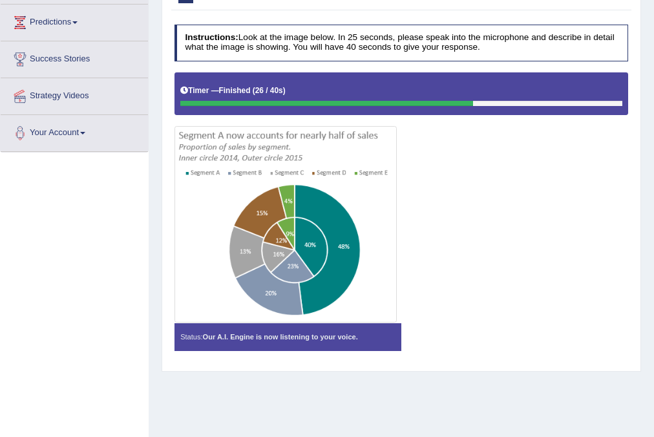
click at [468, 337] on div "Status: Our A.I. Engine is now listening to your voice. Start Answering Stop Re…" at bounding box center [401, 342] width 454 height 39
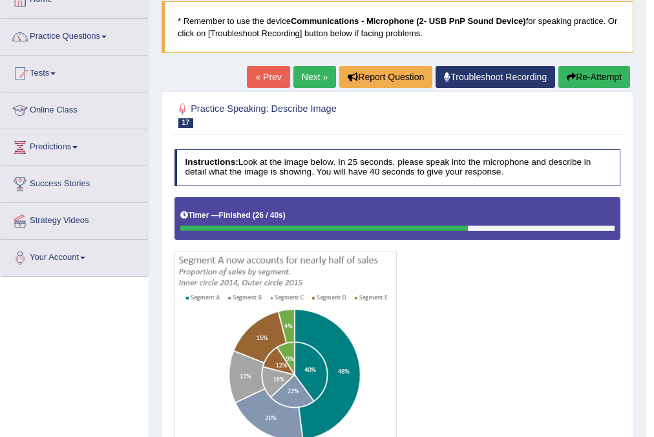
scroll to position [52, 0]
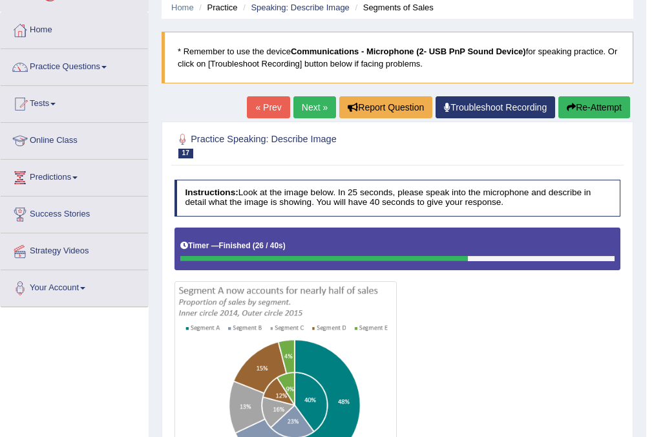
click at [305, 104] on link "Next »" at bounding box center [314, 107] width 43 height 22
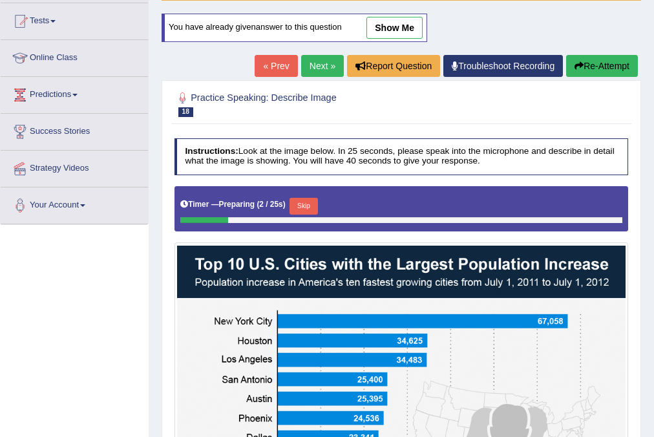
scroll to position [52, 0]
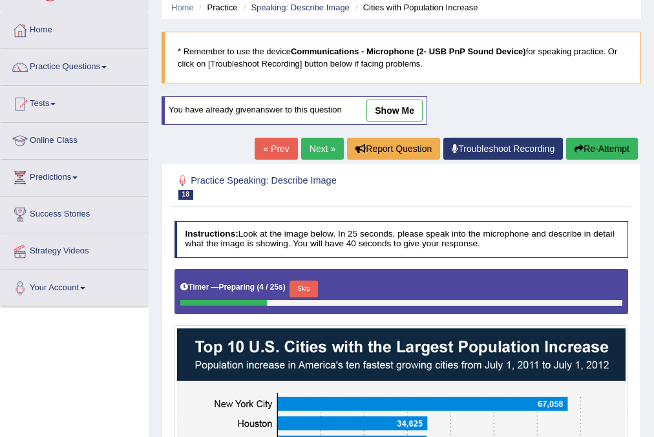
click at [320, 140] on link "Next »" at bounding box center [322, 149] width 43 height 22
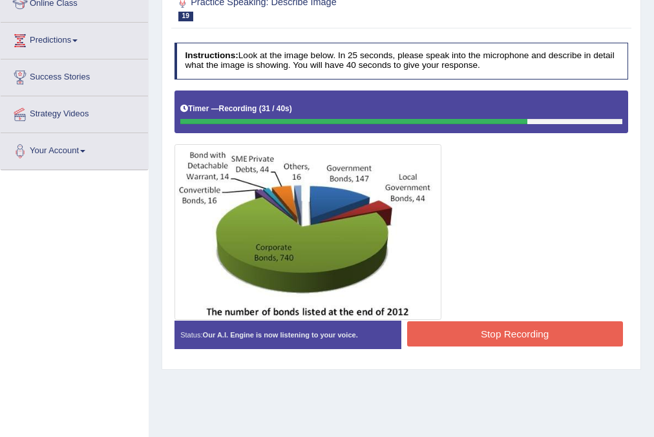
scroll to position [207, 0]
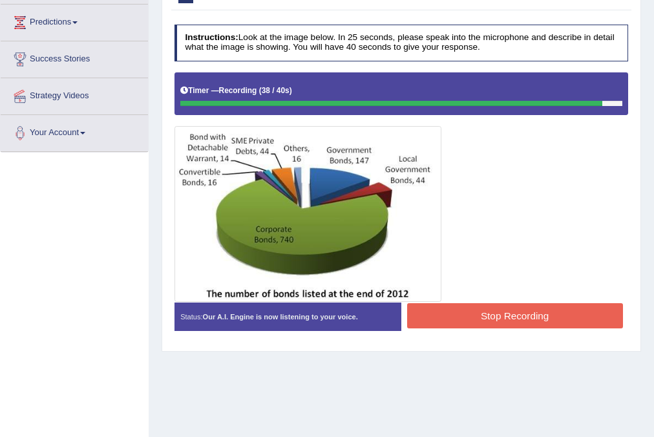
click at [514, 307] on button "Stop Recording" at bounding box center [515, 315] width 216 height 25
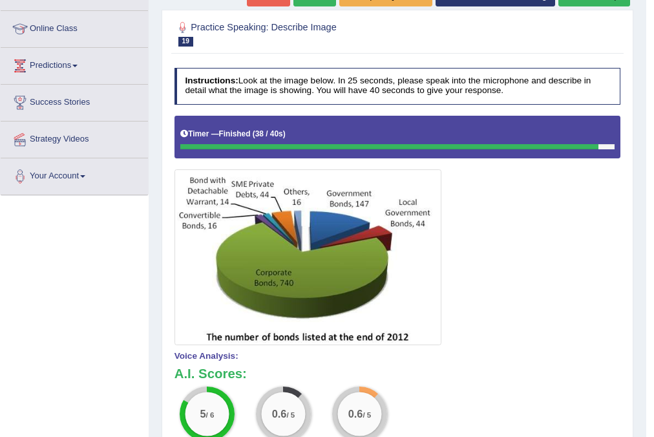
scroll to position [138, 0]
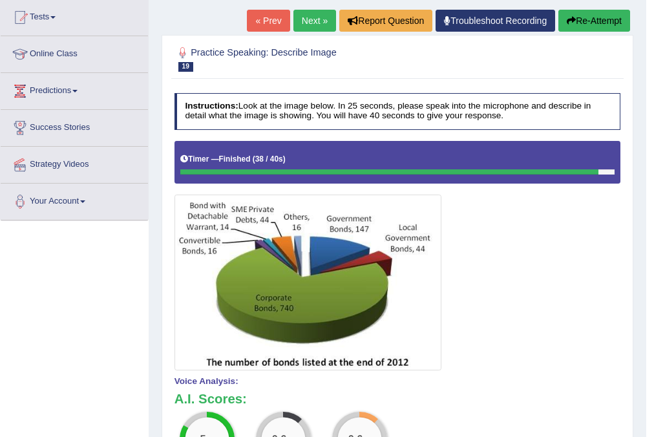
click at [305, 21] on link "Next »" at bounding box center [314, 21] width 43 height 22
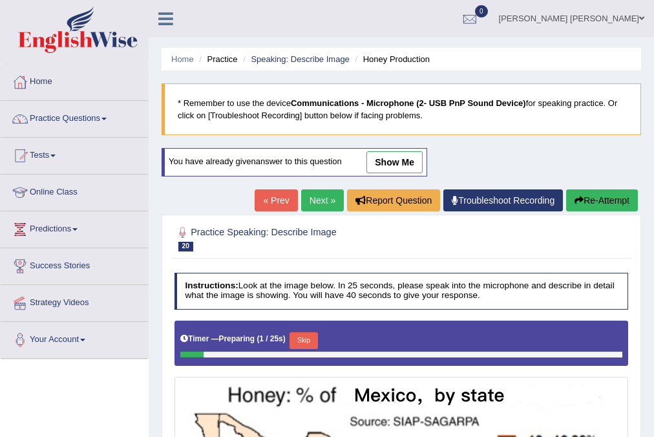
click at [328, 196] on link "Next »" at bounding box center [322, 200] width 43 height 22
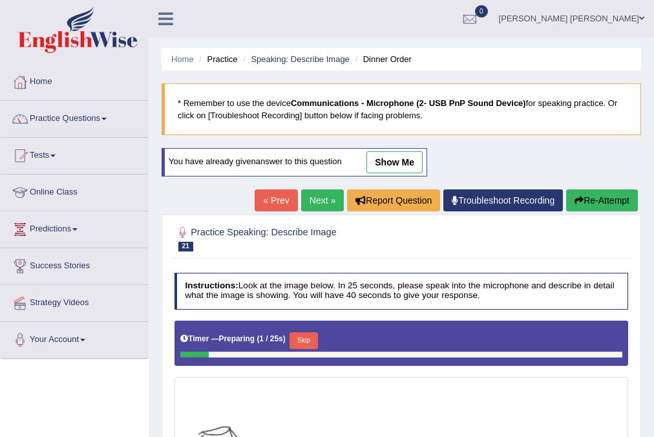
click at [328, 198] on link "Next »" at bounding box center [322, 200] width 43 height 22
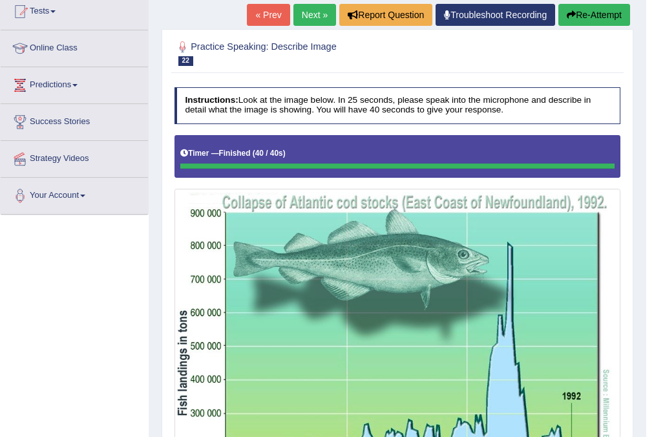
scroll to position [84, 0]
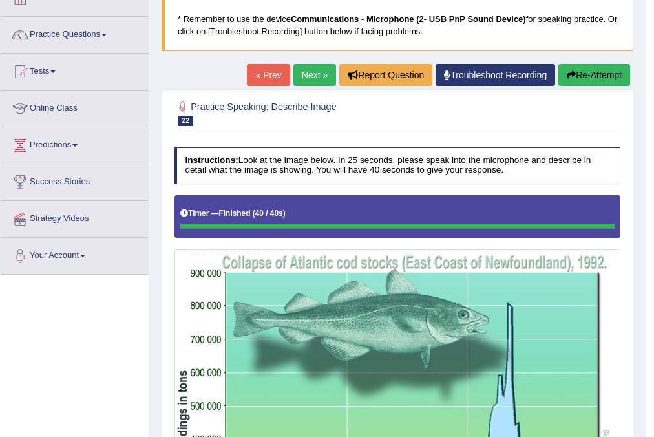
click at [303, 80] on link "Next »" at bounding box center [314, 75] width 43 height 22
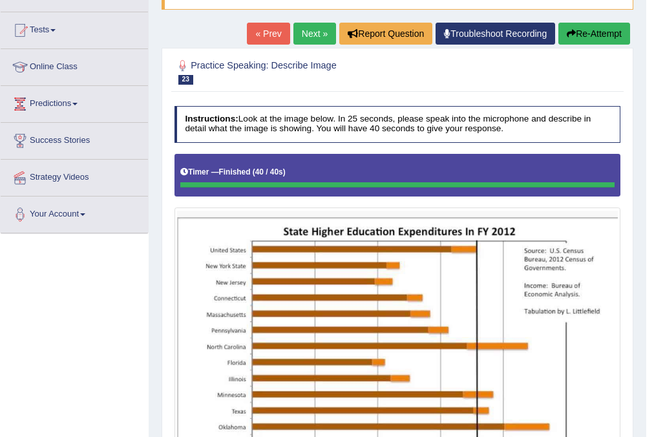
scroll to position [102, 0]
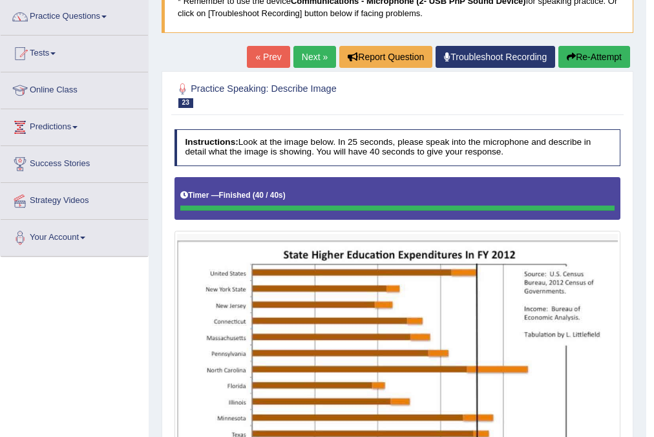
click at [308, 61] on link "Next »" at bounding box center [314, 57] width 43 height 22
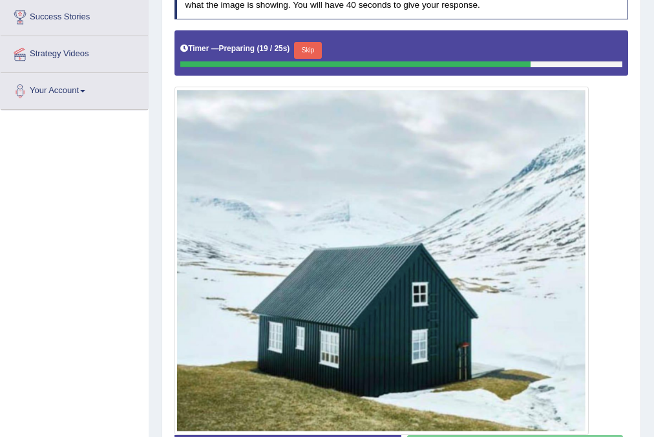
scroll to position [258, 0]
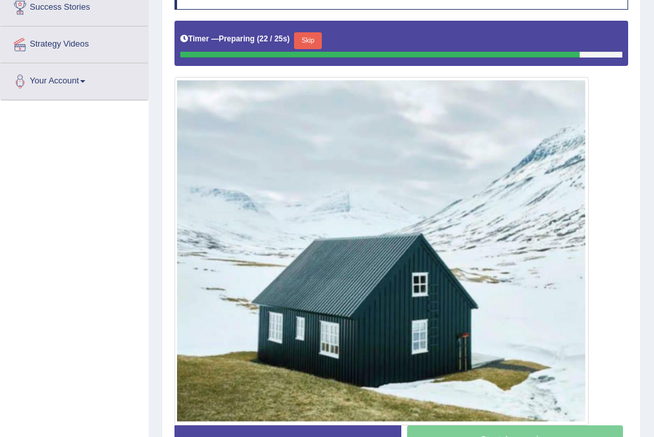
click at [314, 40] on button "Skip" at bounding box center [308, 40] width 28 height 17
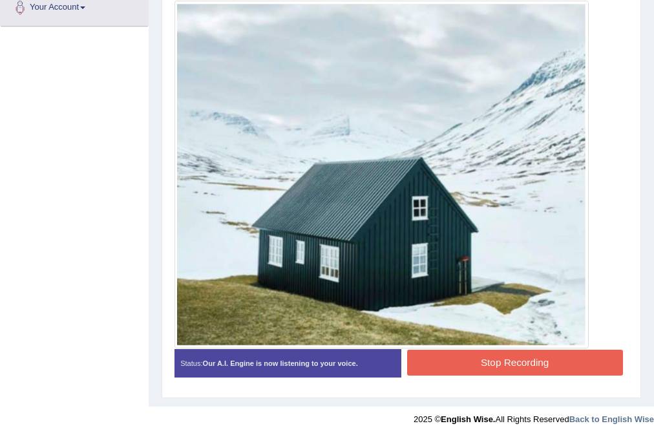
scroll to position [333, 0]
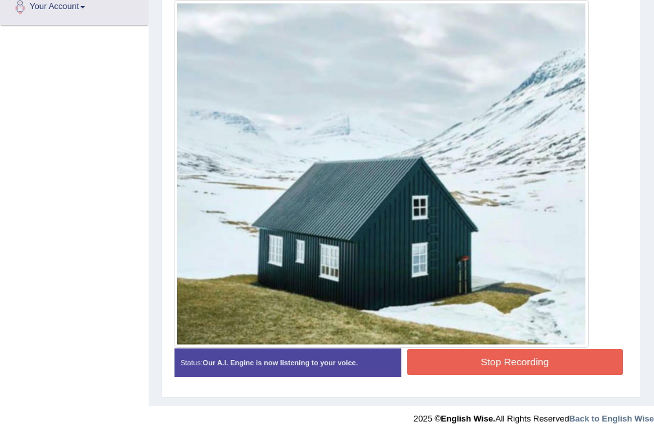
click at [450, 349] on button "Stop Recording" at bounding box center [515, 361] width 216 height 25
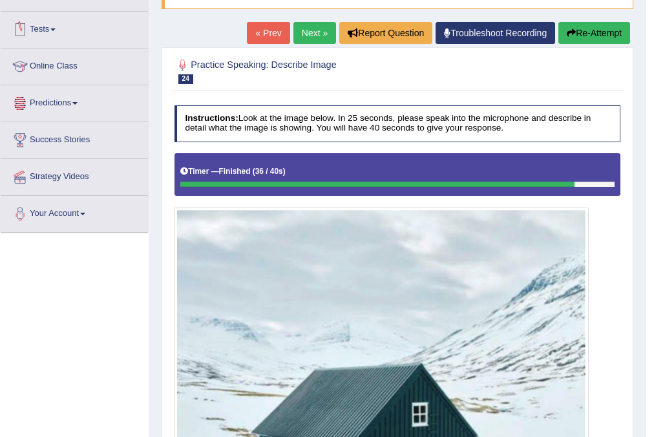
scroll to position [74, 0]
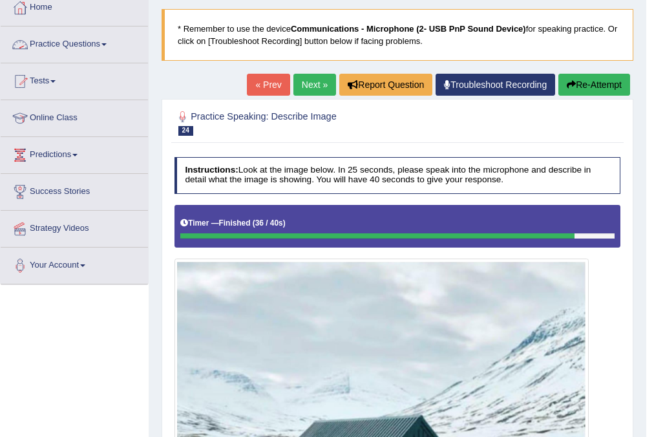
click at [92, 44] on link "Practice Questions" at bounding box center [74, 42] width 147 height 32
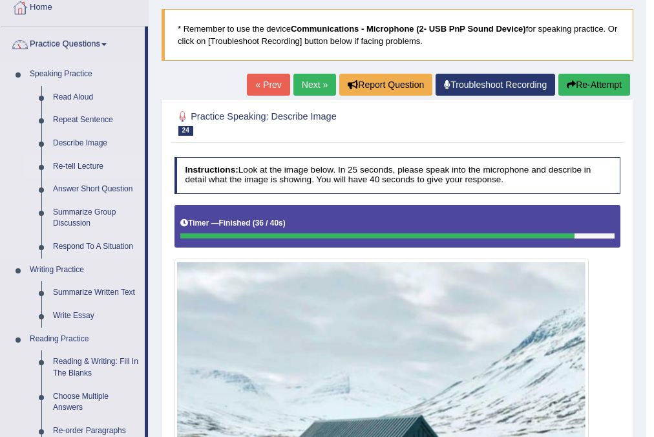
click at [92, 165] on link "Re-tell Lecture" at bounding box center [96, 166] width 98 height 23
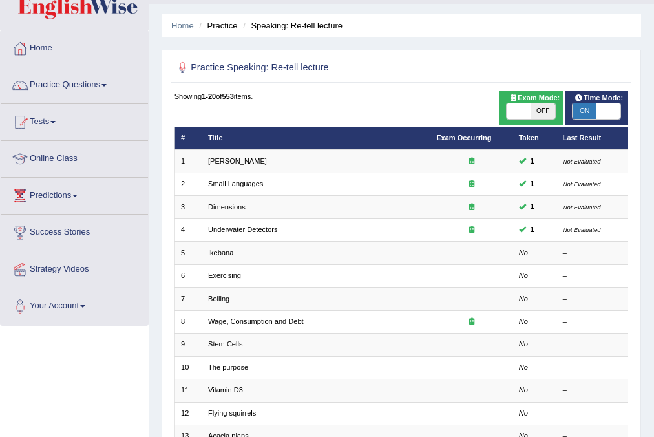
scroll to position [52, 0]
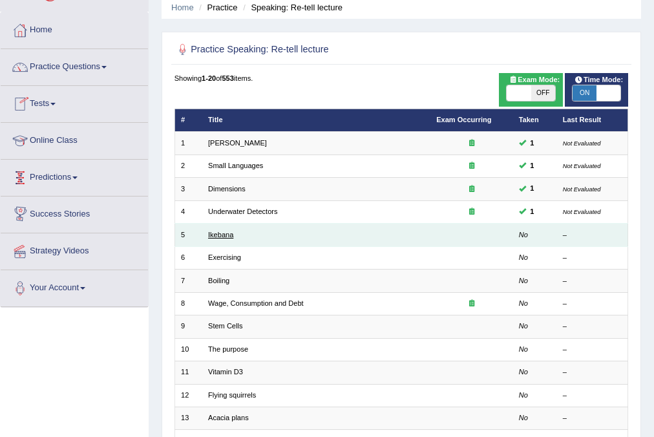
click at [227, 233] on link "Ikebana" at bounding box center [220, 235] width 25 height 8
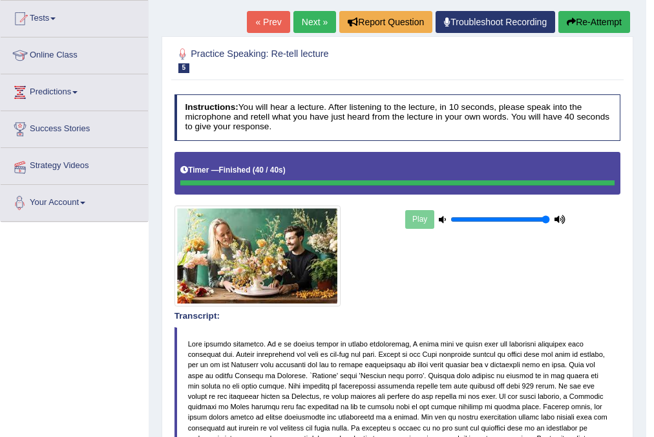
scroll to position [72, 0]
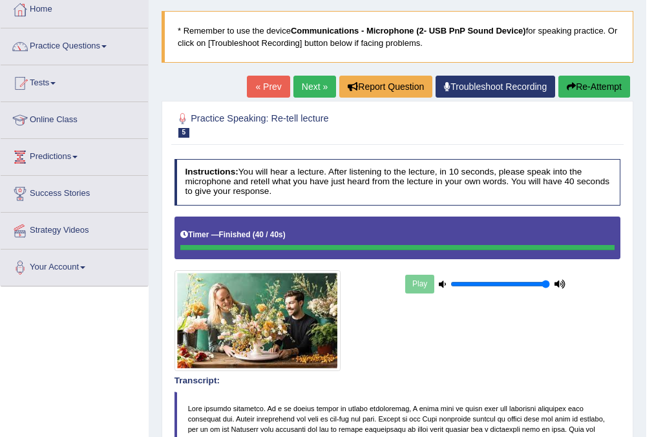
click at [305, 83] on link "Next »" at bounding box center [314, 87] width 43 height 22
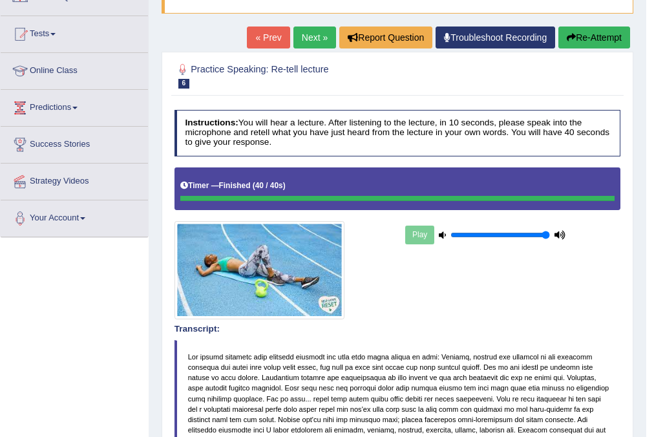
scroll to position [103, 0]
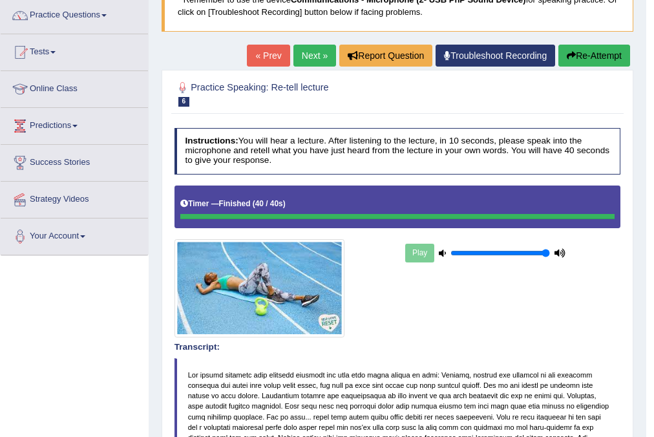
click at [309, 57] on link "Next »" at bounding box center [314, 56] width 43 height 22
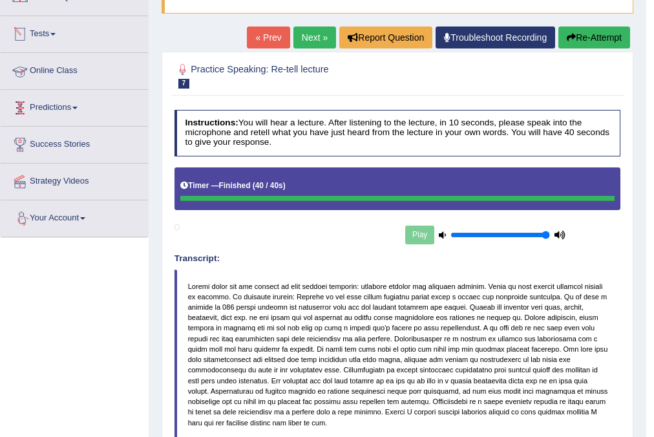
scroll to position [103, 0]
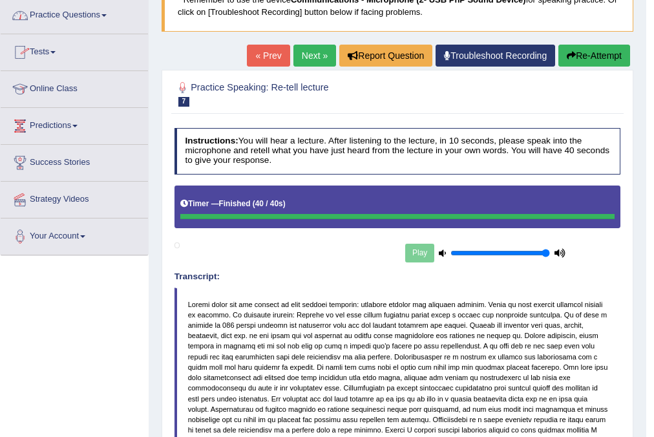
click at [63, 28] on link "Practice Questions" at bounding box center [74, 13] width 147 height 32
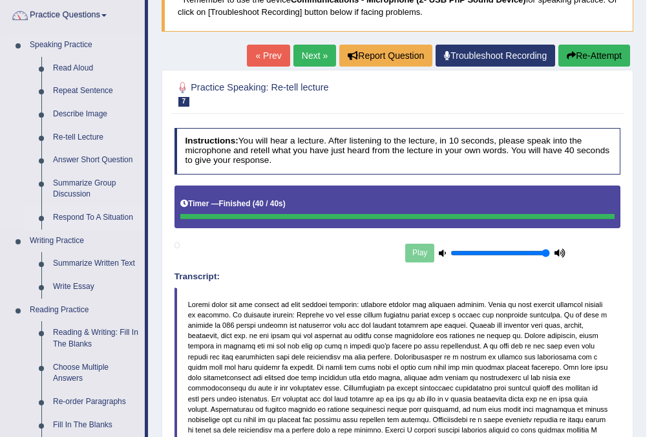
click at [90, 216] on link "Respond To A Situation" at bounding box center [96, 217] width 98 height 23
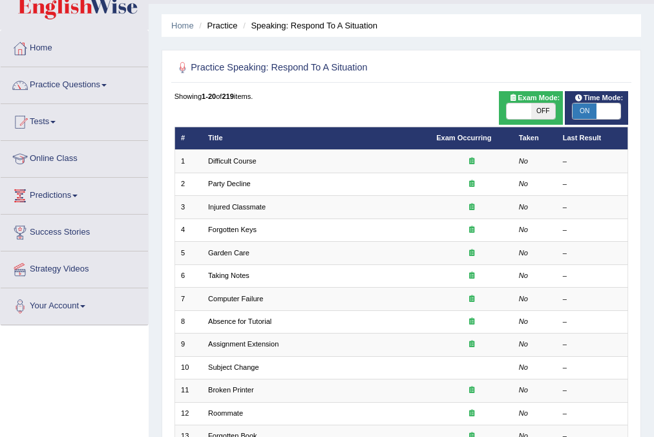
scroll to position [52, 0]
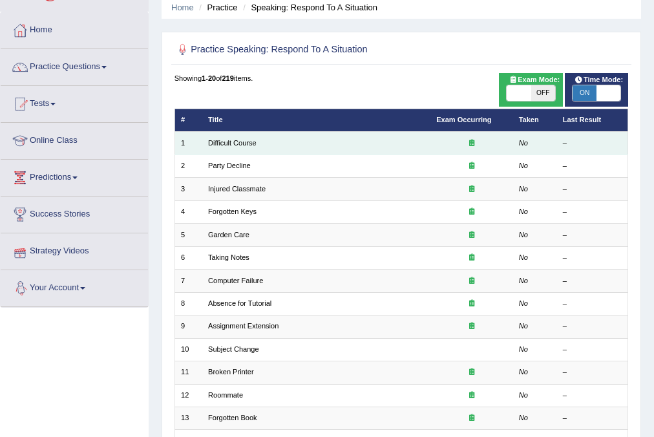
click at [203, 142] on td "Difficult Course" at bounding box center [316, 143] width 228 height 23
click at [213, 141] on link "Difficult Course" at bounding box center [232, 143] width 48 height 8
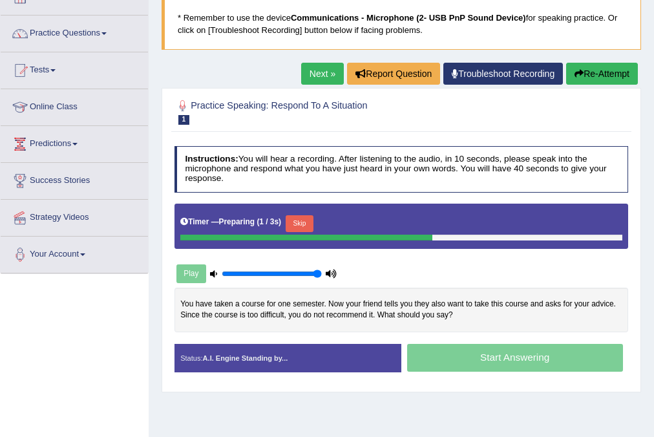
scroll to position [103, 0]
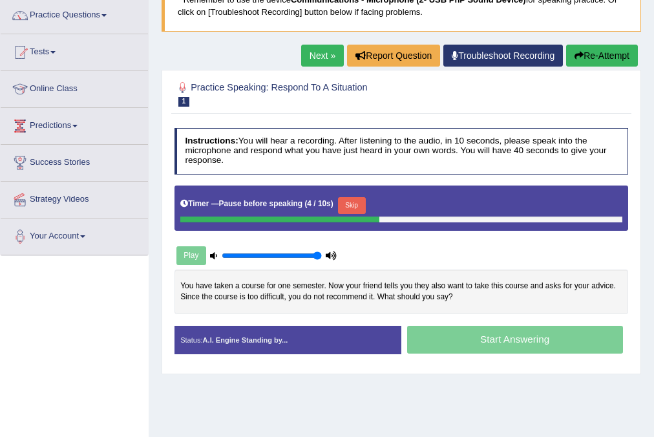
click at [320, 55] on link "Next »" at bounding box center [322, 56] width 43 height 22
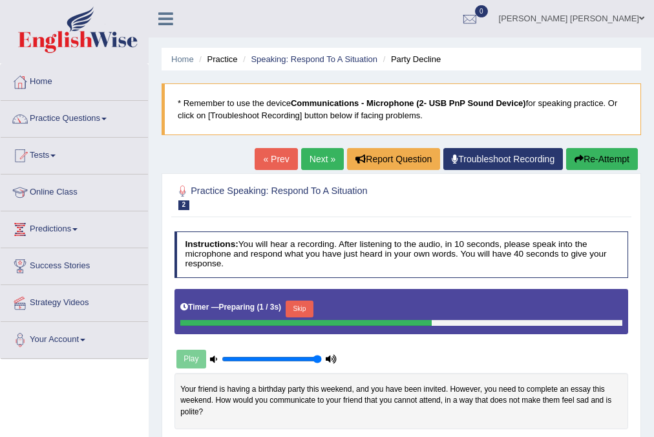
click at [279, 156] on link "« Prev" at bounding box center [276, 159] width 43 height 22
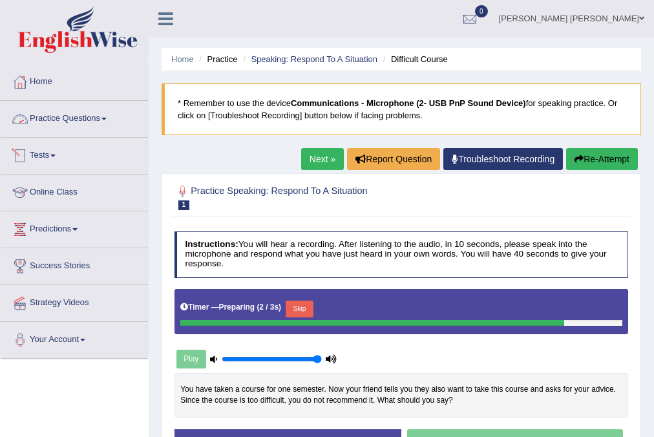
click at [65, 115] on link "Practice Questions" at bounding box center [74, 117] width 147 height 32
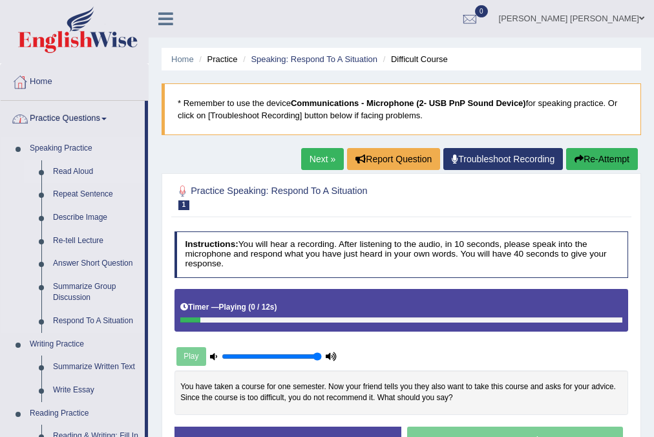
click at [66, 163] on link "Read Aloud" at bounding box center [96, 171] width 98 height 23
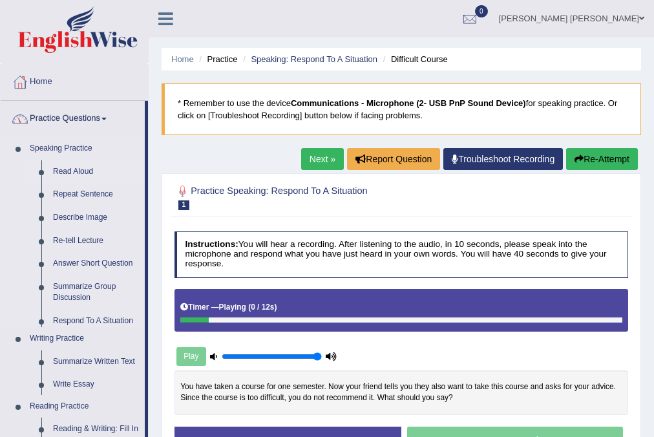
click at [67, 163] on link "Read Aloud" at bounding box center [96, 171] width 98 height 23
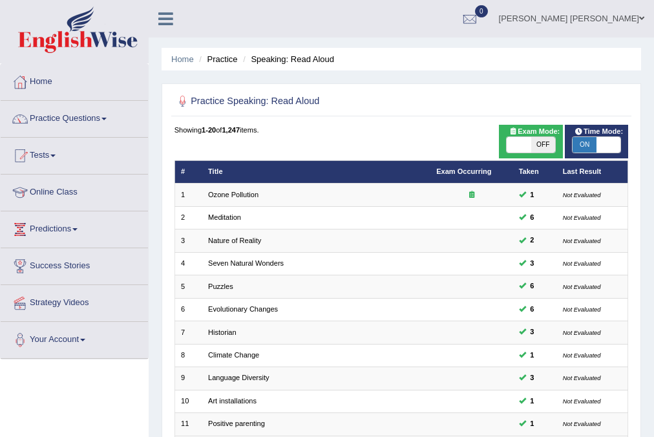
click at [640, 13] on link "[PERSON_NAME] [PERSON_NAME]" at bounding box center [571, 17] width 165 height 34
click at [0, 0] on link "Username: inso_parramatta" at bounding box center [0, 0] width 0 height 0
click at [639, 14] on span at bounding box center [641, 18] width 5 height 8
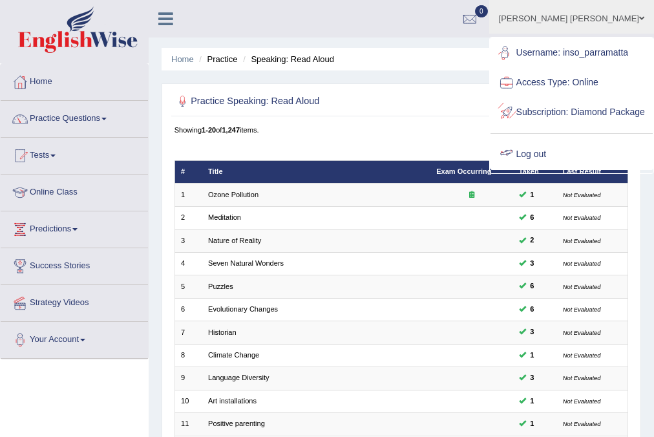
click at [546, 169] on link "Log out" at bounding box center [571, 155] width 162 height 30
